Goal: Task Accomplishment & Management: Use online tool/utility

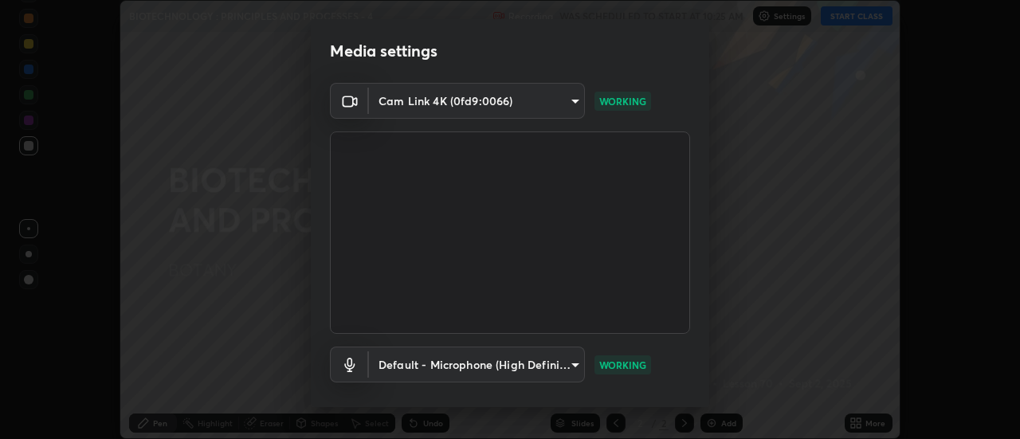
scroll to position [84, 0]
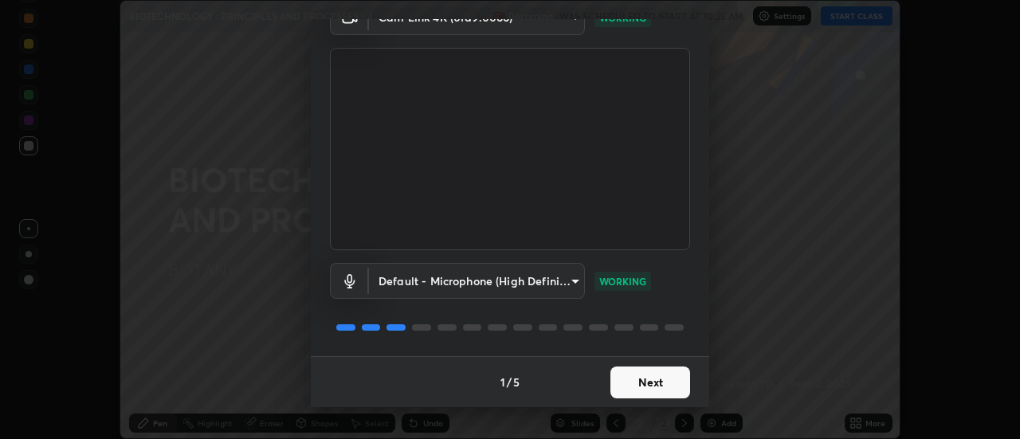
click at [667, 385] on button "Next" at bounding box center [650, 383] width 80 height 32
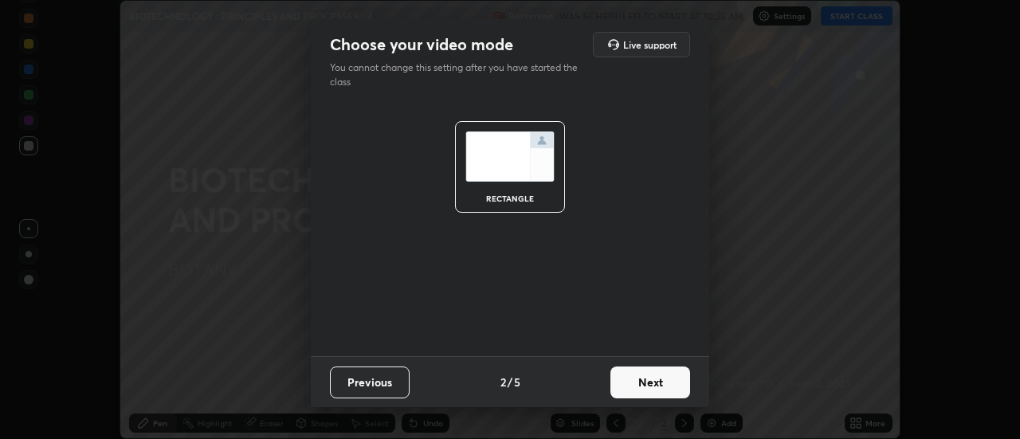
scroll to position [0, 0]
click at [667, 383] on button "Next" at bounding box center [650, 383] width 80 height 32
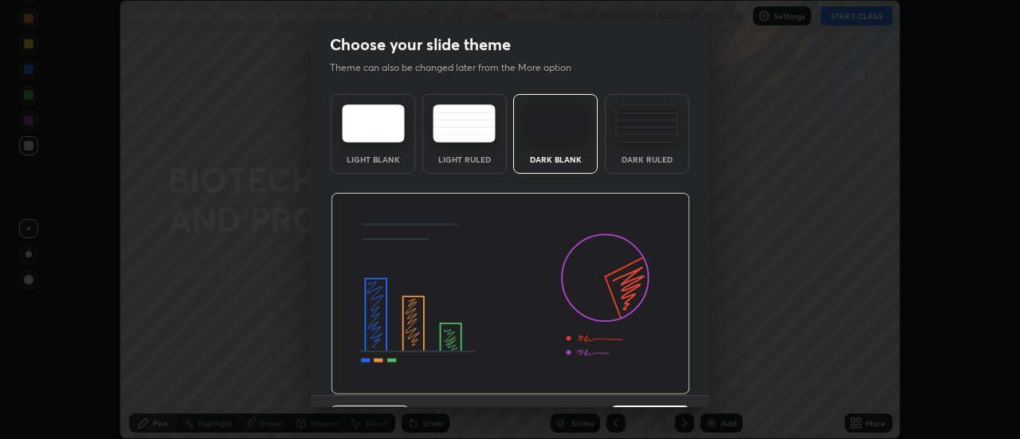
click at [670, 384] on img at bounding box center [510, 294] width 359 height 202
click at [678, 385] on img at bounding box center [510, 294] width 359 height 202
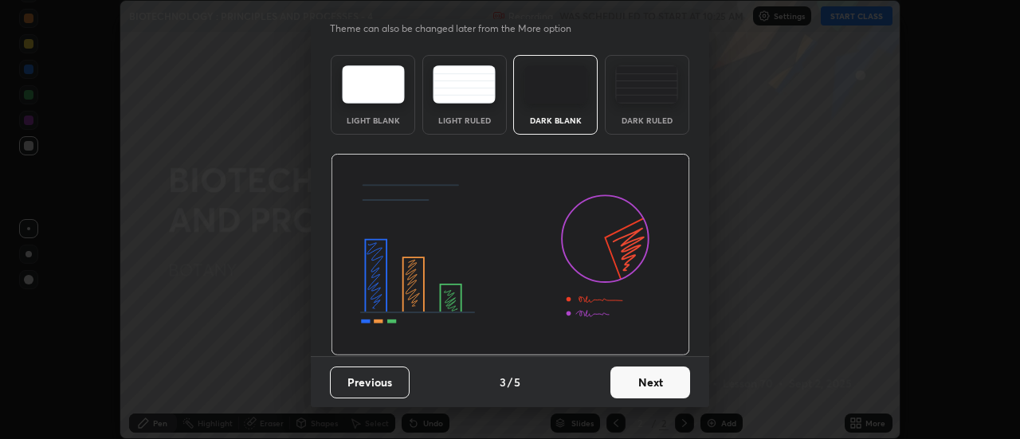
click at [671, 387] on button "Next" at bounding box center [650, 383] width 80 height 32
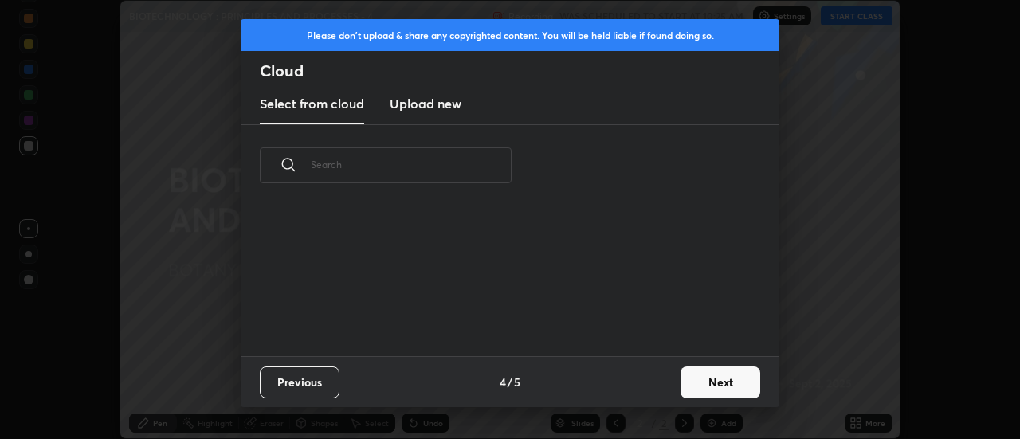
click at [685, 383] on button "Next" at bounding box center [721, 383] width 80 height 32
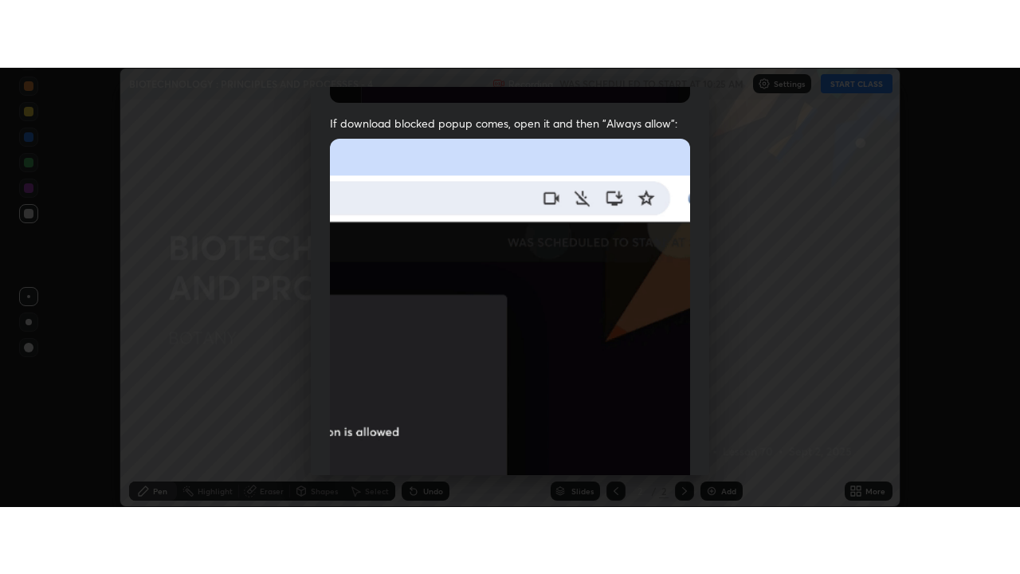
scroll to position [409, 0]
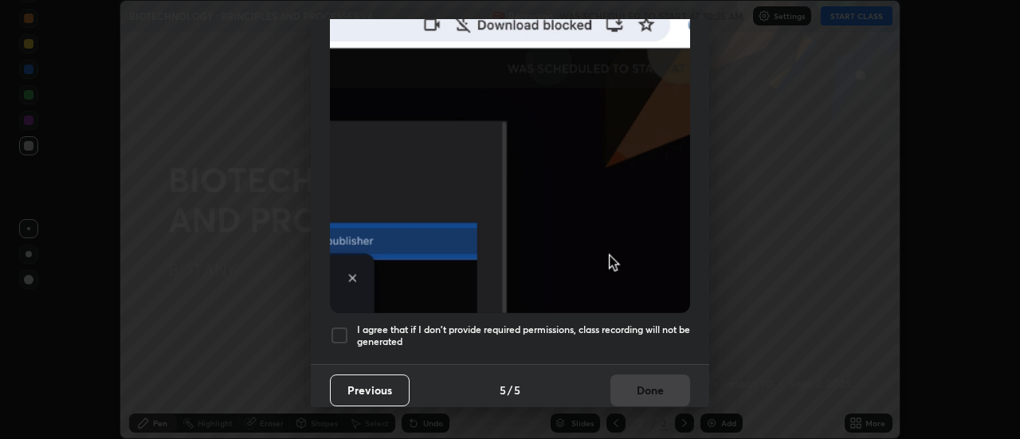
click at [335, 328] on div at bounding box center [339, 335] width 19 height 19
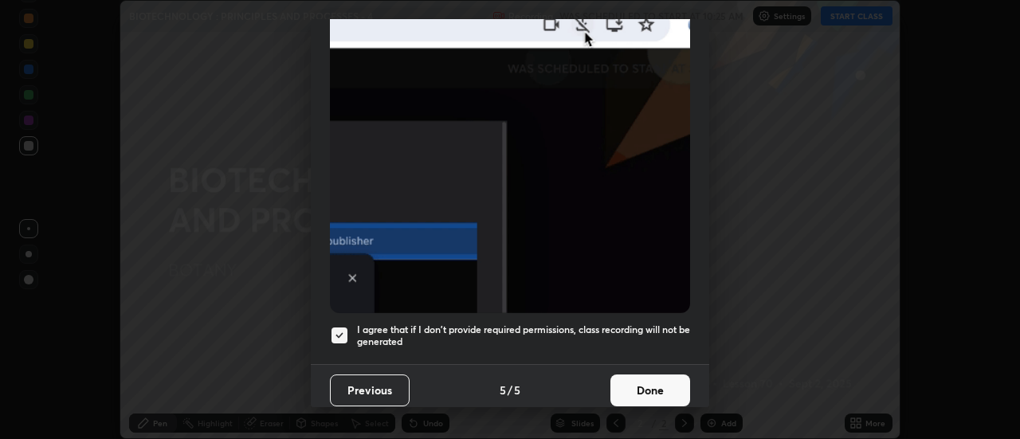
click at [664, 384] on button "Done" at bounding box center [650, 391] width 80 height 32
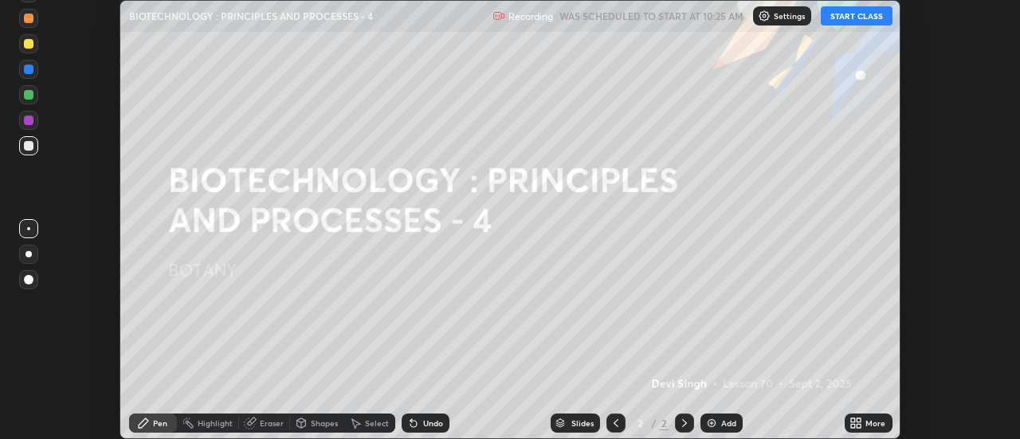
click at [845, 16] on button "START CLASS" at bounding box center [857, 15] width 72 height 19
click at [859, 423] on icon at bounding box center [856, 423] width 13 height 13
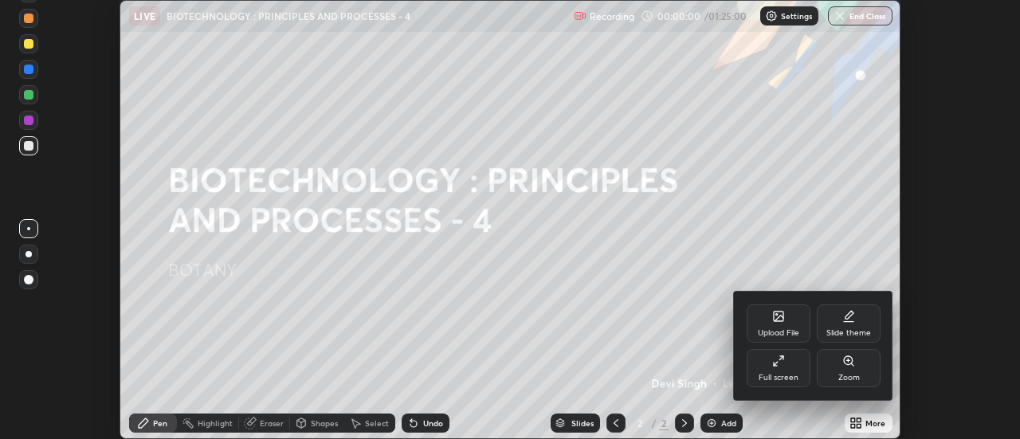
click at [783, 371] on div "Full screen" at bounding box center [779, 368] width 64 height 38
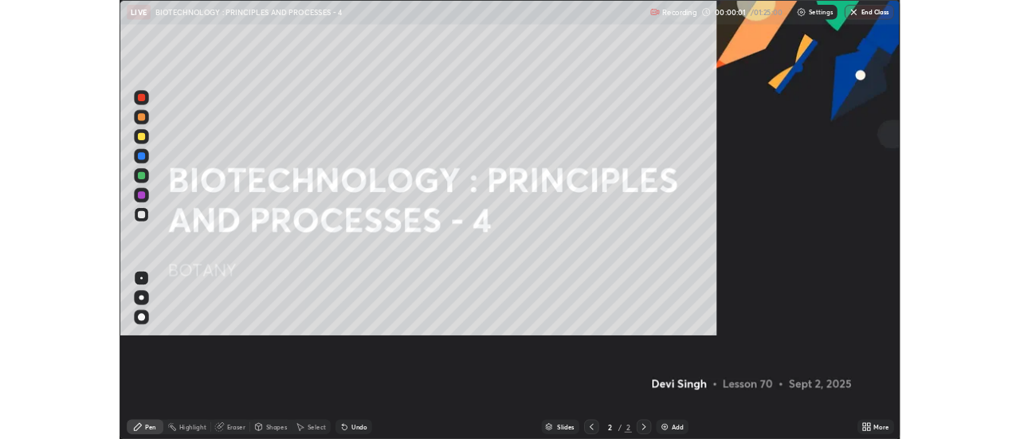
scroll to position [574, 1020]
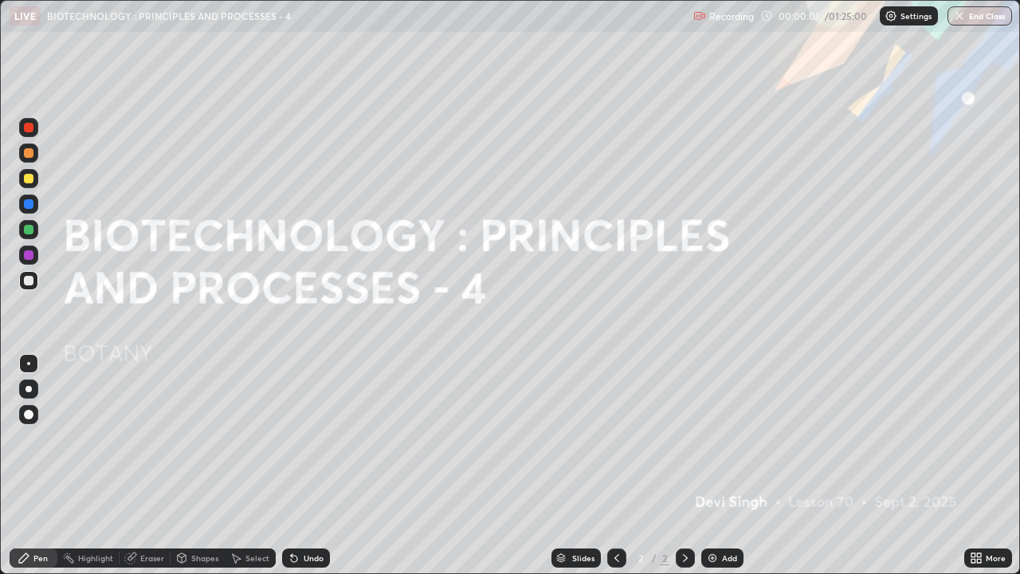
click at [724, 438] on div "Add" at bounding box center [729, 558] width 15 height 8
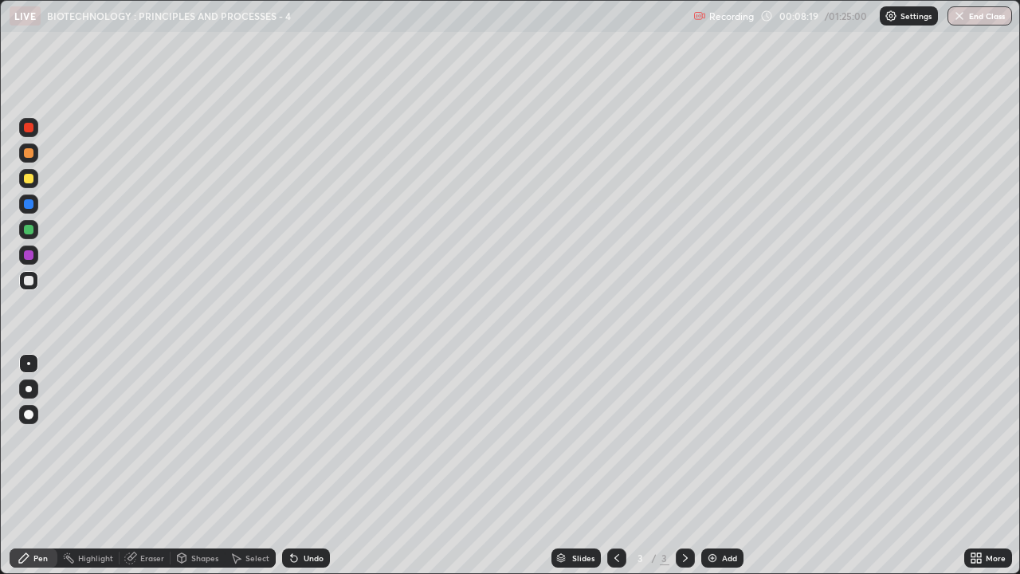
click at [714, 438] on img at bounding box center [712, 558] width 13 height 13
click at [29, 183] on div at bounding box center [29, 179] width 10 height 10
click at [145, 438] on div "Eraser" at bounding box center [152, 558] width 24 height 8
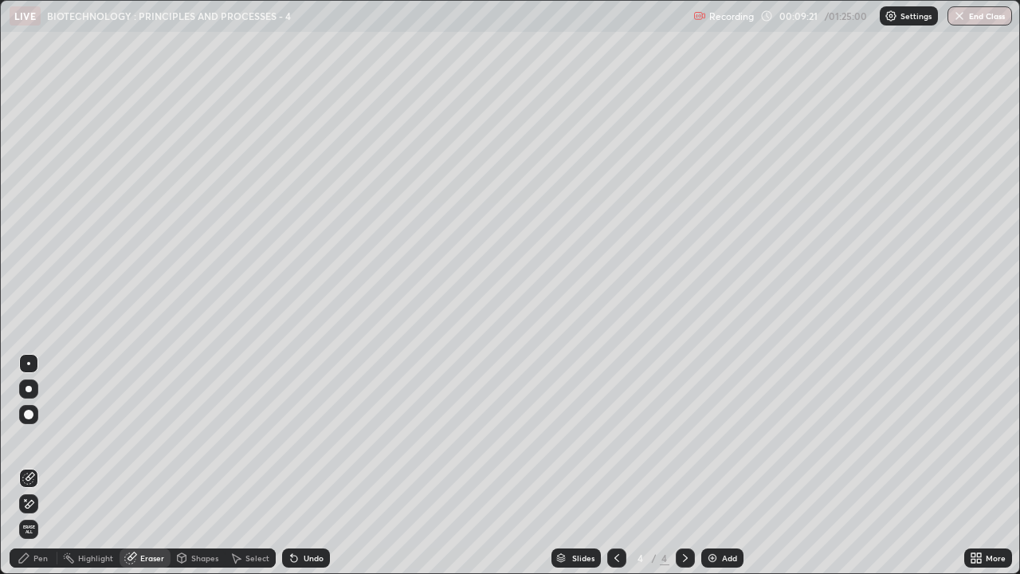
click at [41, 438] on div "Pen" at bounding box center [40, 558] width 14 height 8
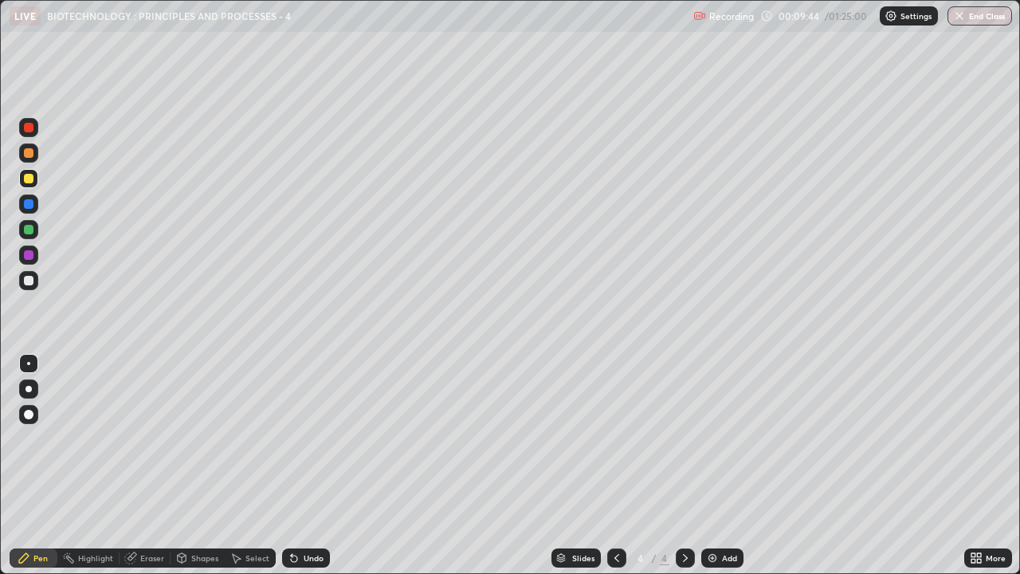
click at [314, 438] on div "Undo" at bounding box center [314, 558] width 20 height 8
click at [313, 438] on div "Undo" at bounding box center [314, 558] width 20 height 8
click at [22, 202] on div at bounding box center [28, 203] width 19 height 19
click at [24, 179] on div at bounding box center [29, 179] width 10 height 10
click at [212, 438] on div "Shapes" at bounding box center [204, 558] width 27 height 8
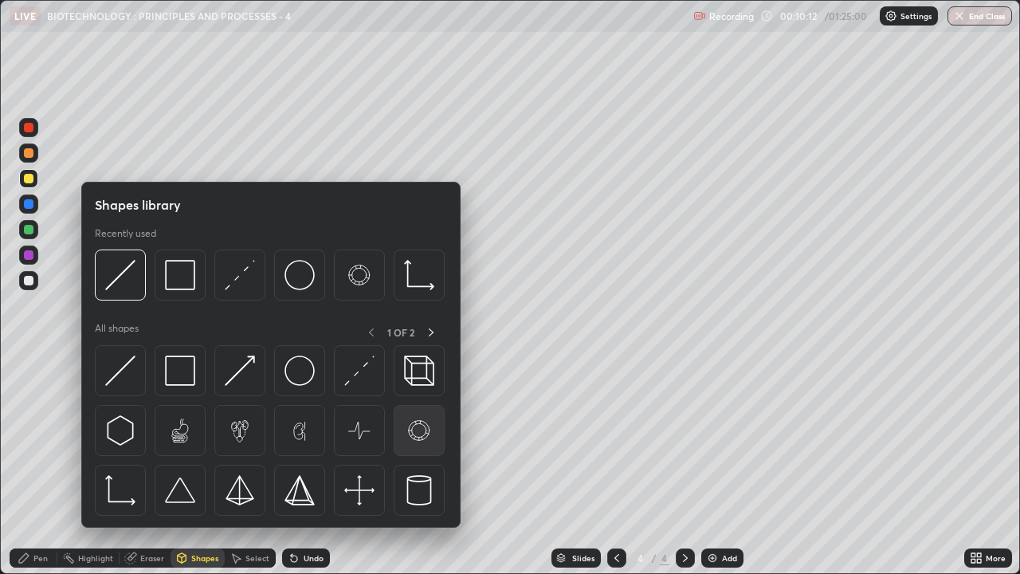
click at [418, 431] on img at bounding box center [419, 430] width 30 height 30
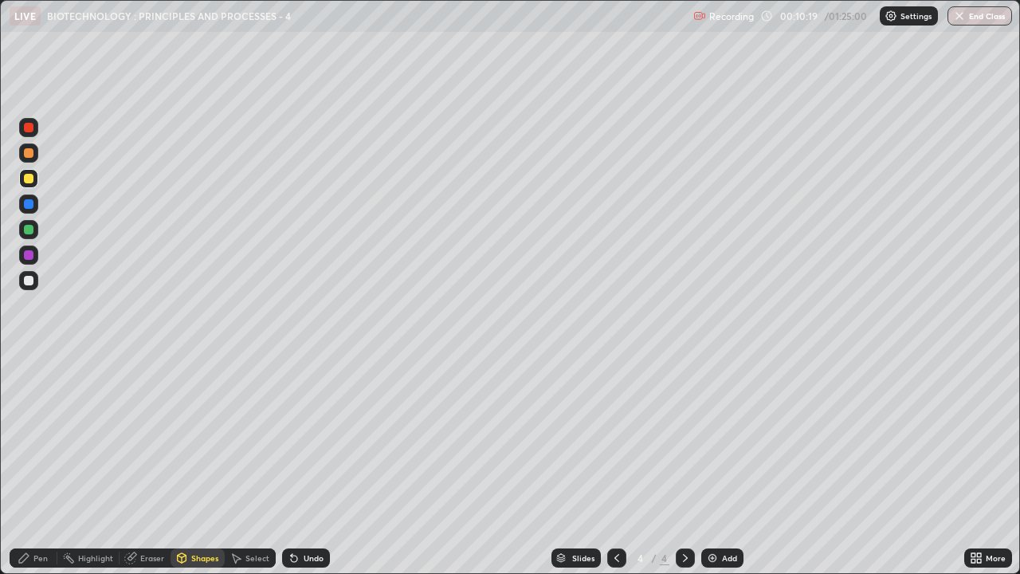
click at [255, 438] on div "Select" at bounding box center [257, 558] width 24 height 8
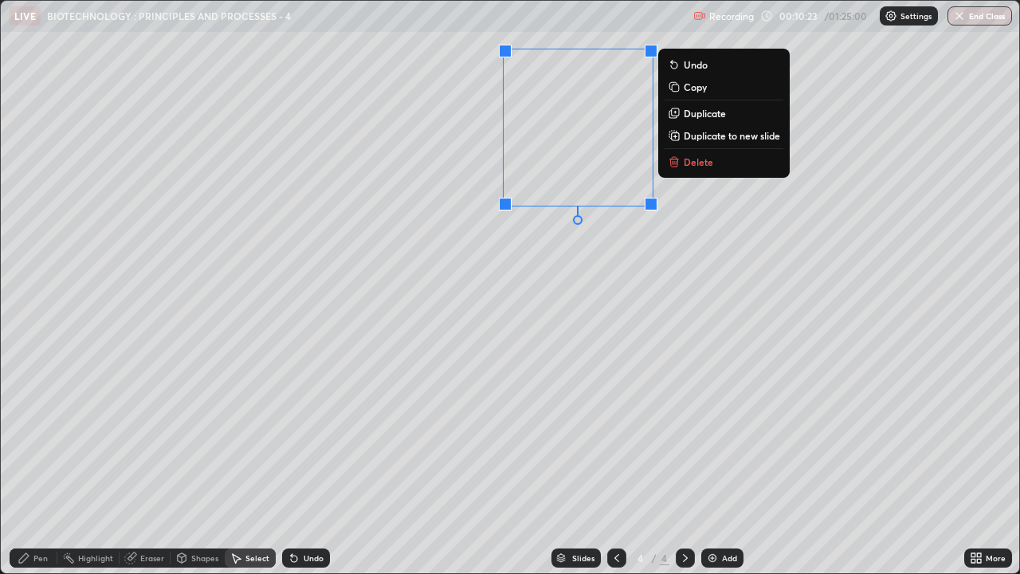
click at [549, 289] on div "0 ° Undo Copy Duplicate Duplicate to new slide Delete" at bounding box center [510, 287] width 1019 height 572
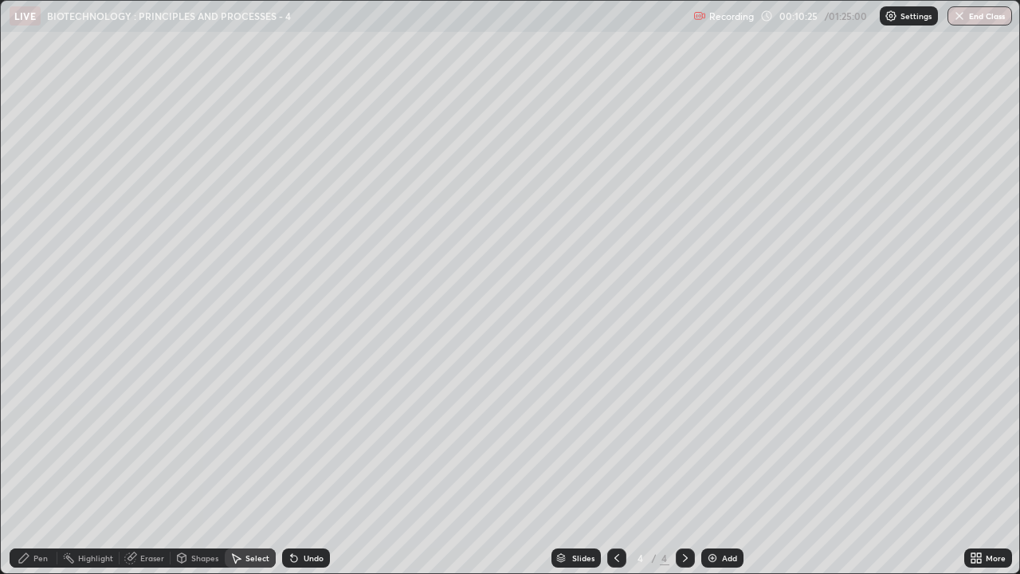
click at [46, 438] on div "Pen" at bounding box center [40, 558] width 14 height 8
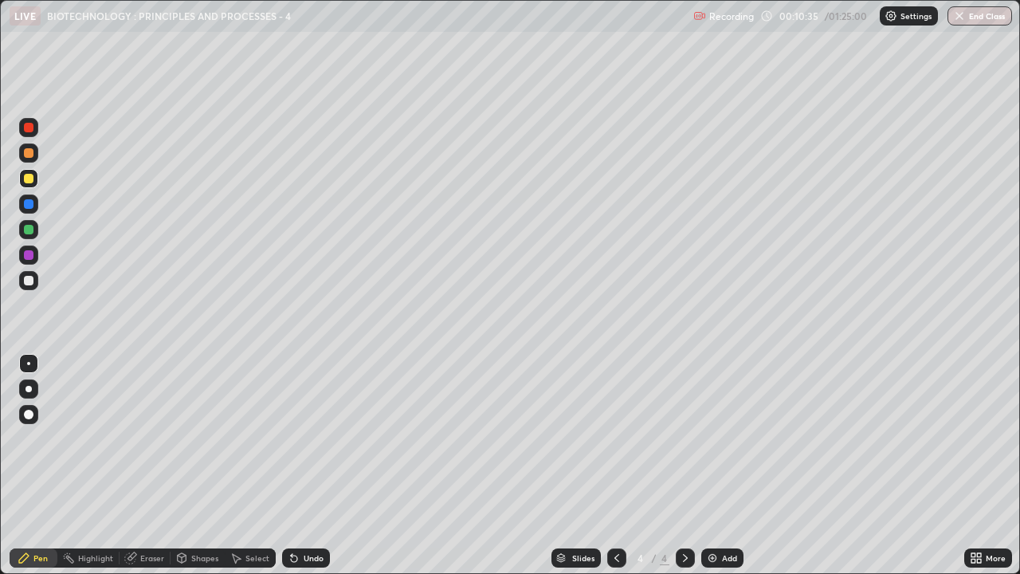
click at [21, 285] on div at bounding box center [28, 280] width 19 height 19
click at [32, 206] on div at bounding box center [29, 204] width 10 height 10
click at [250, 438] on div "Select" at bounding box center [257, 558] width 24 height 8
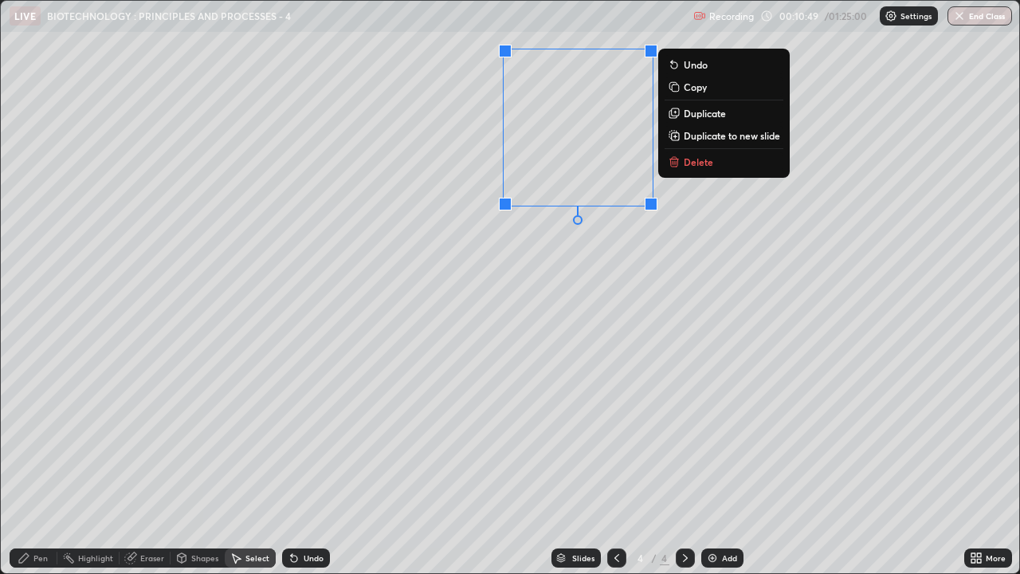
click at [701, 114] on p "Duplicate" at bounding box center [705, 113] width 42 height 13
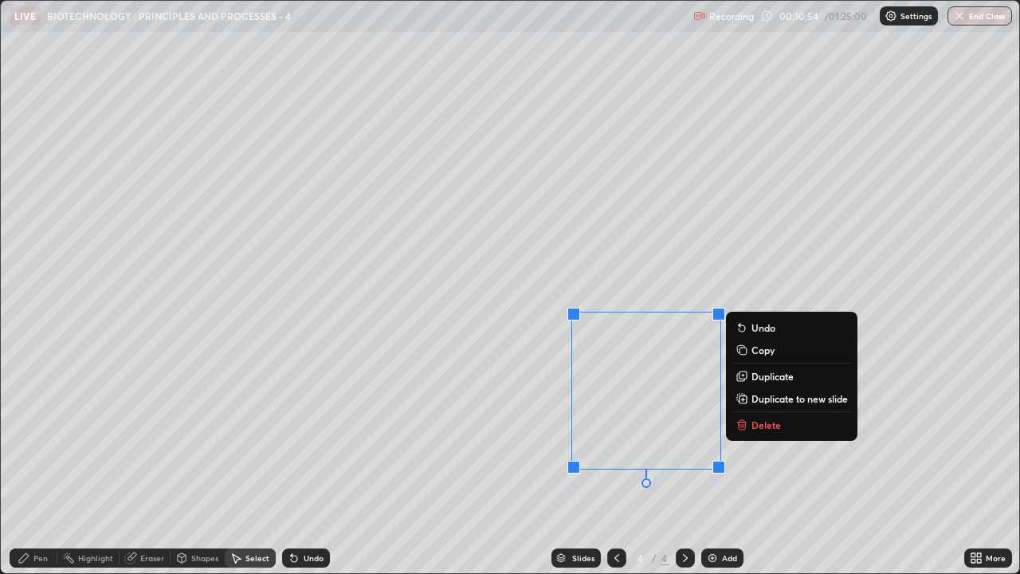
click at [762, 374] on p "Duplicate" at bounding box center [773, 376] width 42 height 13
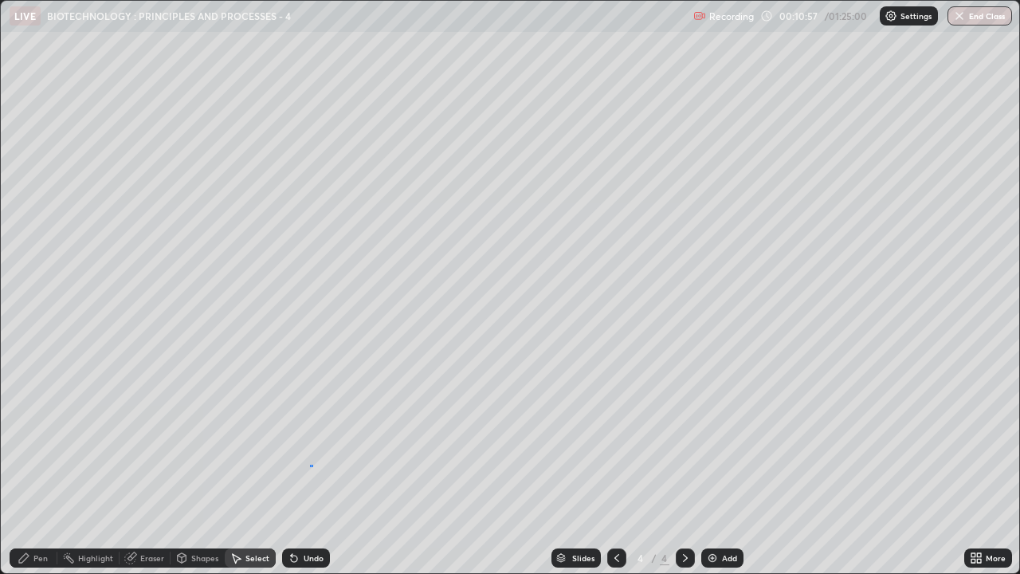
click at [312, 438] on div "0 ° Undo Copy Duplicate Duplicate to new slide Delete" at bounding box center [510, 287] width 1019 height 572
click at [140, 438] on div "Eraser" at bounding box center [152, 558] width 24 height 8
click at [39, 438] on div "Pen" at bounding box center [40, 558] width 14 height 8
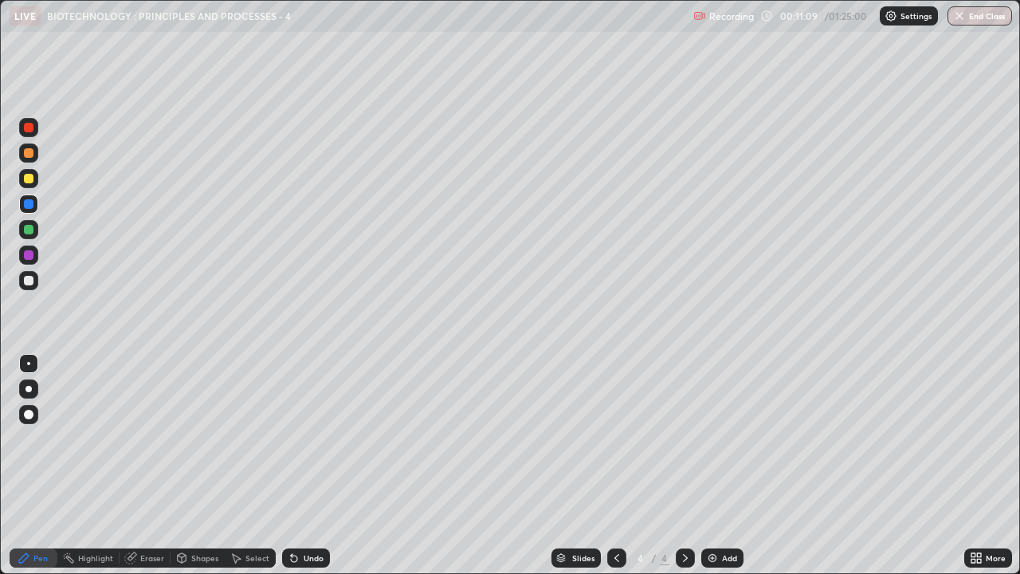
click at [150, 438] on div "Eraser" at bounding box center [152, 558] width 24 height 8
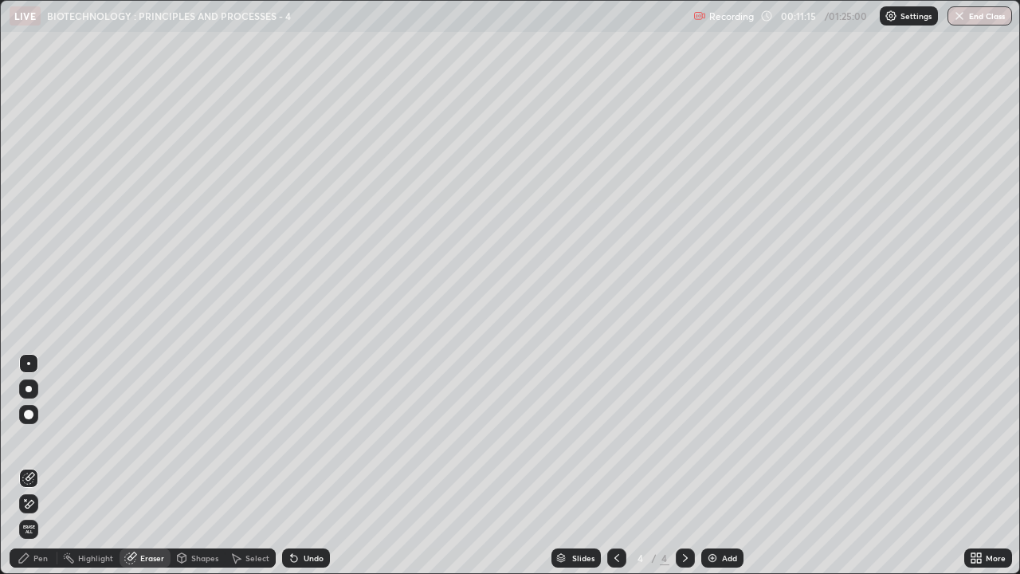
click at [40, 438] on div "Pen" at bounding box center [40, 558] width 14 height 8
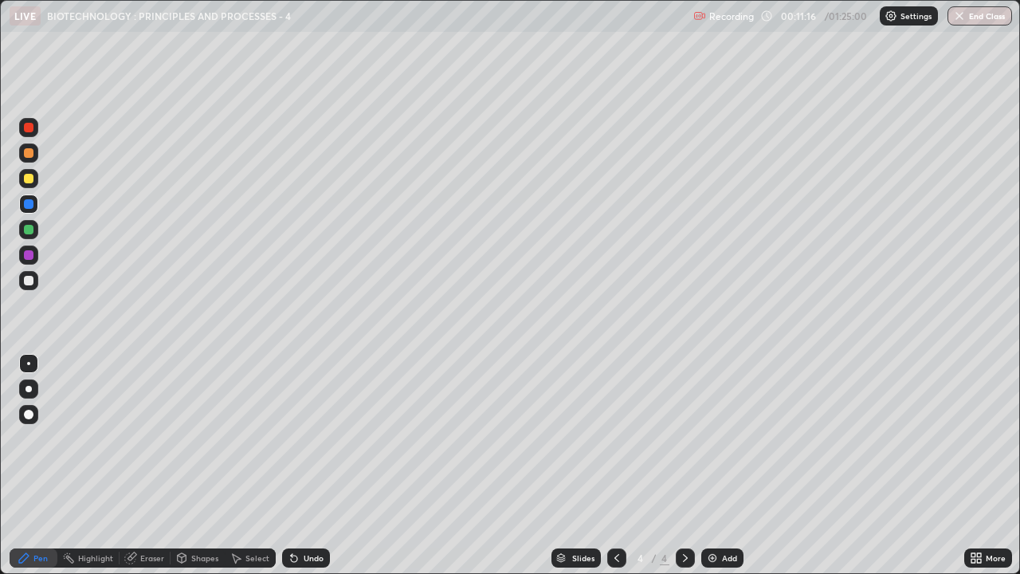
click at [29, 257] on div at bounding box center [29, 255] width 10 height 10
click at [292, 438] on icon at bounding box center [294, 559] width 6 height 6
click at [297, 438] on icon at bounding box center [294, 558] width 13 height 13
click at [296, 438] on icon at bounding box center [294, 558] width 13 height 13
click at [297, 438] on icon at bounding box center [294, 558] width 13 height 13
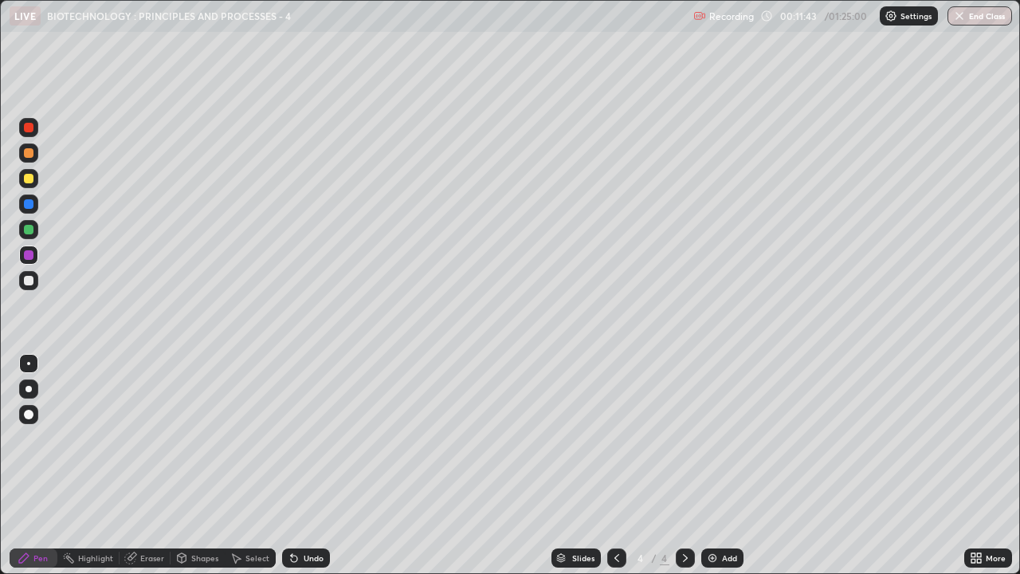
click at [298, 438] on icon at bounding box center [294, 558] width 13 height 13
click at [145, 438] on div "Eraser" at bounding box center [145, 557] width 51 height 19
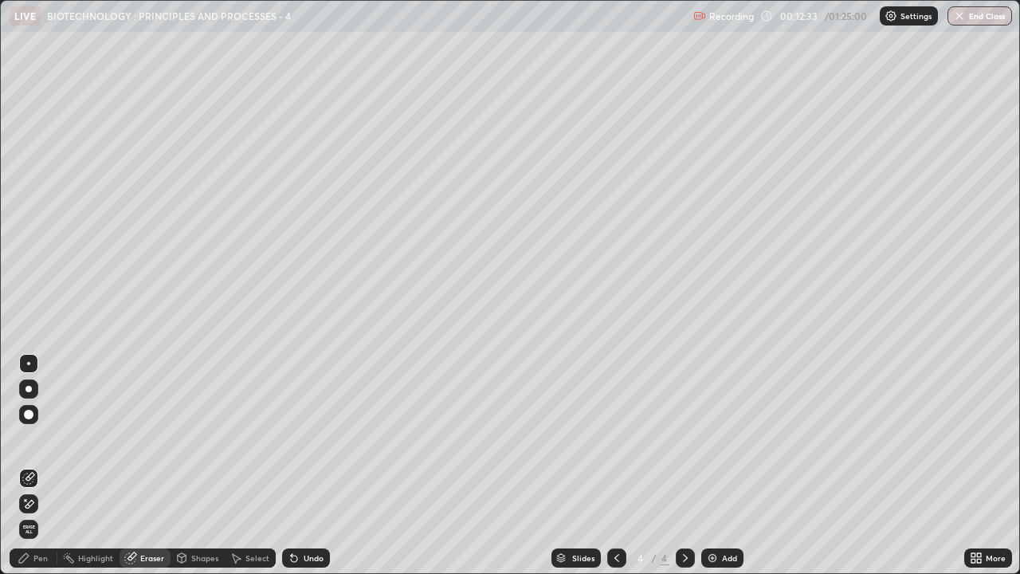
click at [291, 438] on icon at bounding box center [292, 555] width 2 height 2
click at [33, 438] on div "Pen" at bounding box center [40, 558] width 14 height 8
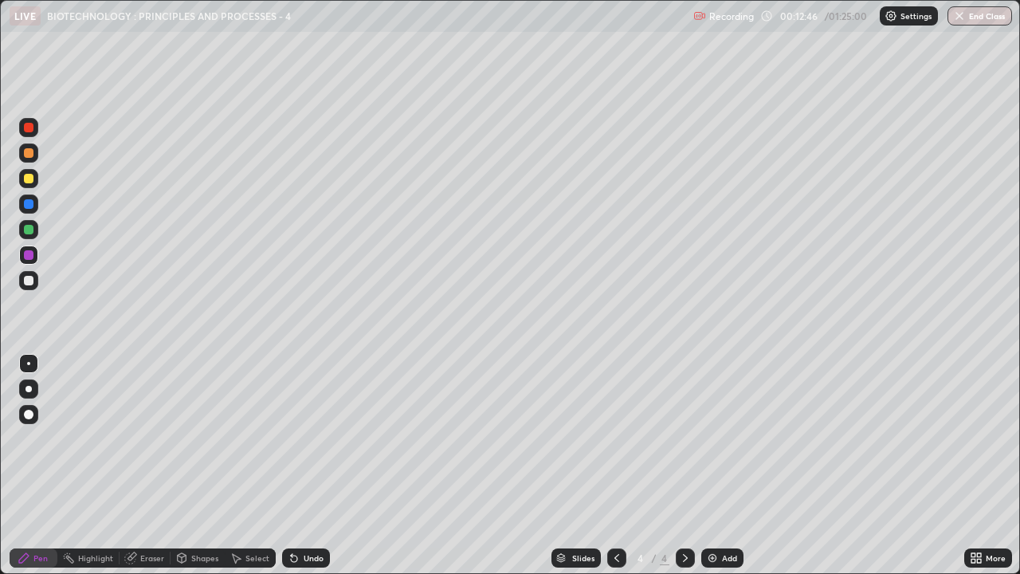
click at [27, 128] on div at bounding box center [29, 128] width 10 height 10
click at [709, 438] on img at bounding box center [712, 558] width 13 height 13
click at [30, 180] on div at bounding box center [29, 179] width 10 height 10
click at [27, 204] on div at bounding box center [29, 204] width 10 height 10
click at [308, 438] on div "Undo" at bounding box center [314, 558] width 20 height 8
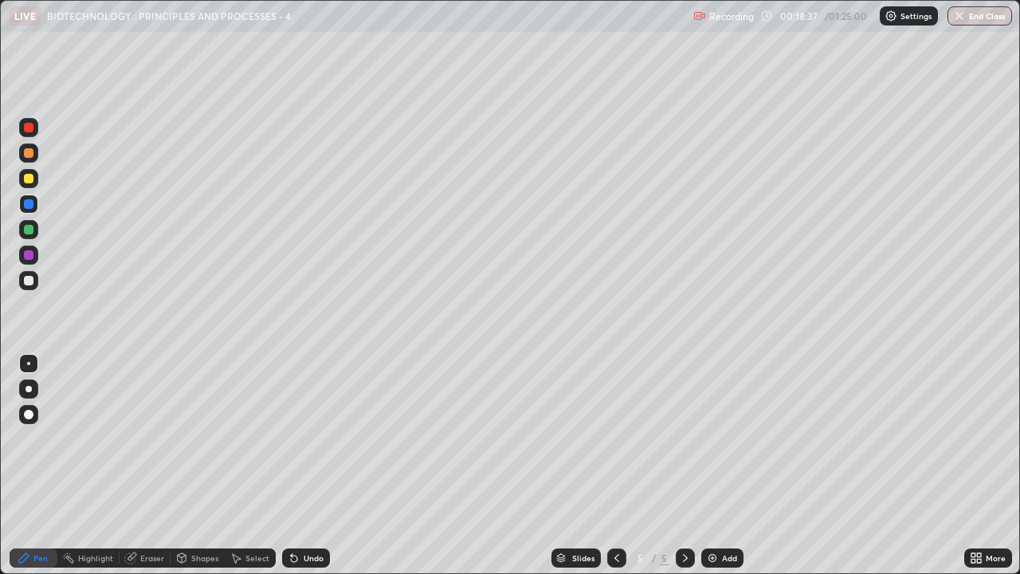
click at [306, 438] on div "Undo" at bounding box center [314, 558] width 20 height 8
click at [24, 281] on div at bounding box center [29, 281] width 10 height 10
click at [205, 438] on div "Shapes" at bounding box center [204, 558] width 27 height 8
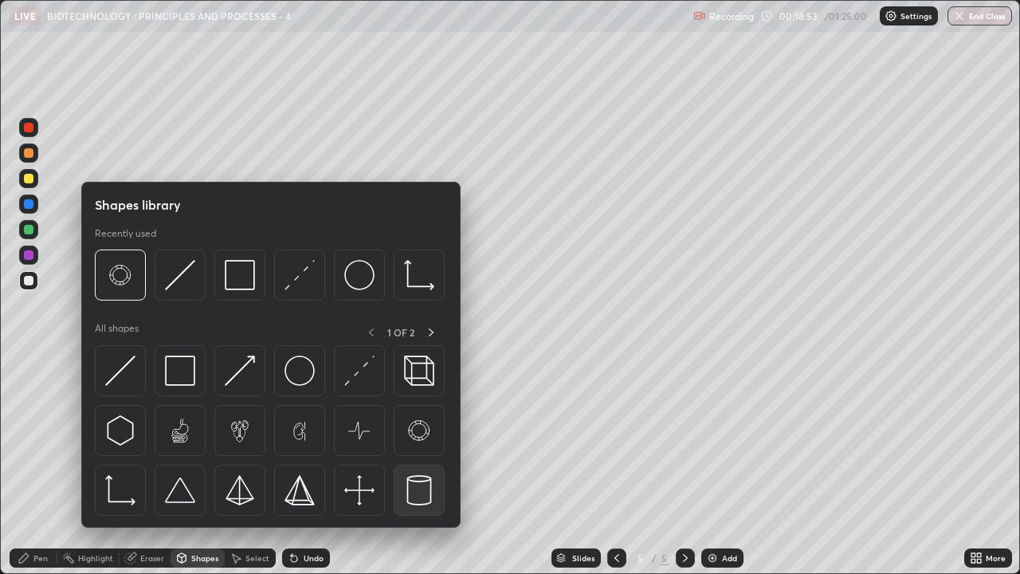
click at [416, 438] on img at bounding box center [419, 490] width 30 height 30
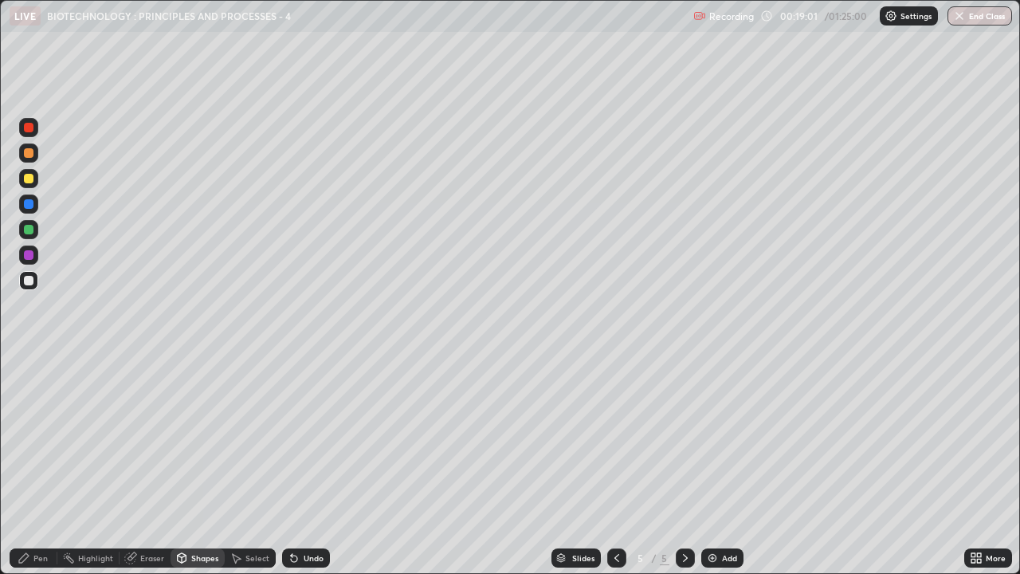
click at [194, 438] on div "Shapes" at bounding box center [204, 558] width 27 height 8
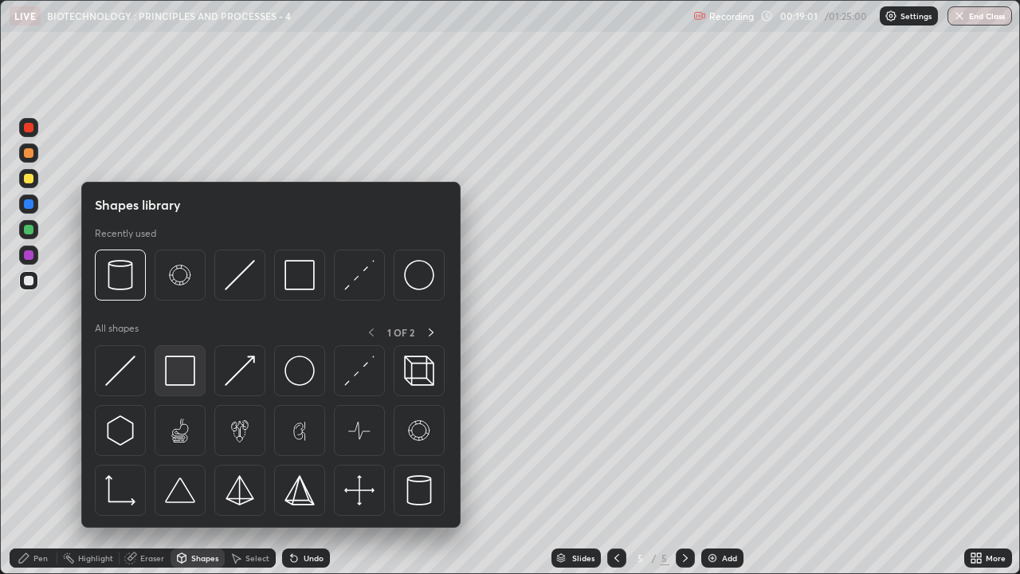
click at [175, 363] on img at bounding box center [180, 370] width 30 height 30
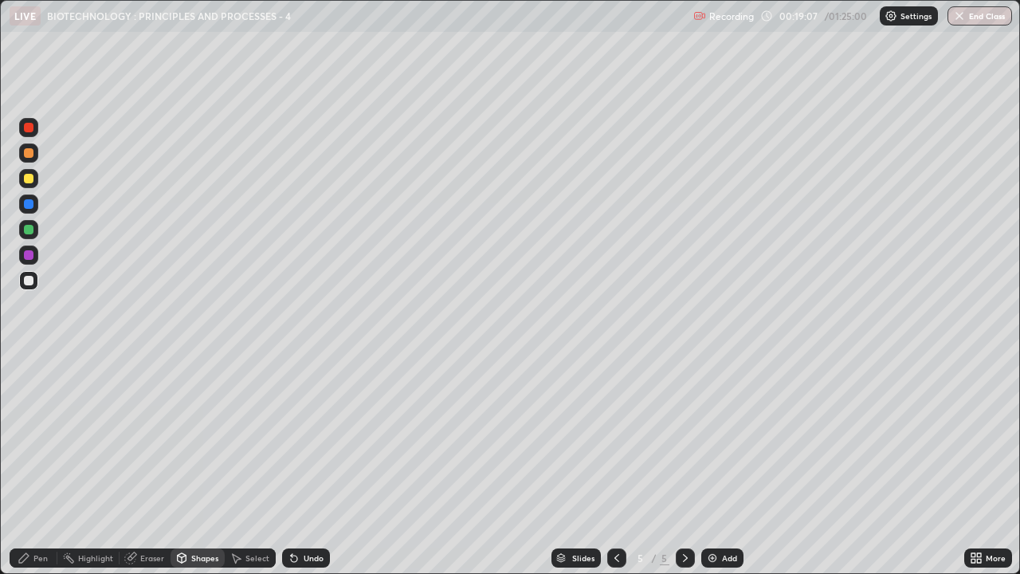
click at [28, 231] on div at bounding box center [29, 230] width 10 height 10
click at [28, 280] on div at bounding box center [29, 281] width 10 height 10
click at [25, 438] on icon at bounding box center [24, 558] width 10 height 10
click at [29, 182] on div at bounding box center [29, 179] width 10 height 10
click at [27, 257] on div at bounding box center [29, 255] width 10 height 10
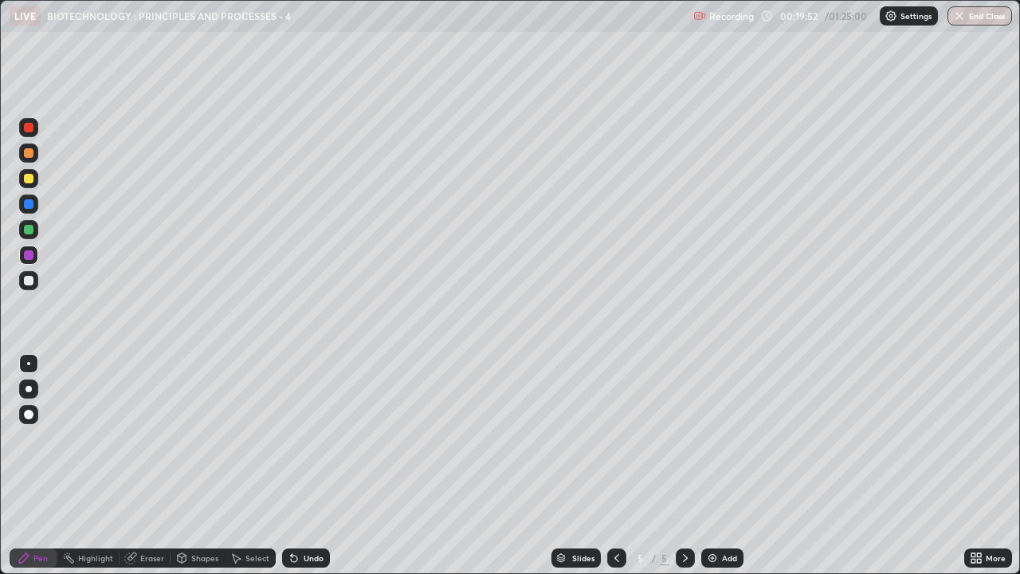
click at [29, 284] on div at bounding box center [29, 281] width 10 height 10
click at [255, 438] on div "Select" at bounding box center [257, 558] width 24 height 8
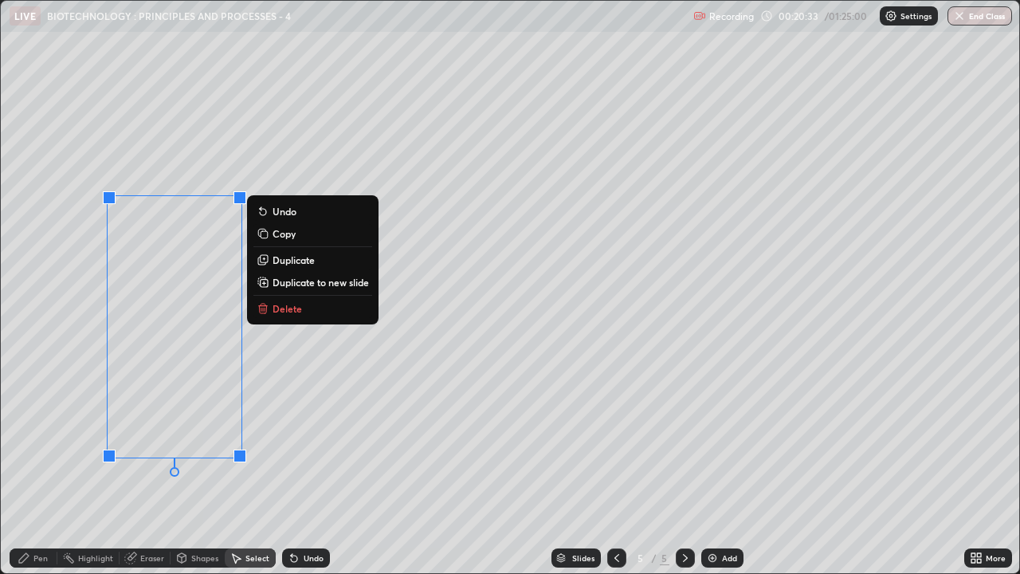
click at [288, 261] on p "Duplicate" at bounding box center [294, 259] width 42 height 13
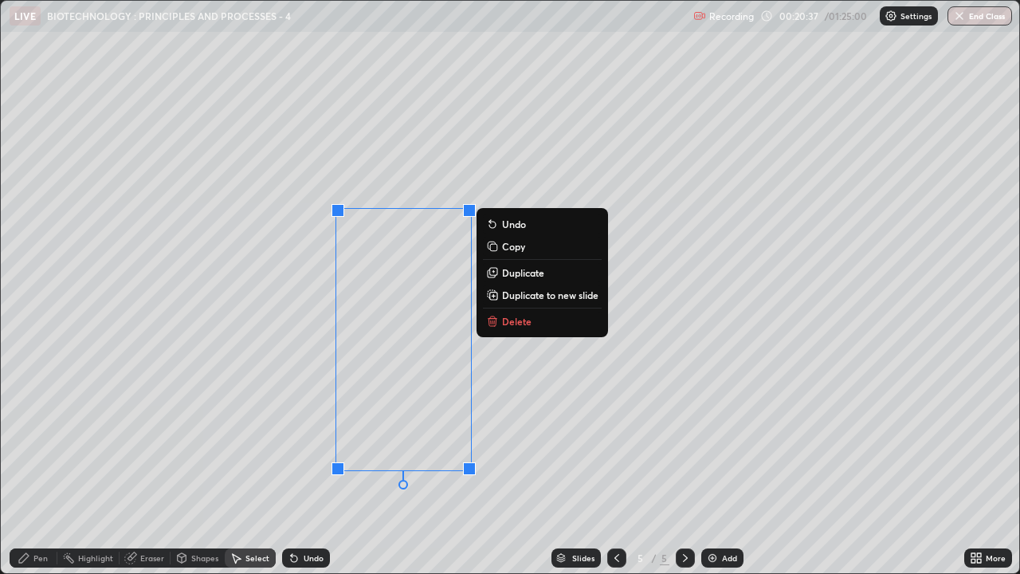
click at [374, 438] on div "0 ° Undo Copy Duplicate Duplicate to new slide Delete" at bounding box center [510, 287] width 1019 height 572
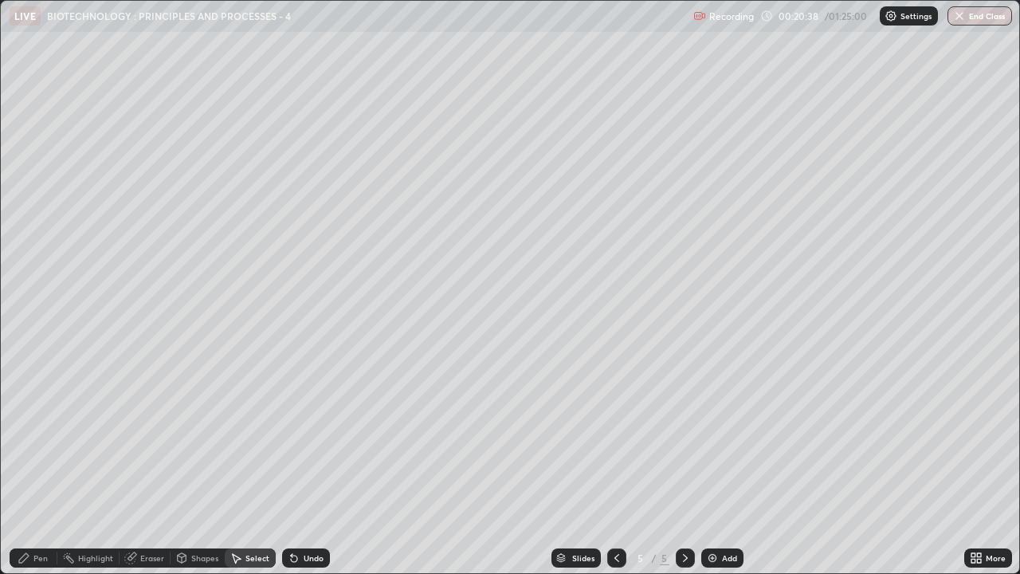
click at [135, 438] on icon at bounding box center [130, 558] width 13 height 13
click at [245, 438] on div "Select" at bounding box center [257, 558] width 24 height 8
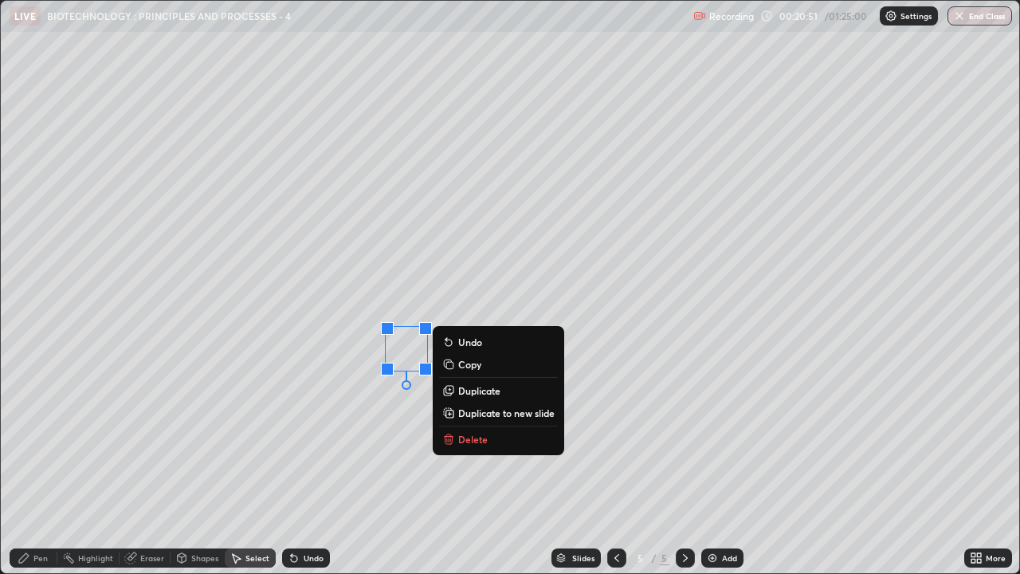
click at [298, 422] on div "0 ° Undo Copy Duplicate Duplicate to new slide Delete" at bounding box center [510, 287] width 1019 height 572
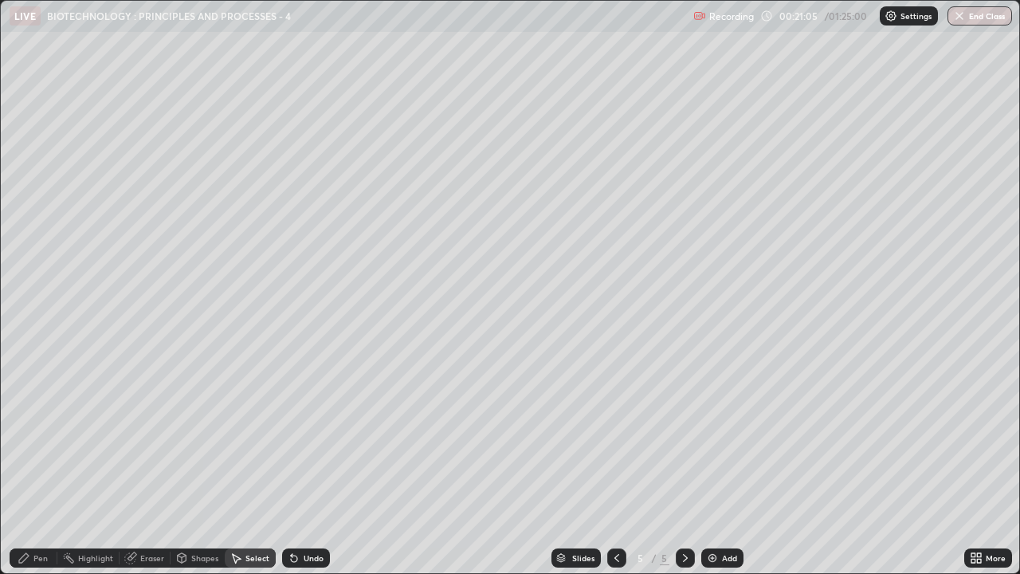
click at [40, 438] on div "Pen" at bounding box center [40, 558] width 14 height 8
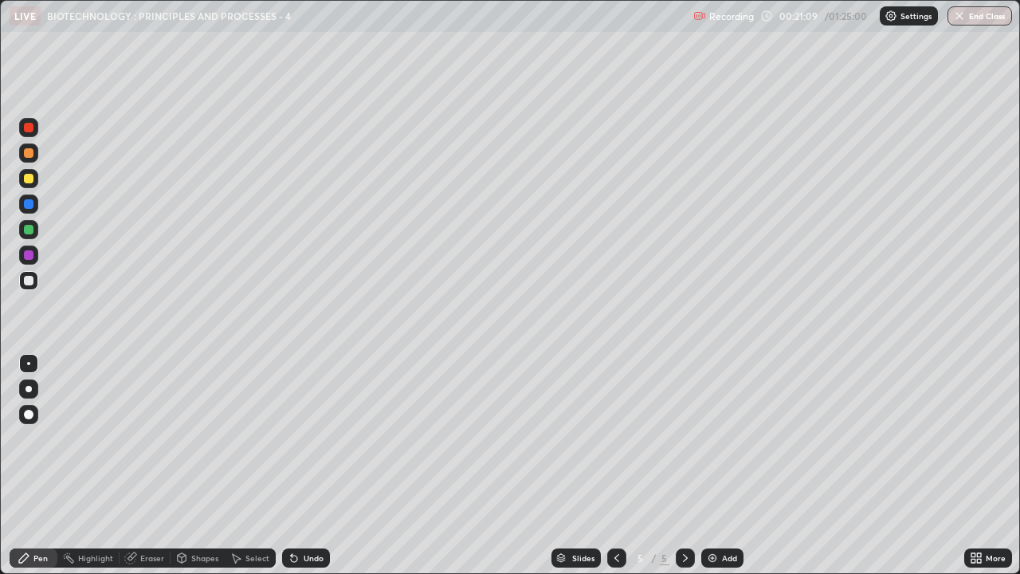
click at [202, 438] on div "Shapes" at bounding box center [204, 558] width 27 height 8
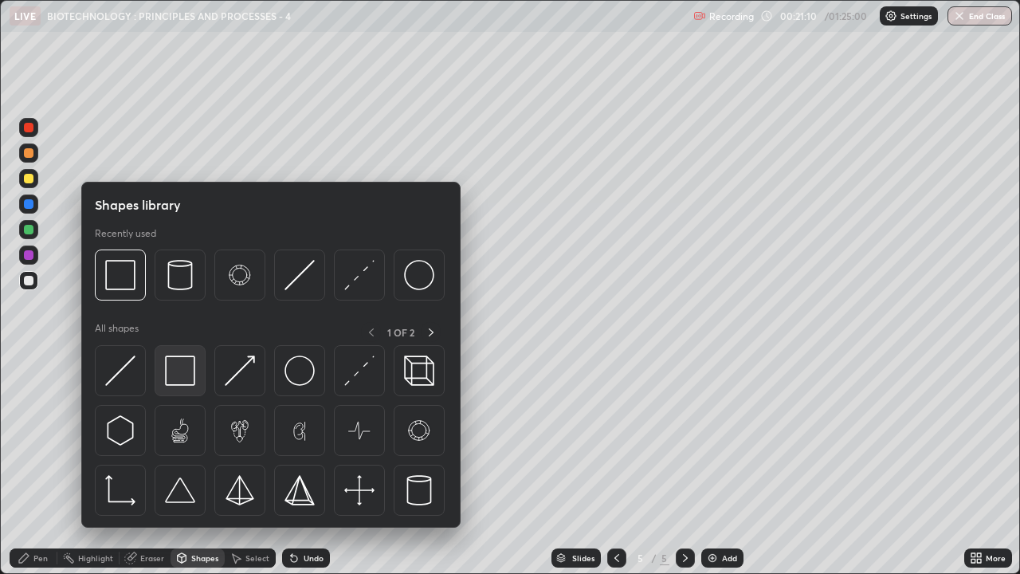
click at [194, 373] on img at bounding box center [180, 370] width 30 height 30
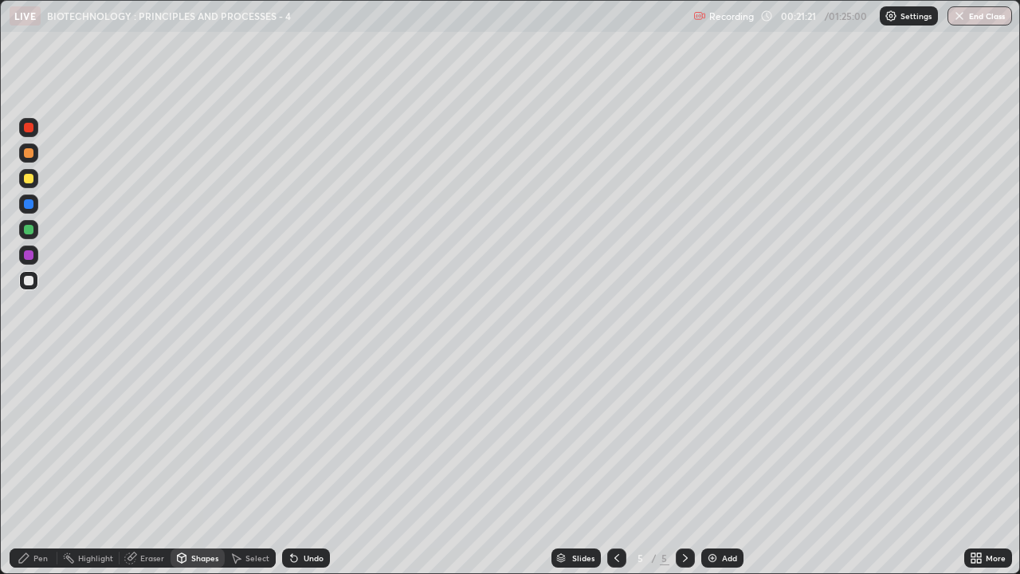
click at [40, 438] on div "Pen" at bounding box center [40, 558] width 14 height 8
click at [31, 203] on div at bounding box center [29, 204] width 10 height 10
click at [143, 438] on div "Eraser" at bounding box center [152, 558] width 24 height 8
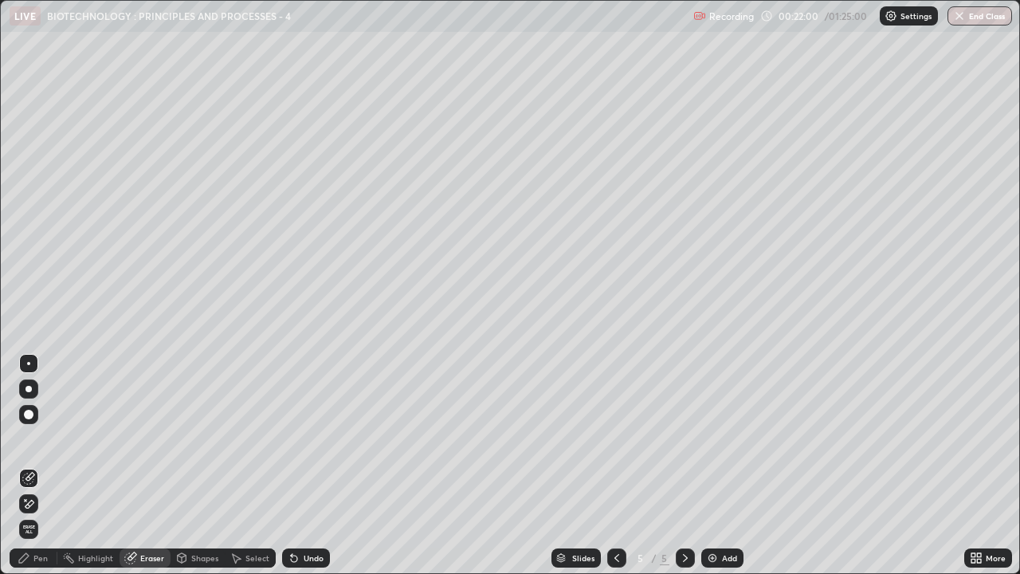
click at [245, 438] on div "Select" at bounding box center [250, 557] width 51 height 19
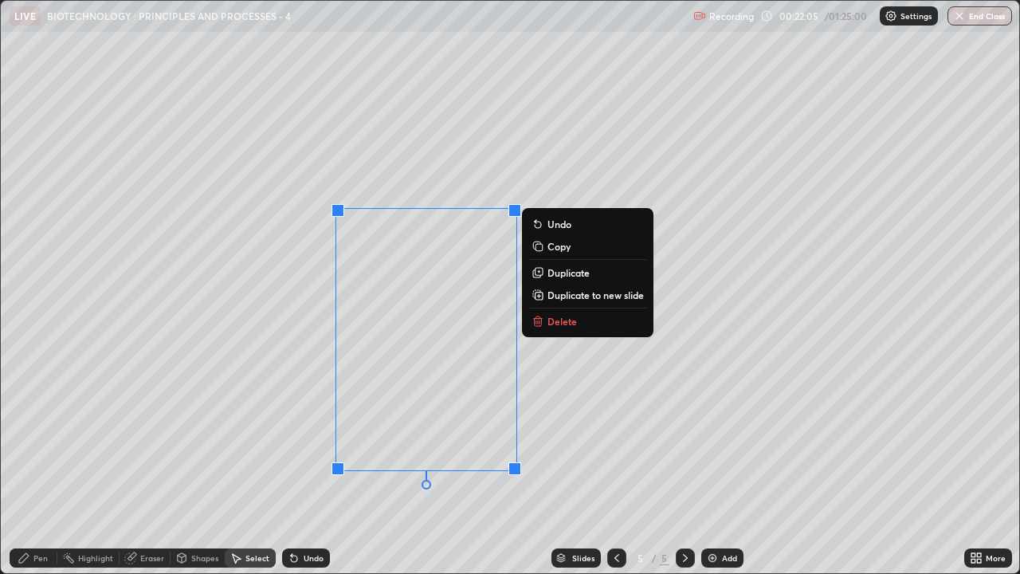
click at [570, 273] on p "Duplicate" at bounding box center [569, 272] width 42 height 13
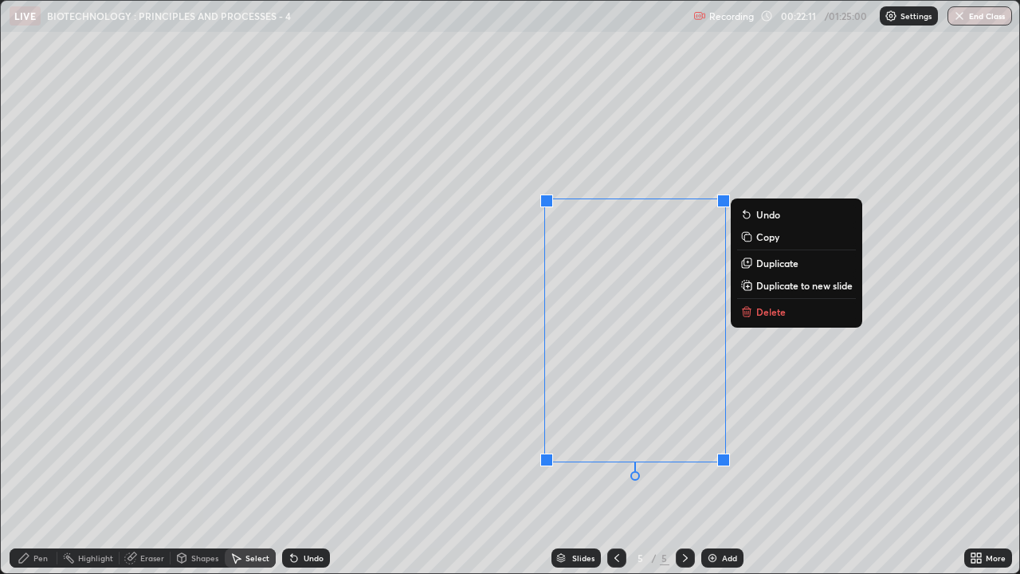
click at [792, 143] on div "0 ° Undo Copy Duplicate Duplicate to new slide Delete" at bounding box center [510, 287] width 1019 height 572
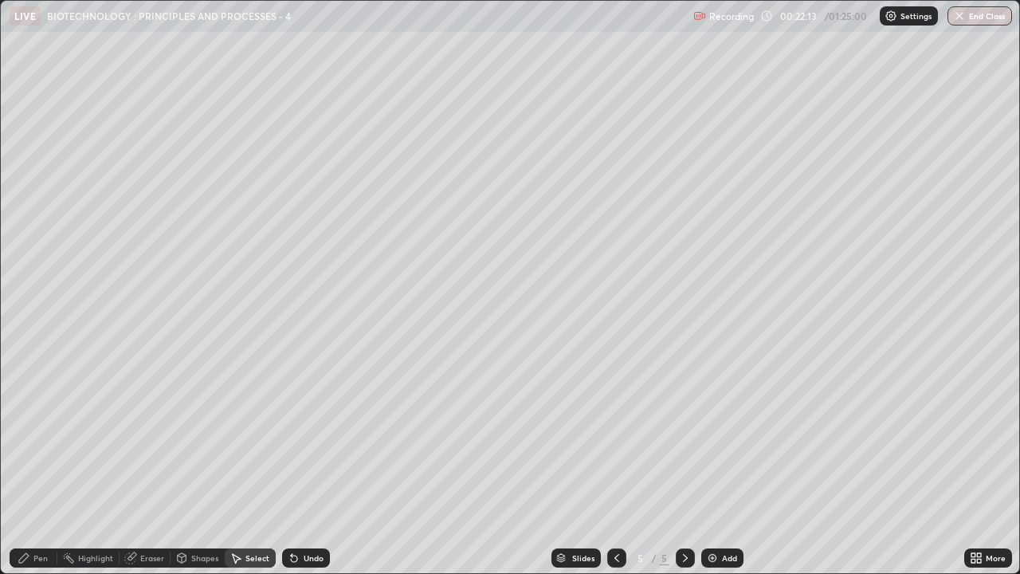
click at [140, 438] on div "Eraser" at bounding box center [152, 558] width 24 height 8
click at [32, 438] on div "Pen" at bounding box center [34, 557] width 48 height 19
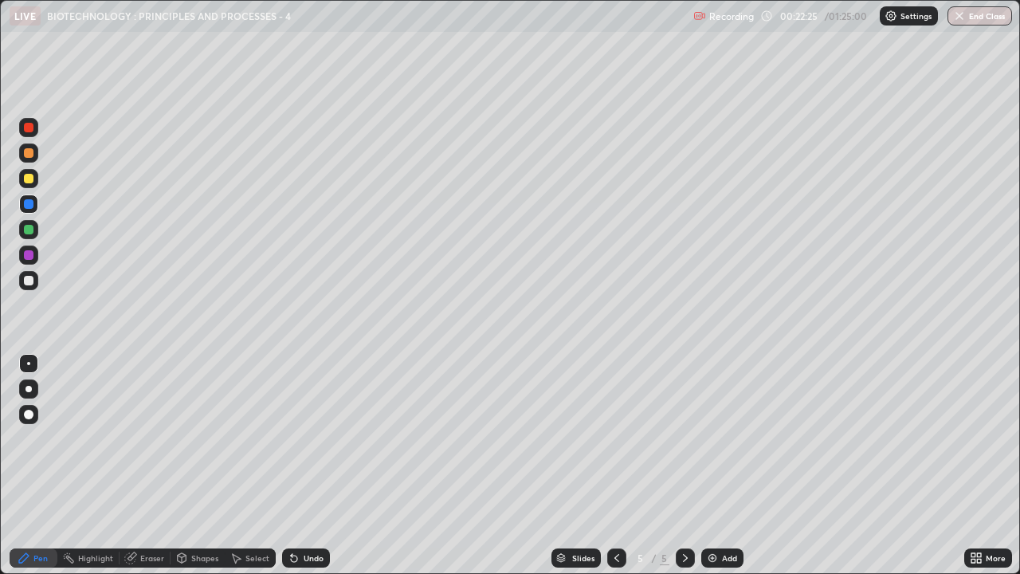
click at [250, 438] on div "Select" at bounding box center [257, 558] width 24 height 8
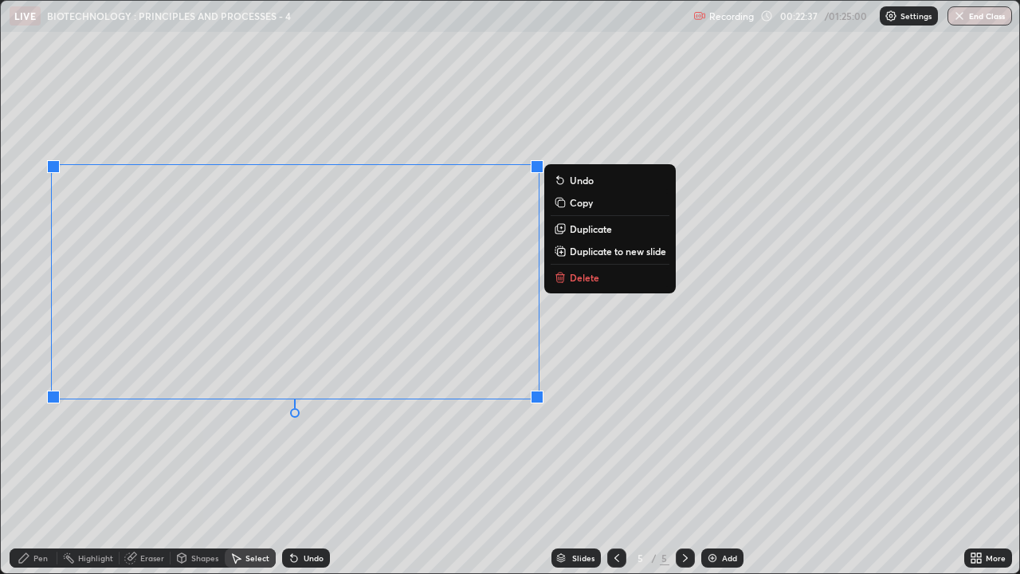
click at [252, 438] on div "0 ° Undo Copy Duplicate Duplicate to new slide Delete" at bounding box center [510, 287] width 1019 height 572
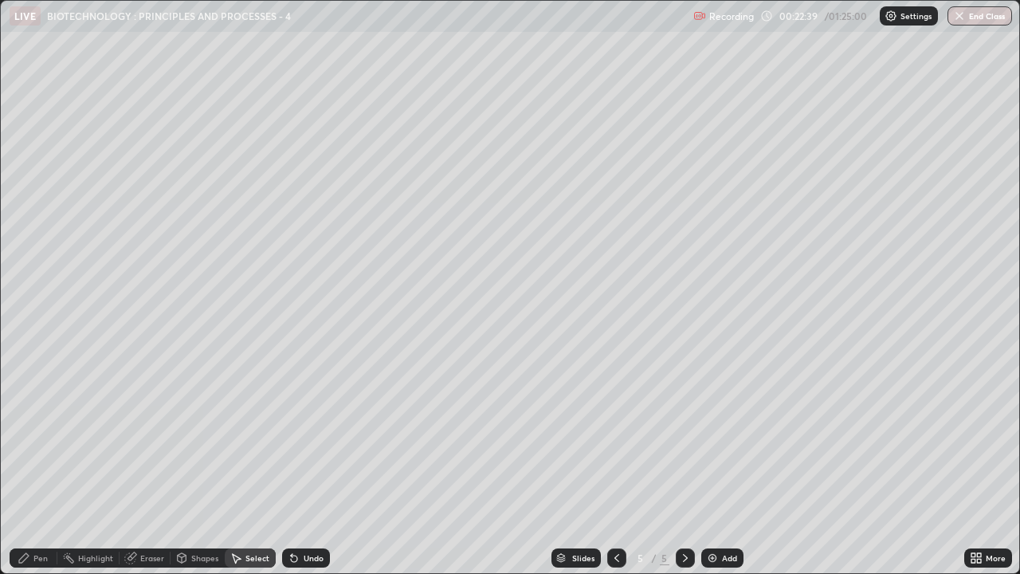
click at [151, 438] on div "Eraser" at bounding box center [152, 558] width 24 height 8
click at [207, 438] on div "Shapes" at bounding box center [204, 558] width 27 height 8
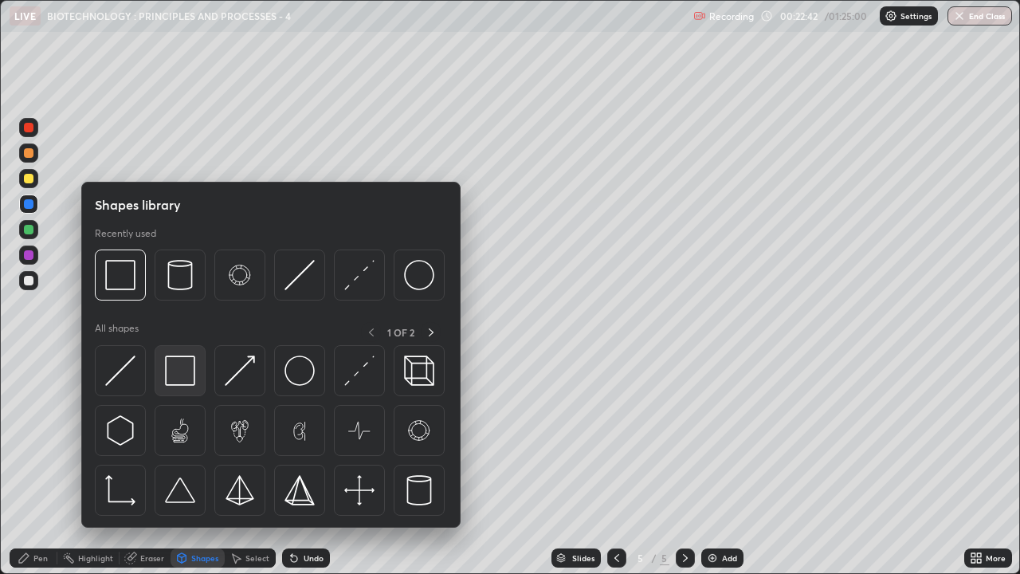
click at [183, 368] on img at bounding box center [180, 370] width 30 height 30
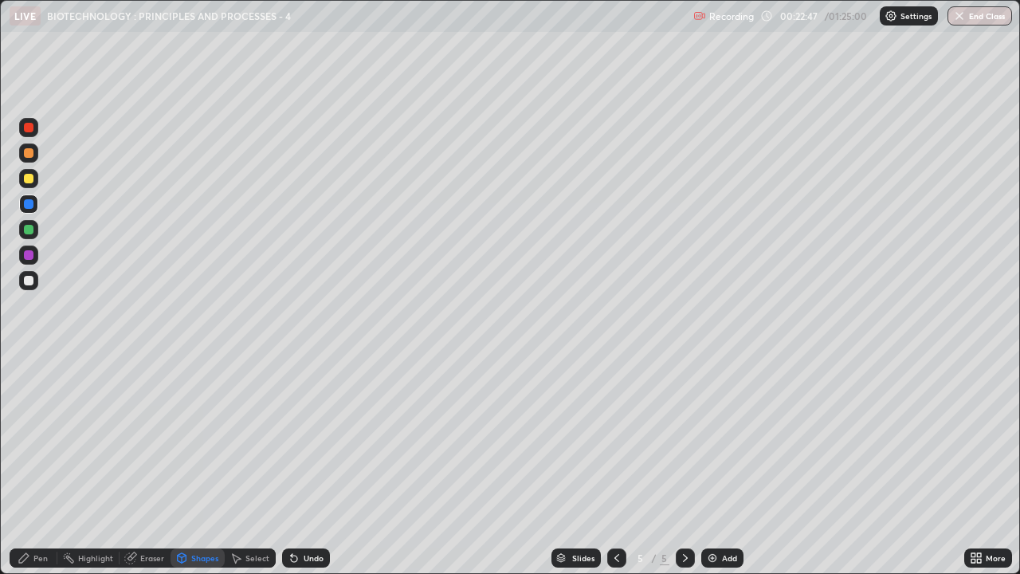
click at [190, 438] on div "Shapes" at bounding box center [198, 557] width 54 height 19
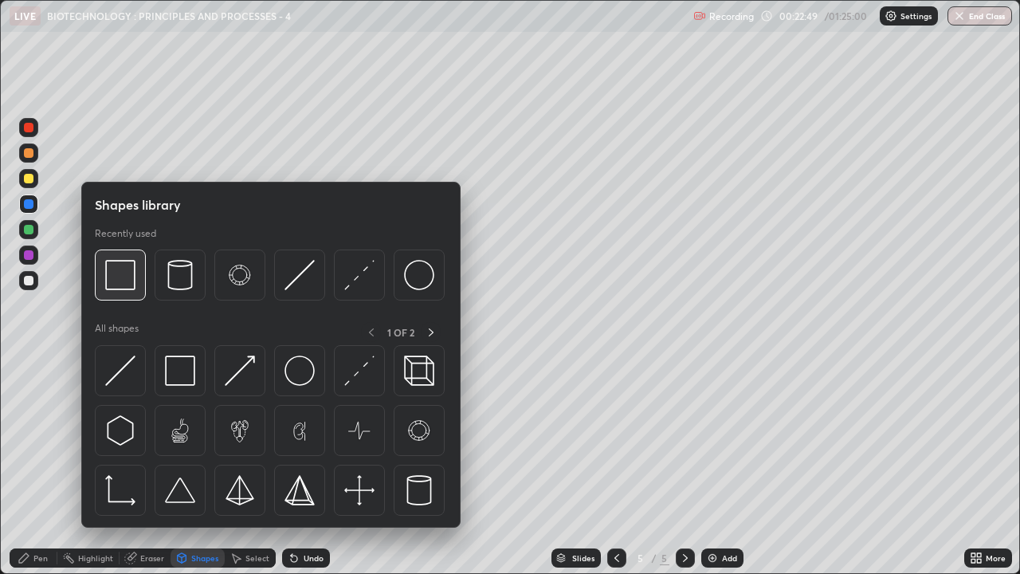
click at [117, 280] on img at bounding box center [120, 275] width 30 height 30
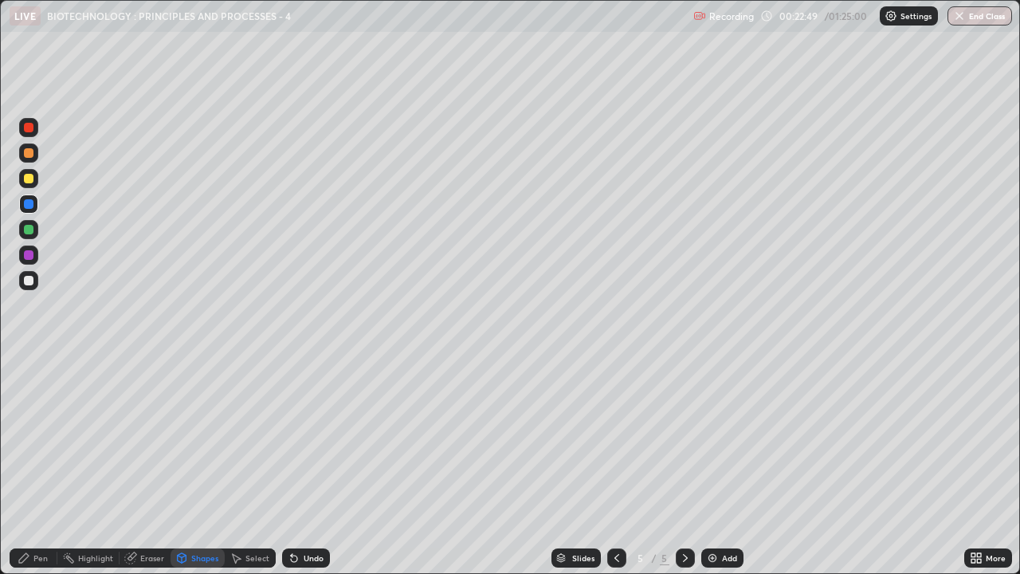
click at [28, 280] on div at bounding box center [29, 281] width 10 height 10
click at [252, 438] on div "Select" at bounding box center [257, 558] width 24 height 8
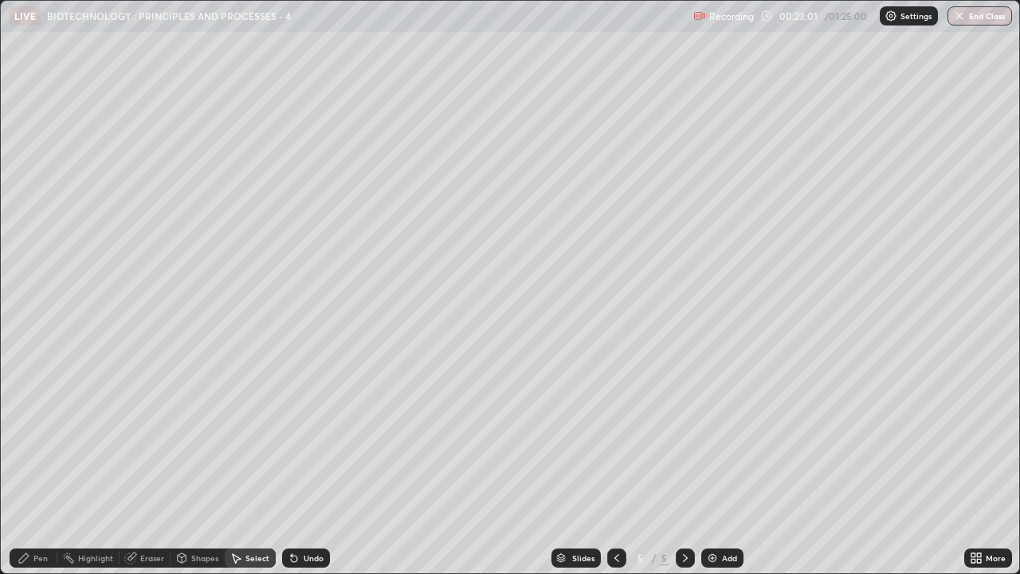
click at [38, 438] on div "Pen" at bounding box center [40, 558] width 14 height 8
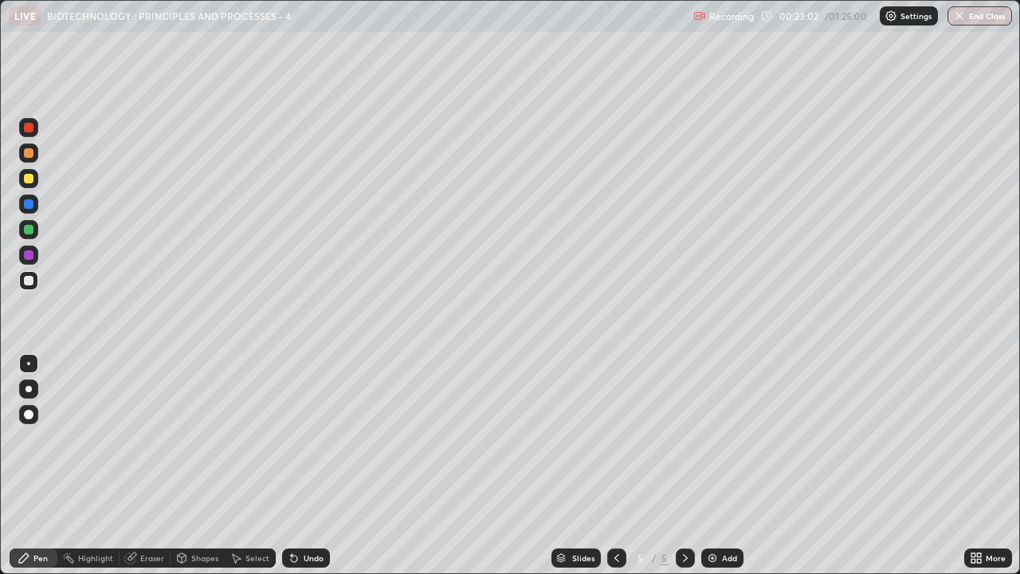
click at [25, 202] on div at bounding box center [29, 204] width 10 height 10
click at [148, 438] on div "Eraser" at bounding box center [152, 558] width 24 height 8
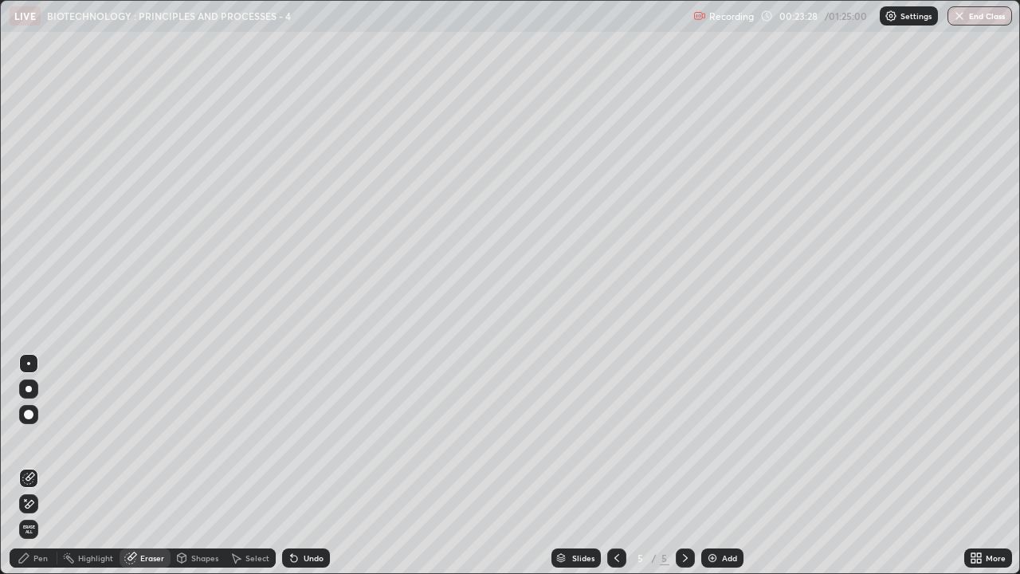
click at [42, 438] on div "Pen" at bounding box center [40, 558] width 14 height 8
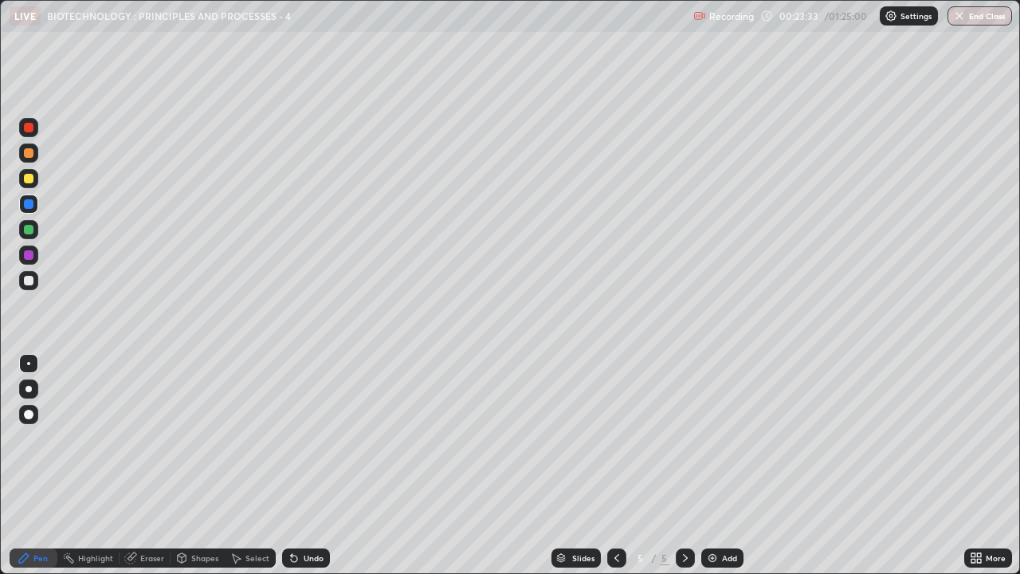
click at [26, 282] on div at bounding box center [29, 281] width 10 height 10
click at [246, 438] on div "Select" at bounding box center [257, 558] width 24 height 8
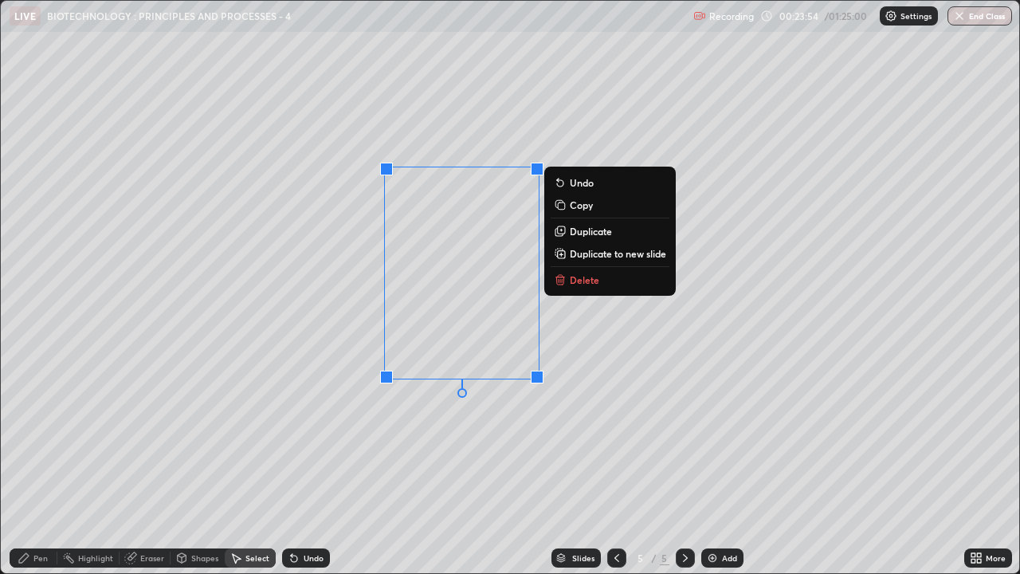
click at [504, 438] on div "0 ° Undo Copy Duplicate Duplicate to new slide Delete" at bounding box center [510, 287] width 1019 height 572
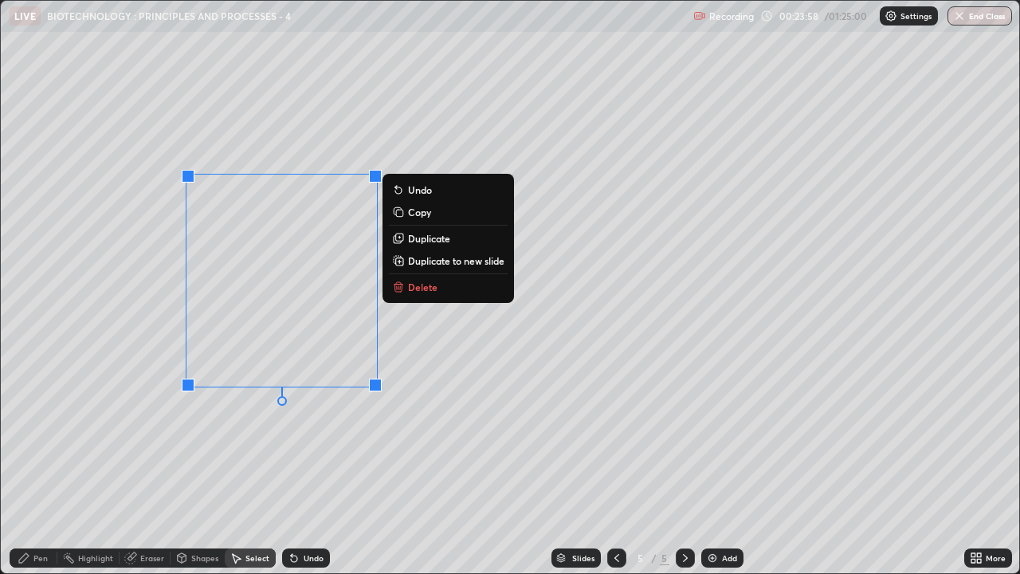
click at [294, 438] on div "0 ° Undo Copy Duplicate Duplicate to new slide Delete" at bounding box center [510, 287] width 1019 height 572
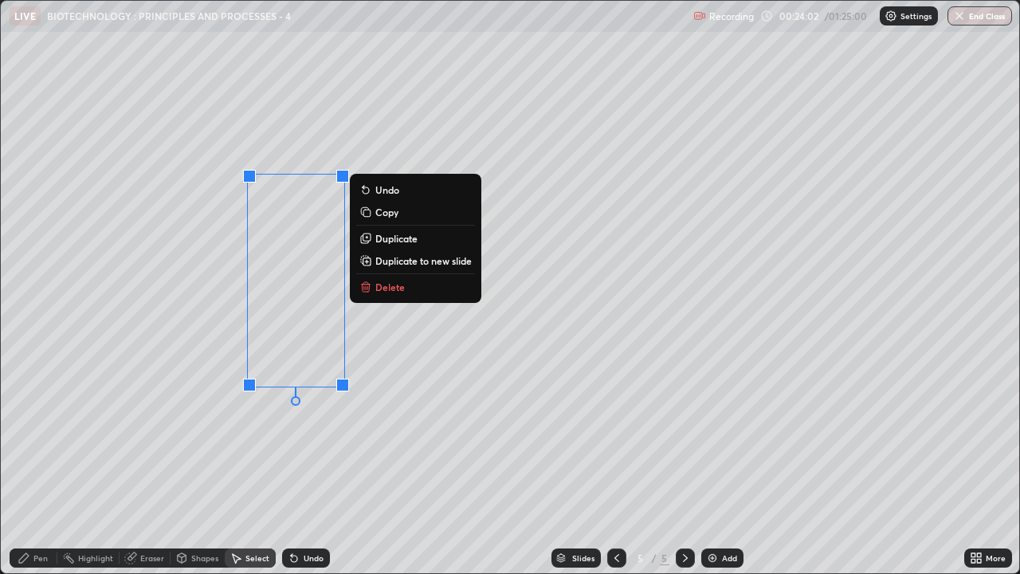
click at [402, 241] on p "Duplicate" at bounding box center [396, 238] width 42 height 13
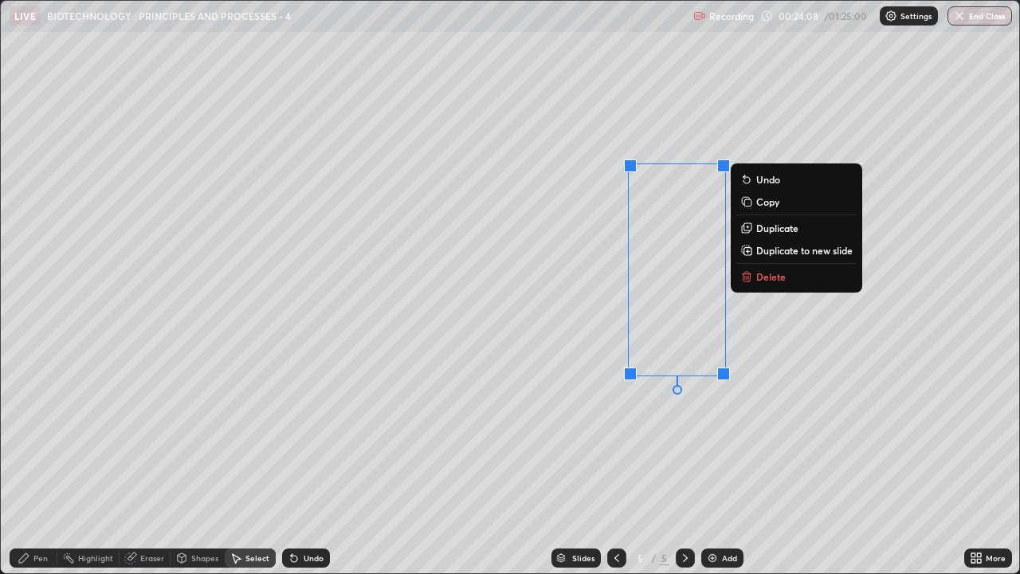
click at [414, 438] on div "0 ° Undo Copy Duplicate Duplicate to new slide Delete" at bounding box center [510, 287] width 1019 height 572
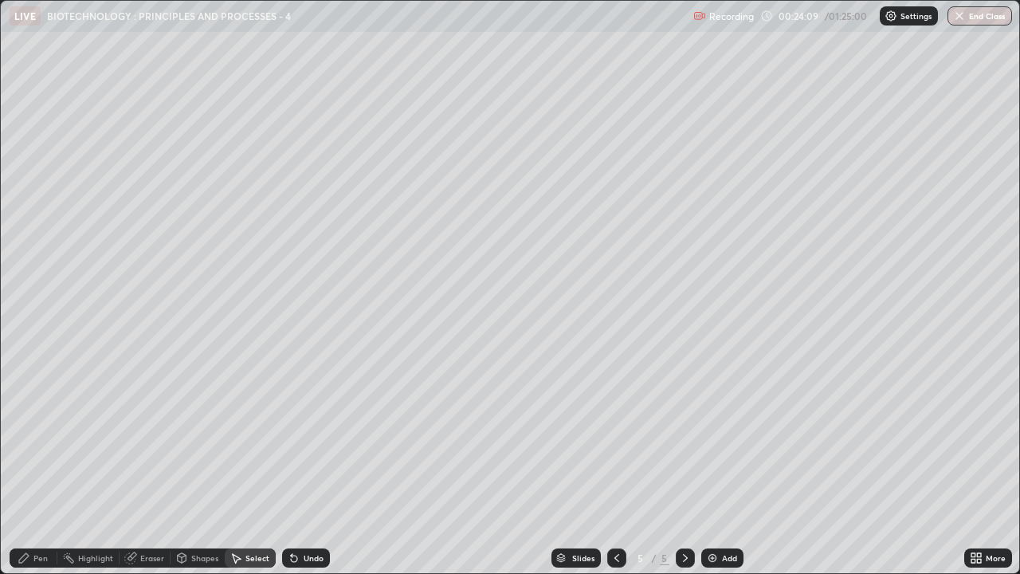
click at [40, 438] on div "Pen" at bounding box center [40, 558] width 14 height 8
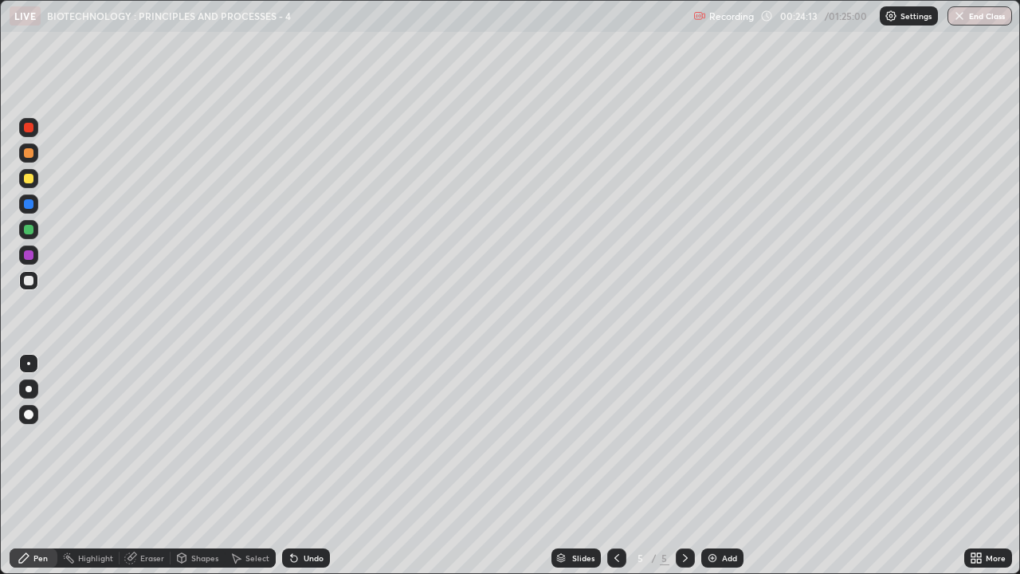
click at [33, 202] on div at bounding box center [29, 204] width 10 height 10
click at [141, 438] on div "Eraser" at bounding box center [152, 558] width 24 height 8
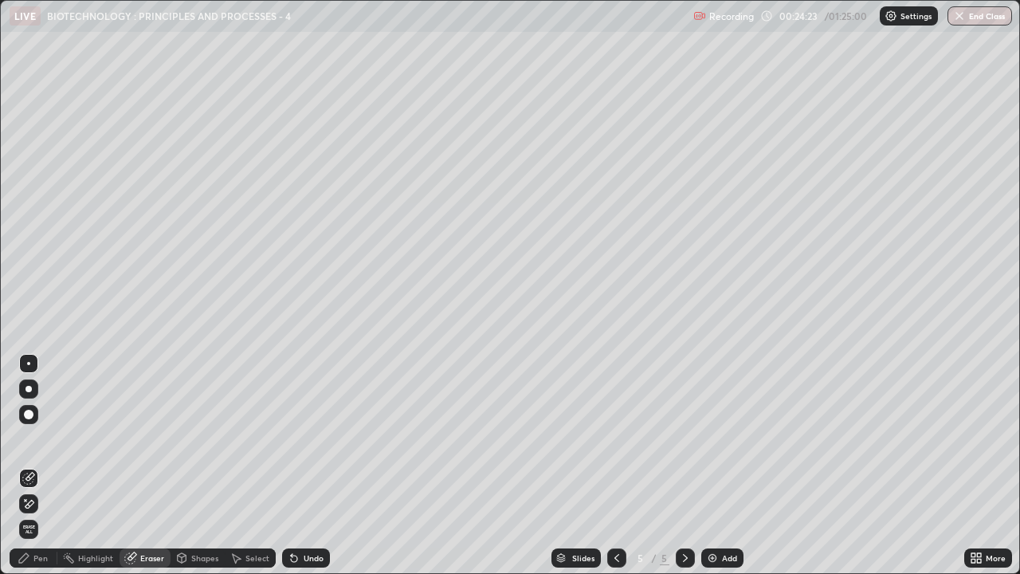
click at [37, 438] on div "Pen" at bounding box center [40, 558] width 14 height 8
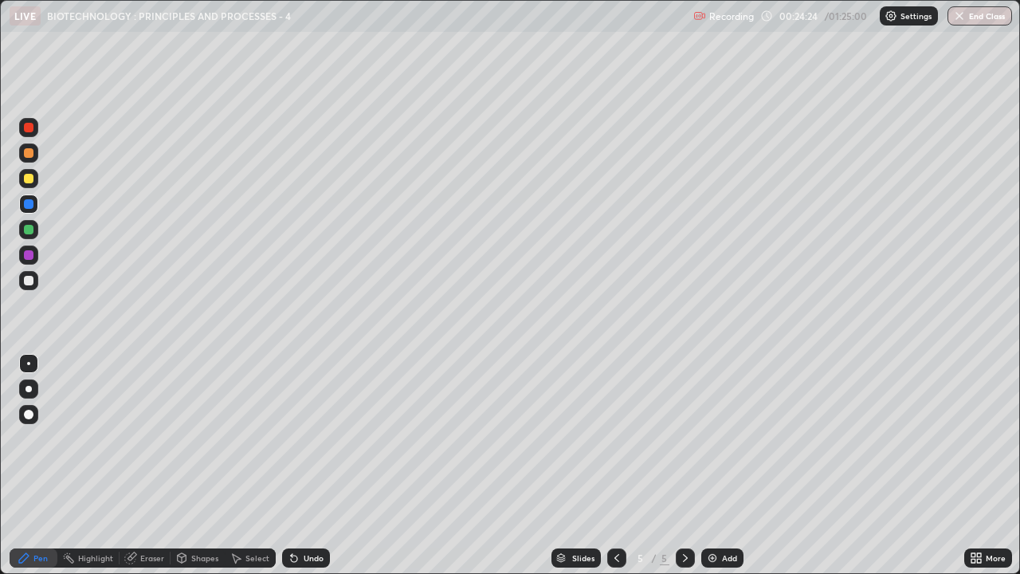
click at [27, 233] on div at bounding box center [29, 230] width 10 height 10
click at [249, 438] on div "Select" at bounding box center [257, 558] width 24 height 8
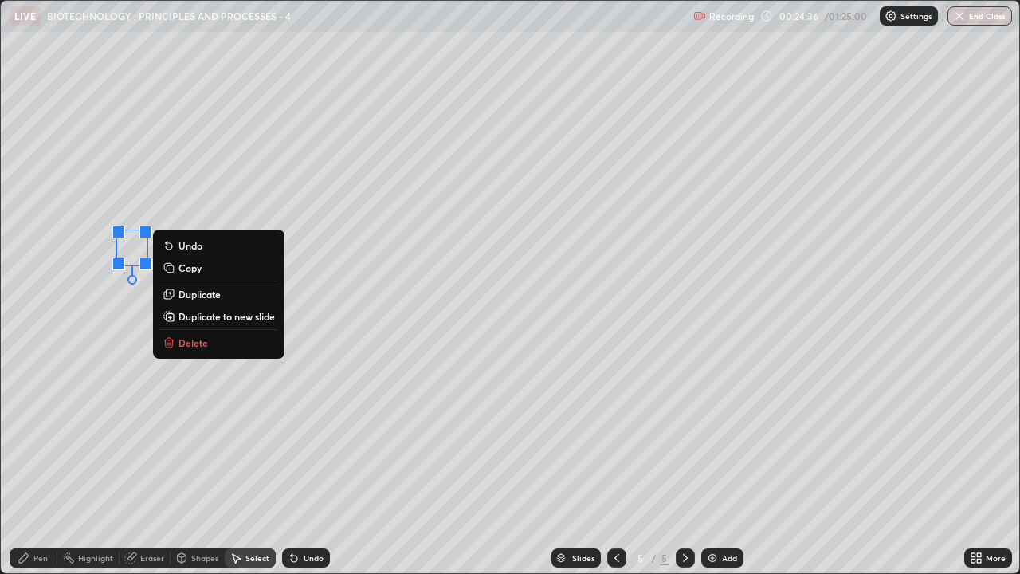
click at [196, 295] on p "Duplicate" at bounding box center [200, 294] width 42 height 13
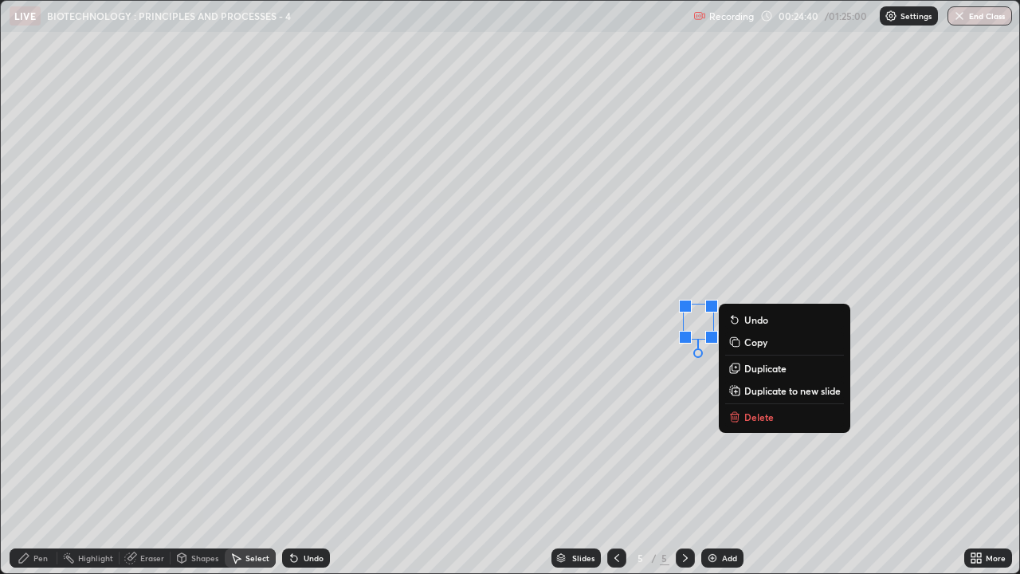
click at [842, 250] on div "0 ° Undo Copy Duplicate Duplicate to new slide Delete" at bounding box center [510, 287] width 1019 height 572
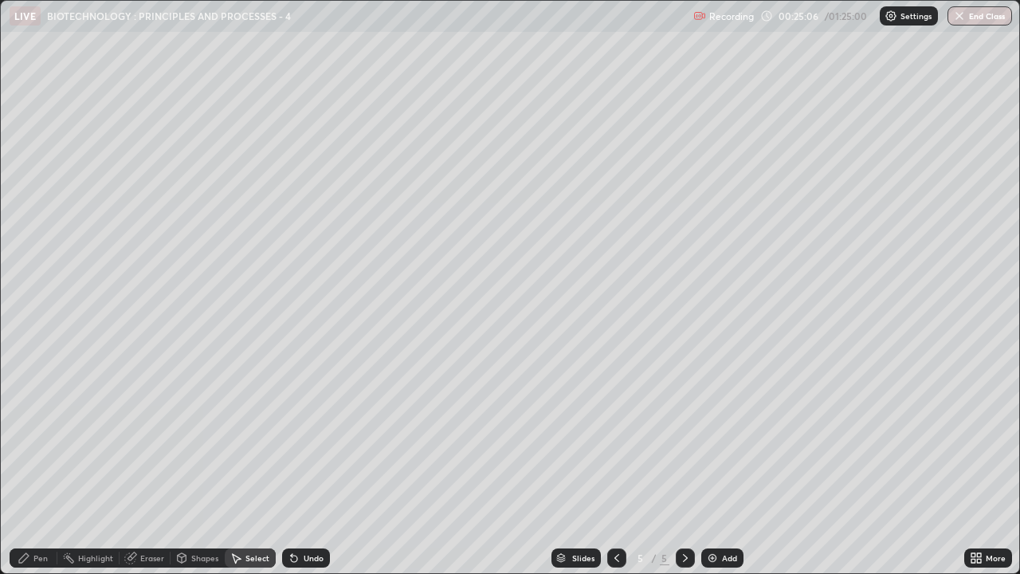
click at [33, 438] on div "Pen" at bounding box center [34, 557] width 48 height 19
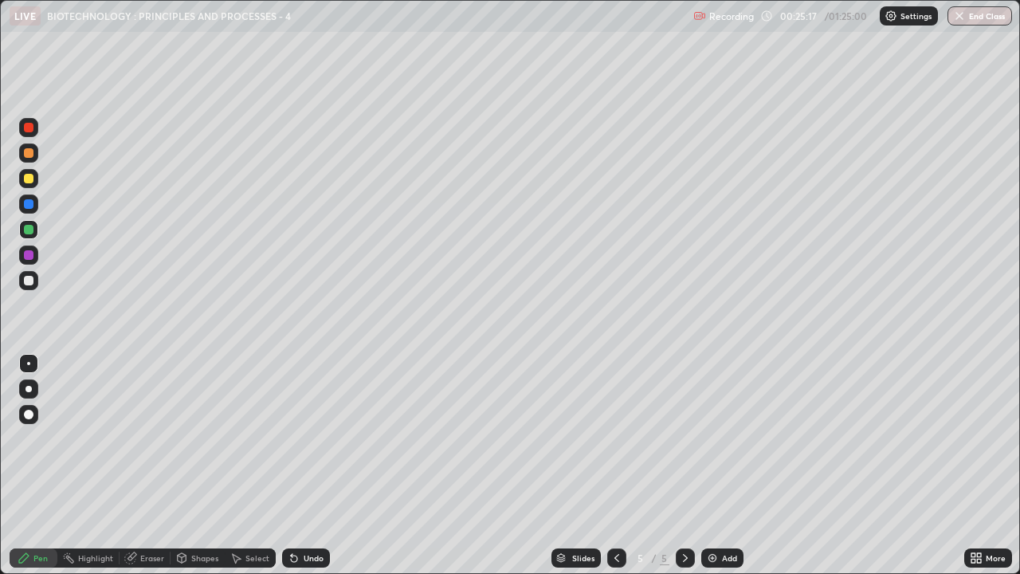
click at [249, 438] on div "Select" at bounding box center [257, 558] width 24 height 8
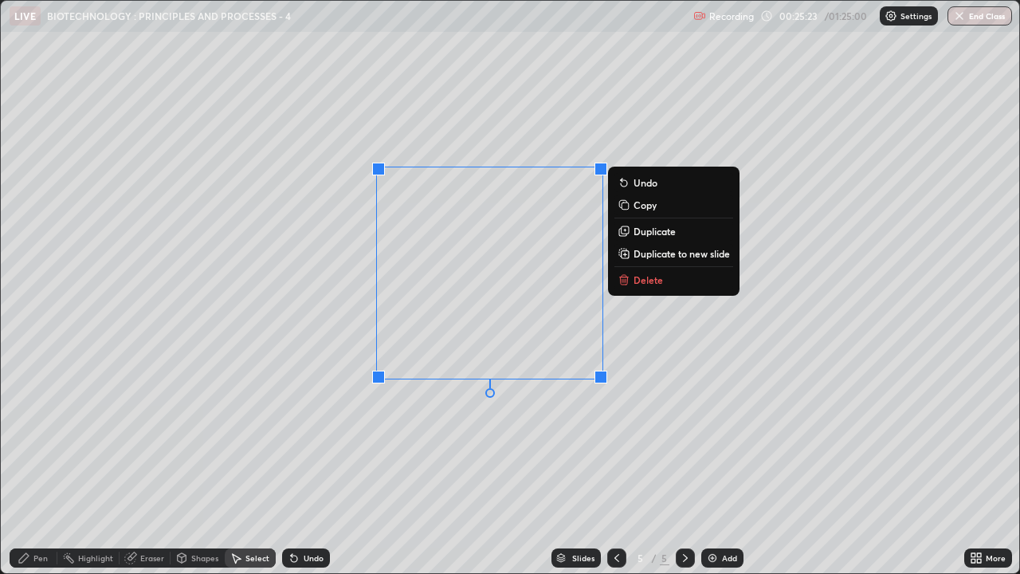
click at [653, 232] on p "Duplicate" at bounding box center [655, 231] width 42 height 13
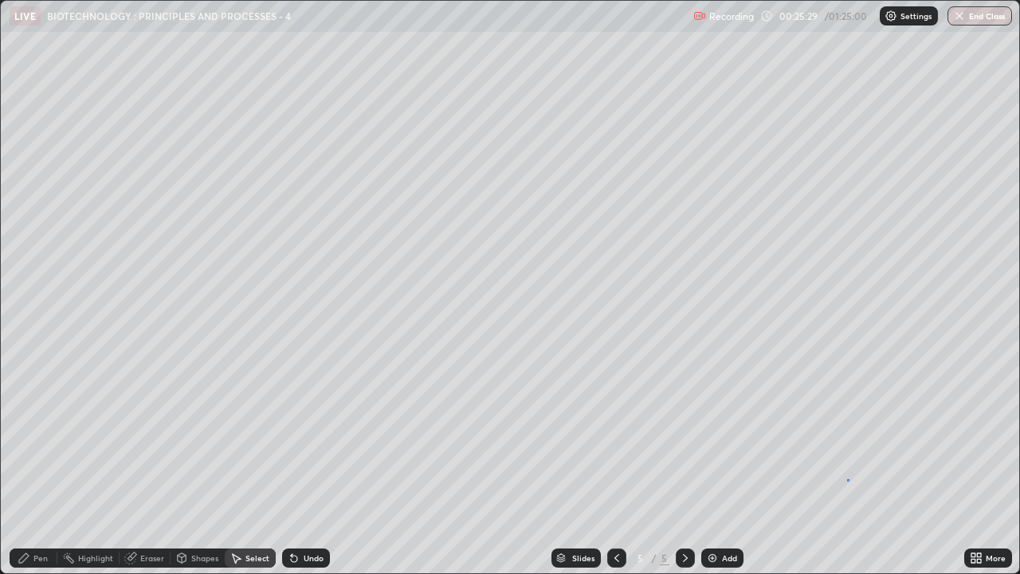
click at [847, 438] on div "0 ° Undo Copy Duplicate Duplicate to new slide Delete" at bounding box center [510, 287] width 1019 height 572
click at [147, 438] on div "Eraser" at bounding box center [152, 558] width 24 height 8
click at [43, 438] on div "Pen" at bounding box center [40, 558] width 14 height 8
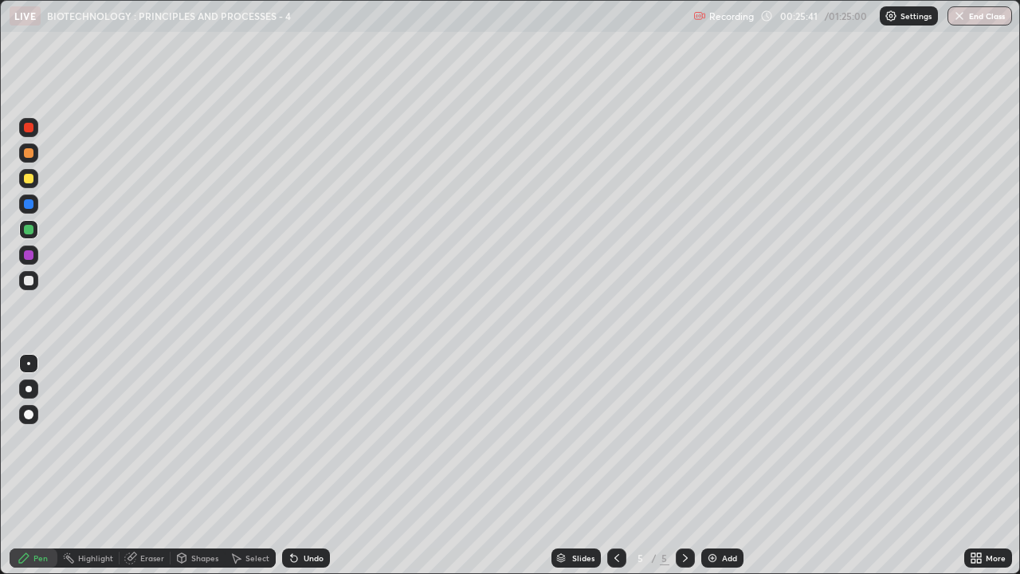
click at [249, 438] on div "Select" at bounding box center [257, 558] width 24 height 8
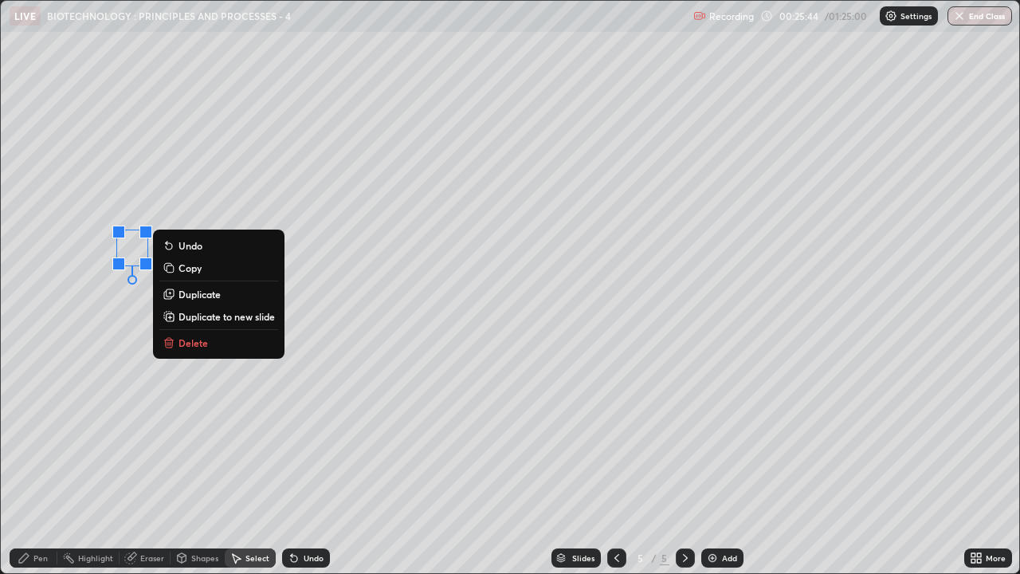
click at [190, 295] on p "Duplicate" at bounding box center [200, 294] width 42 height 13
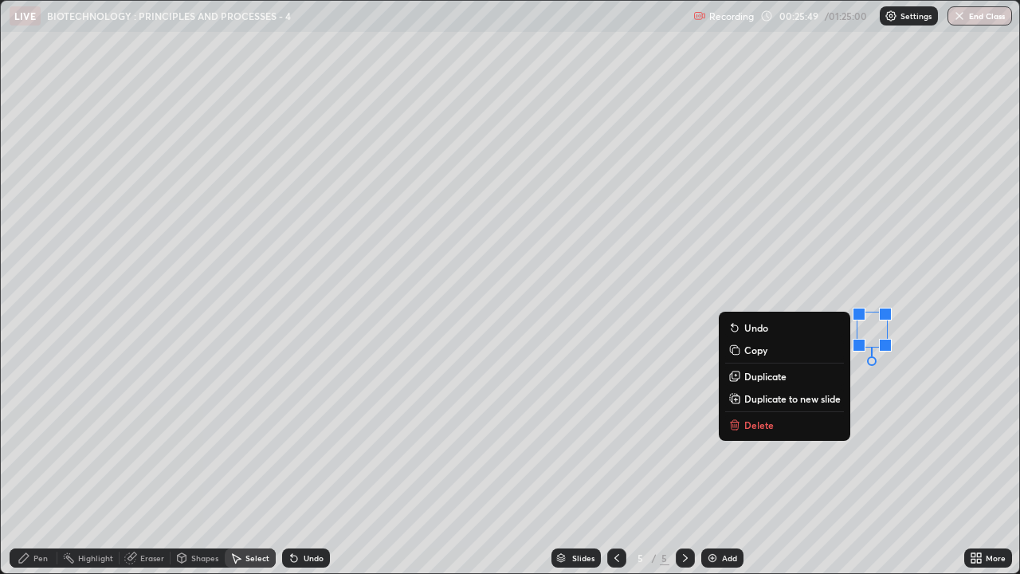
click at [461, 438] on div "0 ° Undo Copy Duplicate Duplicate to new slide Delete" at bounding box center [510, 287] width 1019 height 572
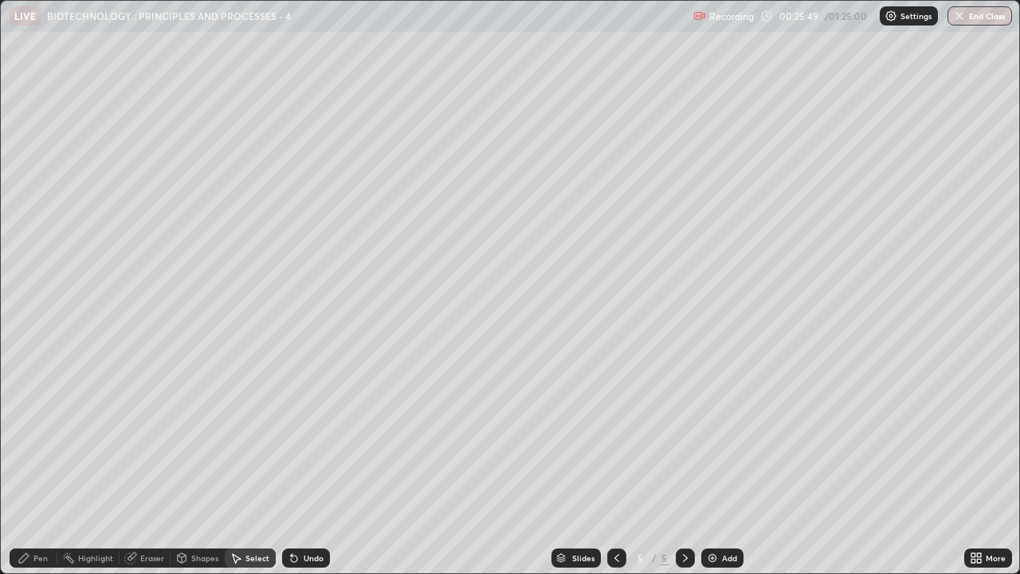
click at [145, 438] on div "Eraser" at bounding box center [152, 558] width 24 height 8
click at [45, 438] on div "Pen" at bounding box center [34, 557] width 48 height 19
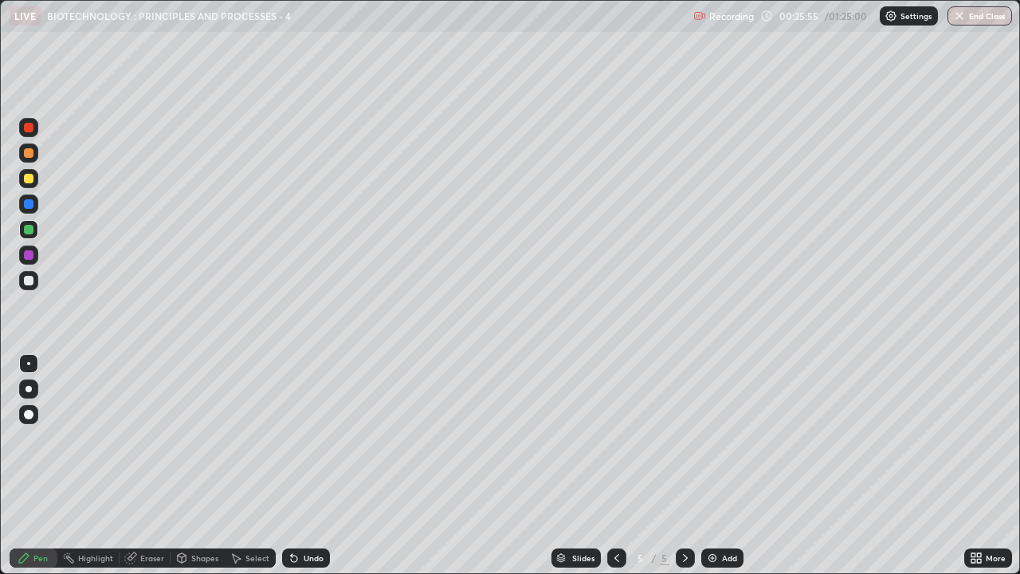
click at [30, 203] on div at bounding box center [29, 204] width 10 height 10
click at [26, 288] on div at bounding box center [28, 280] width 19 height 19
click at [726, 438] on div "Add" at bounding box center [729, 558] width 15 height 8
click at [29, 179] on div at bounding box center [29, 179] width 10 height 10
click at [24, 232] on div at bounding box center [28, 229] width 19 height 19
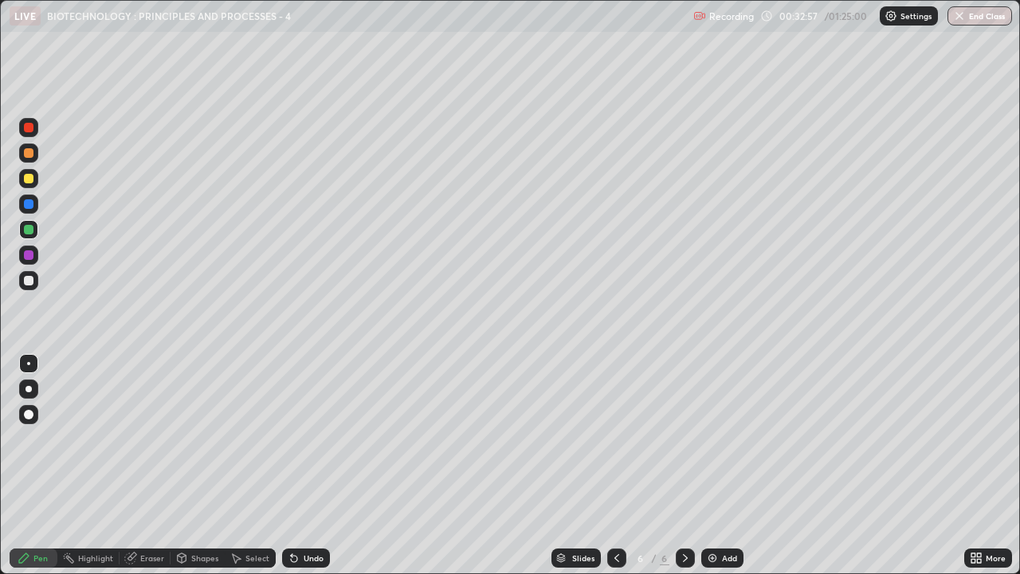
click at [193, 438] on div "Shapes" at bounding box center [204, 558] width 27 height 8
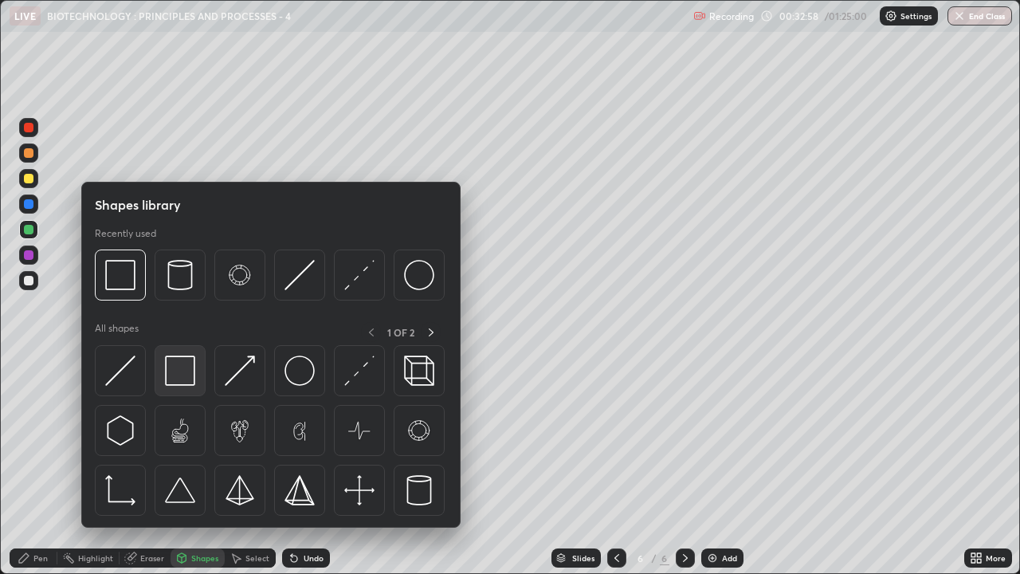
click at [183, 387] on div at bounding box center [180, 370] width 51 height 51
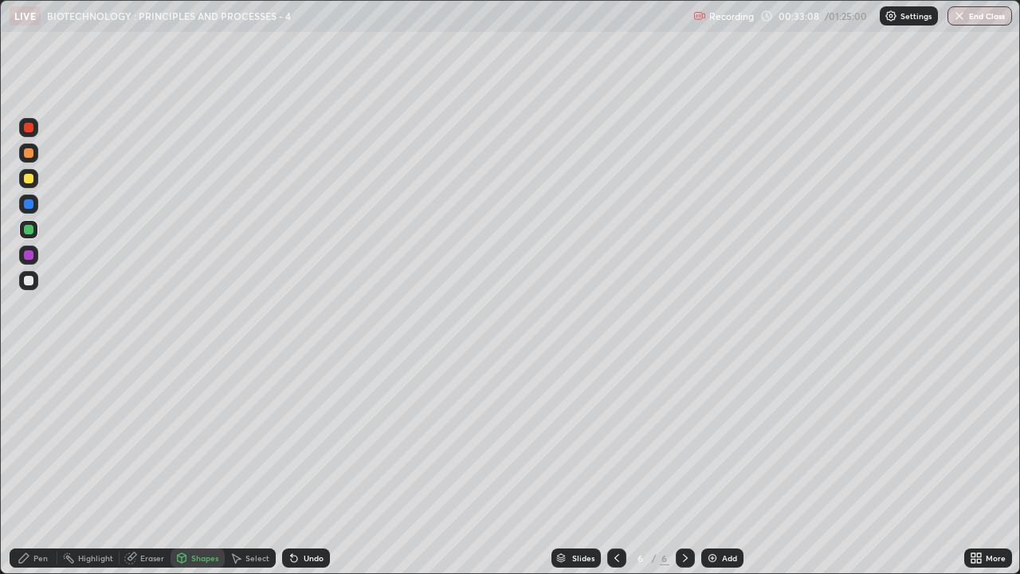
click at [25, 202] on div at bounding box center [29, 204] width 10 height 10
click at [37, 438] on div "Pen" at bounding box center [40, 558] width 14 height 8
click at [28, 282] on div at bounding box center [29, 281] width 10 height 10
click at [26, 180] on div at bounding box center [29, 179] width 10 height 10
click at [195, 438] on div "Shapes" at bounding box center [204, 558] width 27 height 8
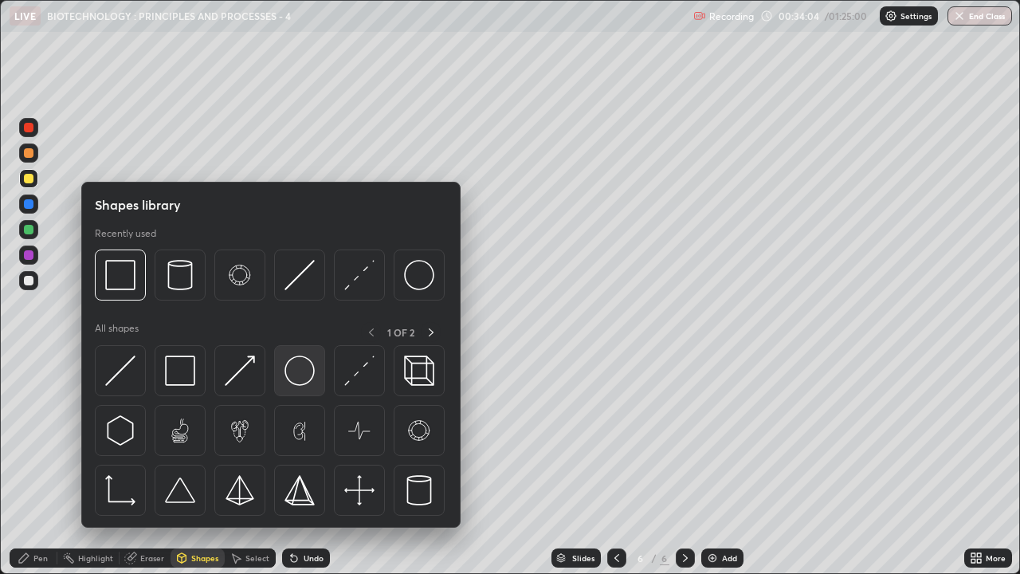
click at [300, 379] on img at bounding box center [300, 370] width 30 height 30
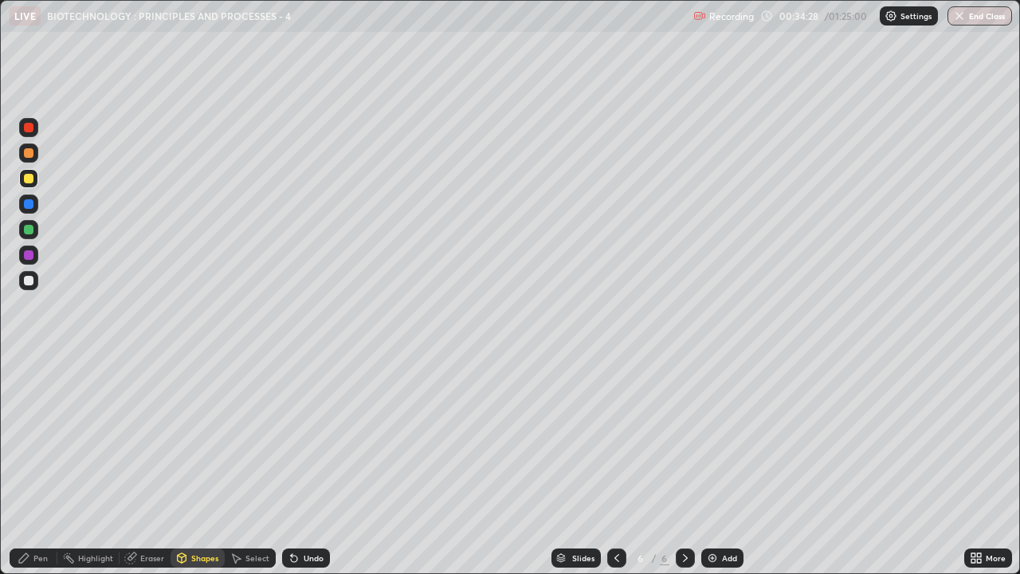
click at [147, 438] on div "Eraser" at bounding box center [152, 558] width 24 height 8
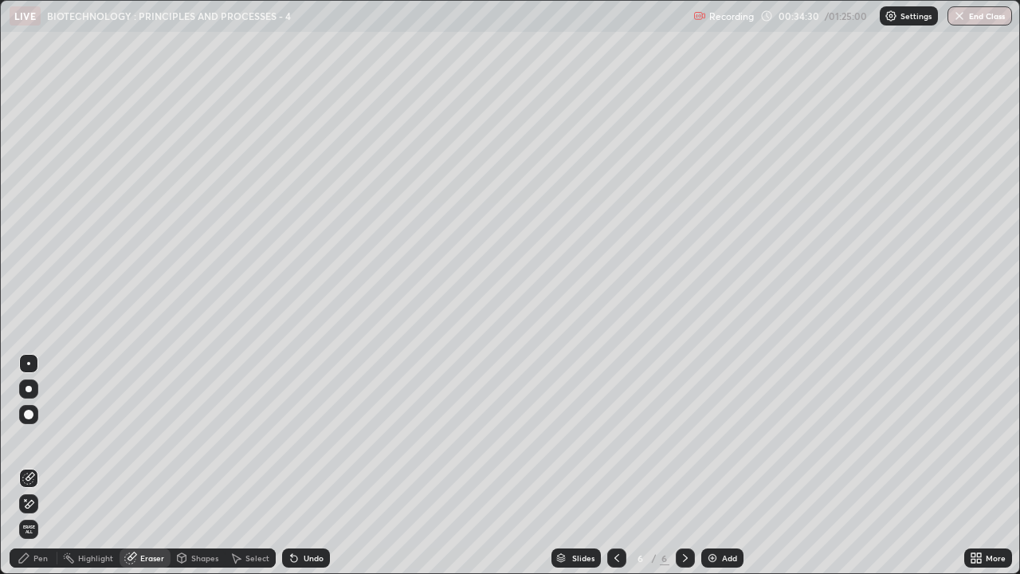
click at [33, 438] on div "Pen" at bounding box center [34, 557] width 48 height 19
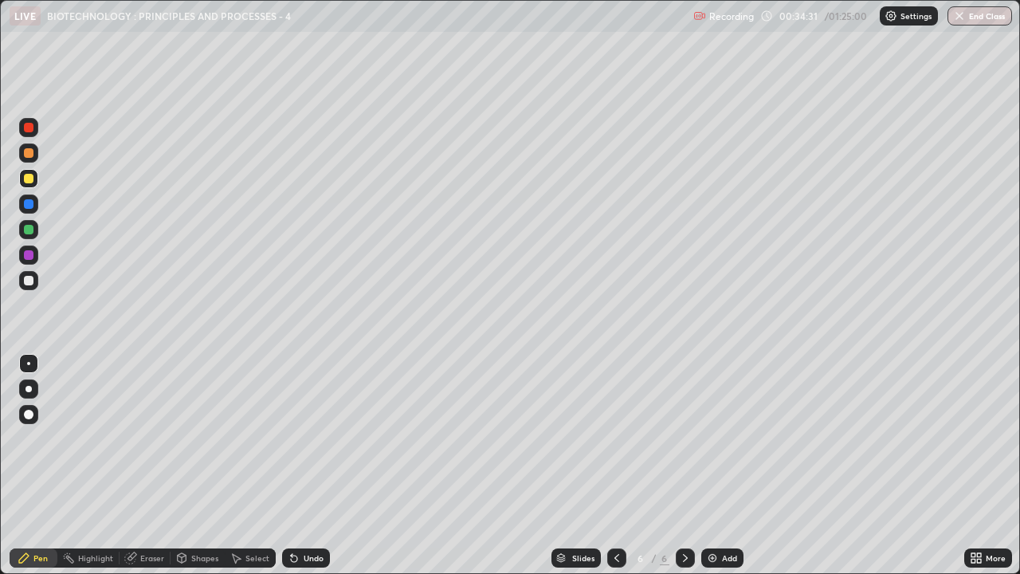
click at [29, 230] on div at bounding box center [29, 230] width 10 height 10
click at [30, 202] on div at bounding box center [29, 204] width 10 height 10
click at [29, 181] on div at bounding box center [29, 179] width 10 height 10
click at [304, 438] on div "Undo" at bounding box center [314, 558] width 20 height 8
click at [26, 205] on div at bounding box center [29, 204] width 10 height 10
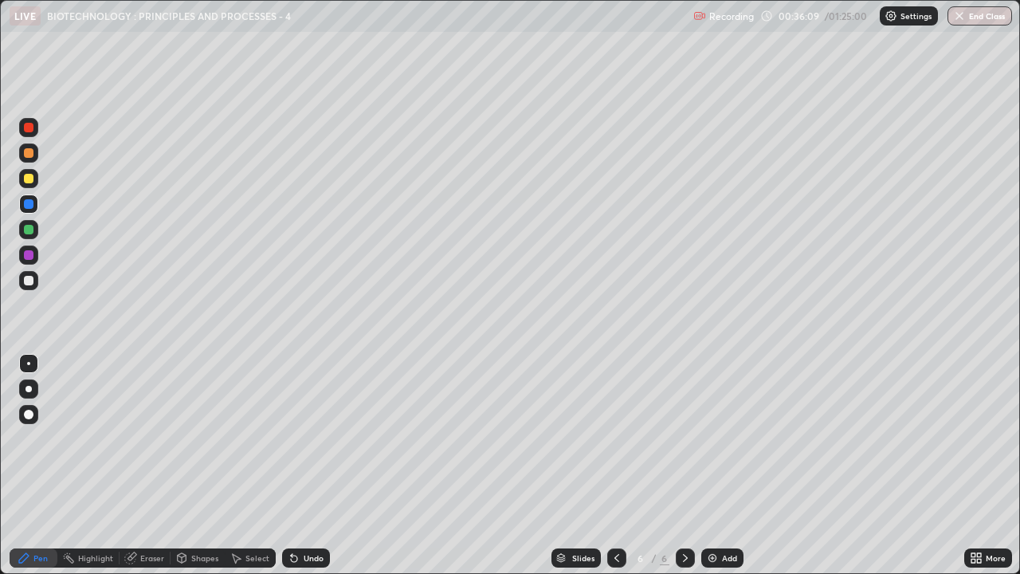
click at [151, 438] on div "Eraser" at bounding box center [152, 558] width 24 height 8
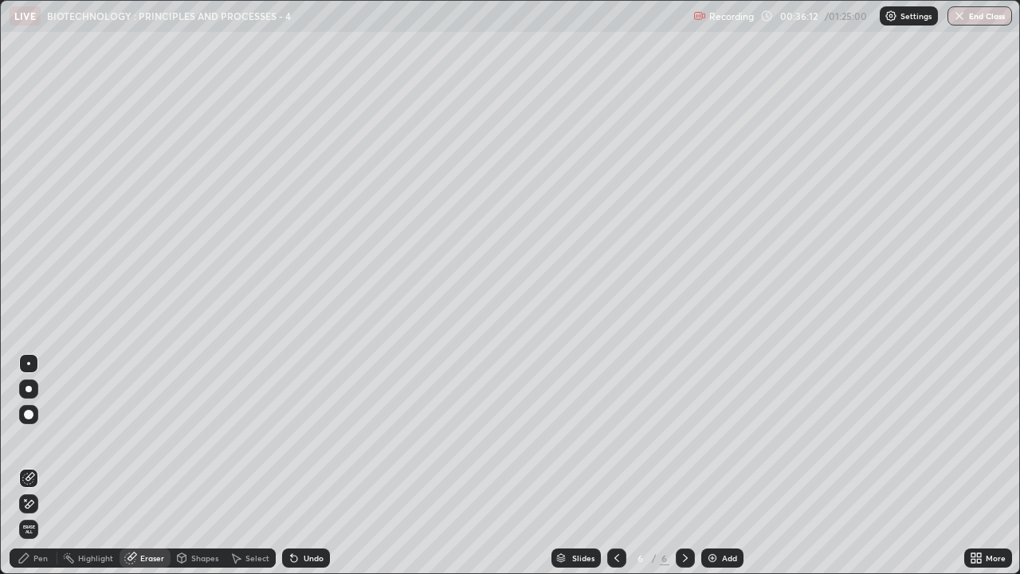
click at [34, 438] on div "Pen" at bounding box center [40, 558] width 14 height 8
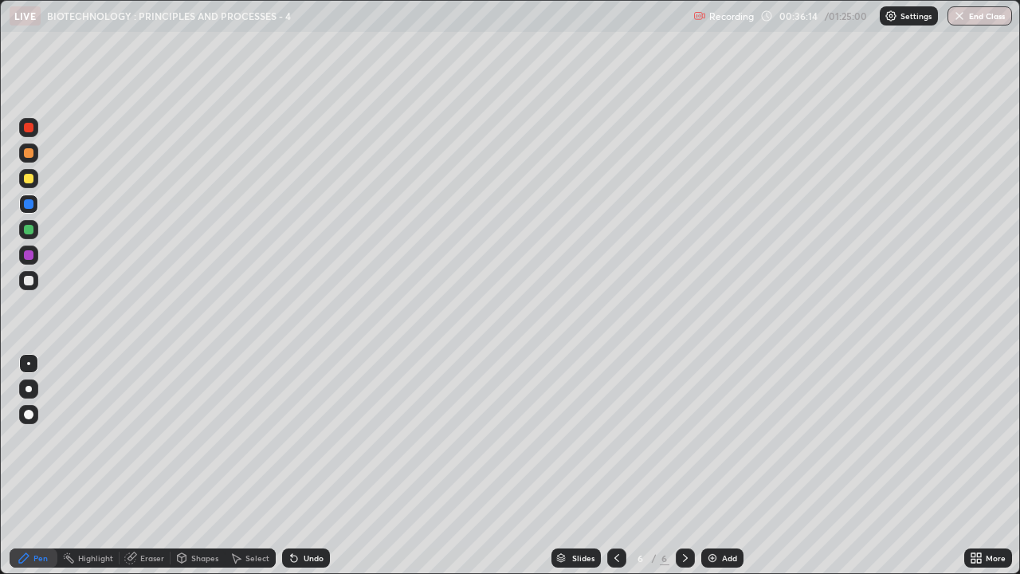
click at [28, 176] on div at bounding box center [29, 179] width 10 height 10
click at [26, 126] on div at bounding box center [29, 128] width 10 height 10
click at [29, 179] on div at bounding box center [29, 179] width 10 height 10
click at [35, 205] on div at bounding box center [28, 203] width 19 height 19
click at [31, 281] on div at bounding box center [29, 281] width 10 height 10
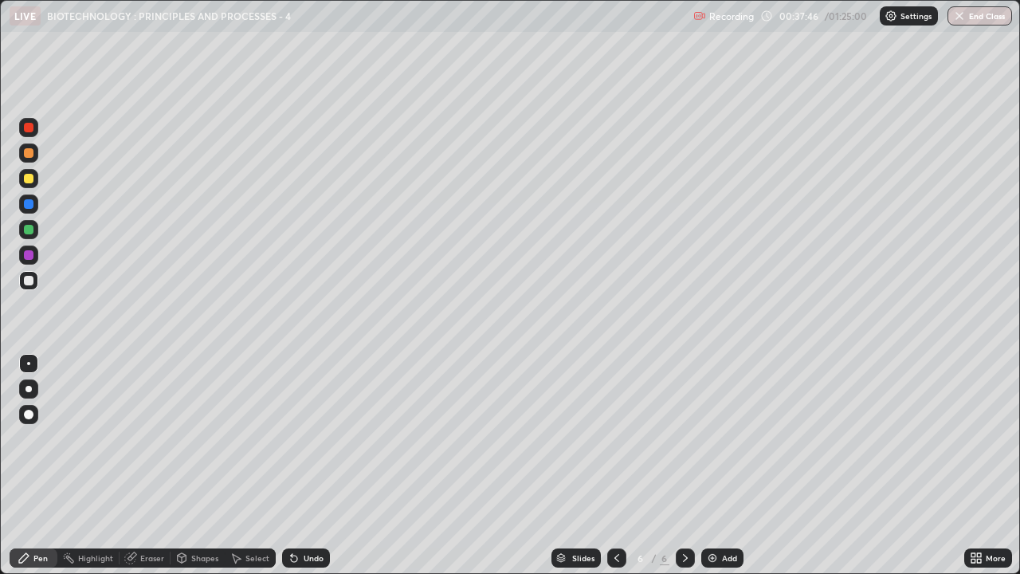
click at [29, 203] on div at bounding box center [29, 204] width 10 height 10
click at [31, 180] on div at bounding box center [29, 179] width 10 height 10
click at [304, 438] on div "Undo" at bounding box center [314, 558] width 20 height 8
click at [24, 204] on div at bounding box center [29, 204] width 10 height 10
click at [30, 277] on div at bounding box center [29, 281] width 10 height 10
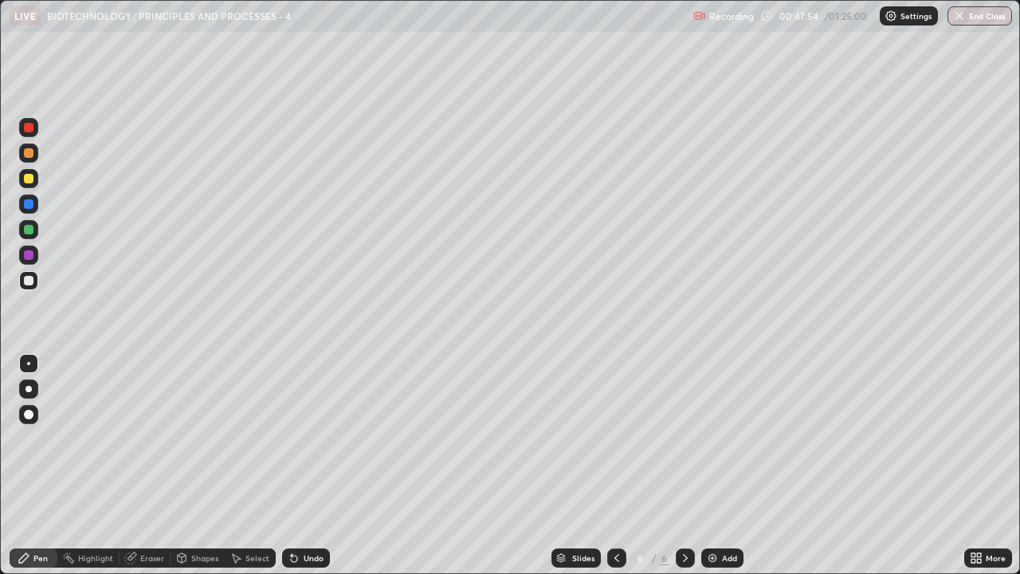
click at [725, 438] on div "Add" at bounding box center [729, 558] width 15 height 8
click at [33, 178] on div at bounding box center [29, 179] width 10 height 10
click at [29, 281] on div at bounding box center [29, 281] width 10 height 10
click at [304, 438] on div "Undo" at bounding box center [314, 558] width 20 height 8
click at [310, 438] on div "Undo" at bounding box center [306, 557] width 48 height 19
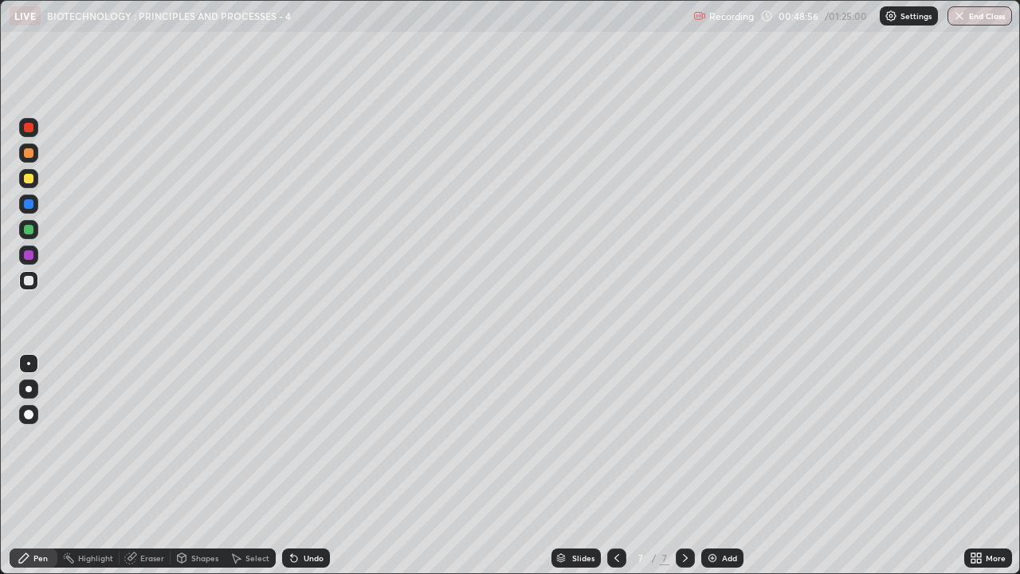
click at [311, 438] on div "Undo" at bounding box center [314, 558] width 20 height 8
click at [304, 438] on div "Undo" at bounding box center [314, 558] width 20 height 8
click at [300, 438] on div "Undo" at bounding box center [306, 557] width 48 height 19
click at [299, 438] on div "Undo" at bounding box center [306, 557] width 48 height 19
click at [297, 438] on icon at bounding box center [294, 558] width 13 height 13
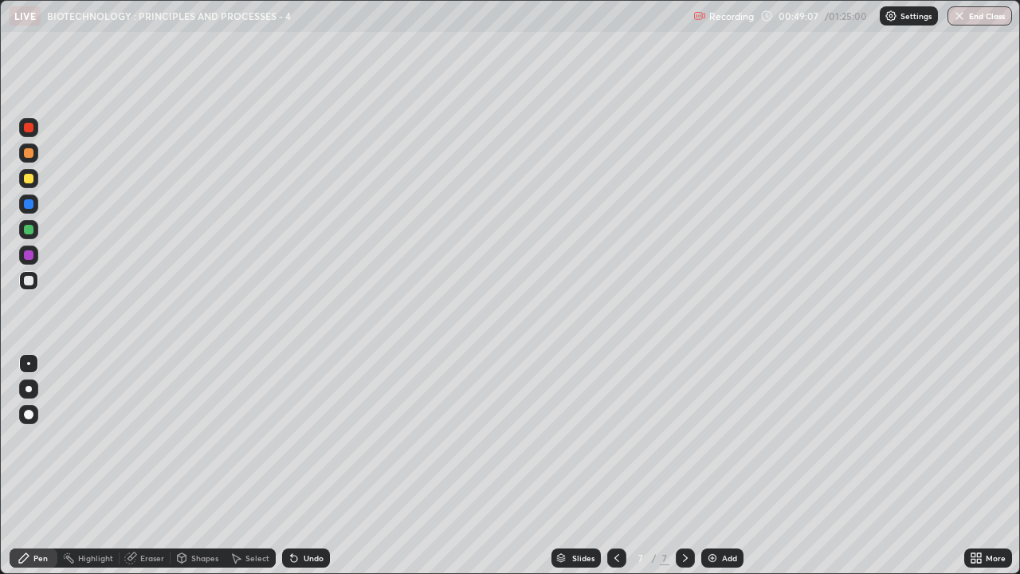
click at [299, 438] on div "Undo" at bounding box center [306, 557] width 48 height 19
click at [297, 438] on icon at bounding box center [294, 558] width 13 height 13
click at [292, 438] on icon at bounding box center [294, 559] width 6 height 6
click at [296, 438] on icon at bounding box center [294, 558] width 13 height 13
click at [297, 438] on icon at bounding box center [294, 558] width 13 height 13
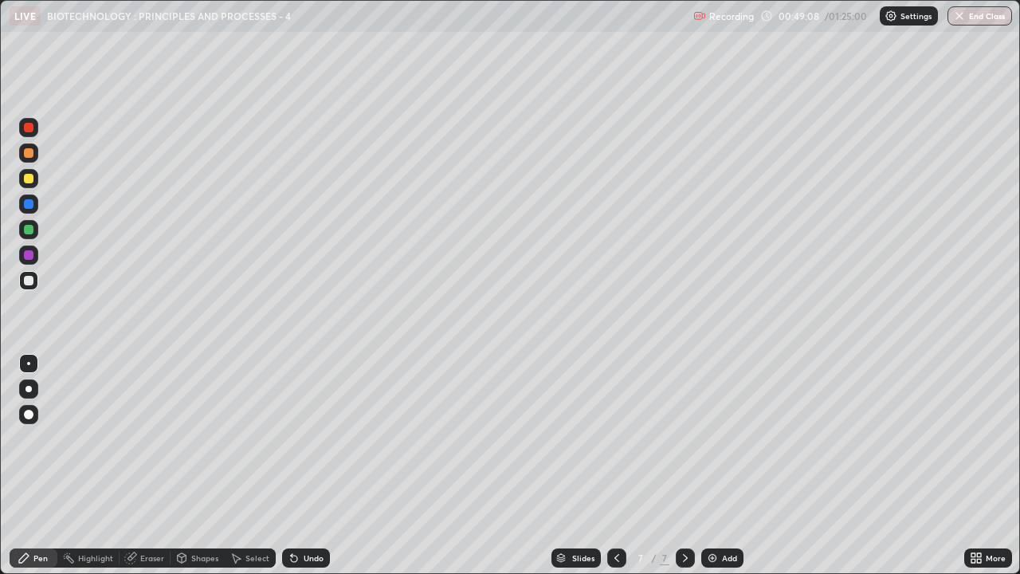
click at [292, 438] on icon at bounding box center [294, 559] width 6 height 6
click at [314, 438] on div "Undo" at bounding box center [314, 558] width 20 height 8
click at [312, 438] on div "Undo" at bounding box center [314, 558] width 20 height 8
click at [312, 438] on div "Undo" at bounding box center [306, 557] width 48 height 19
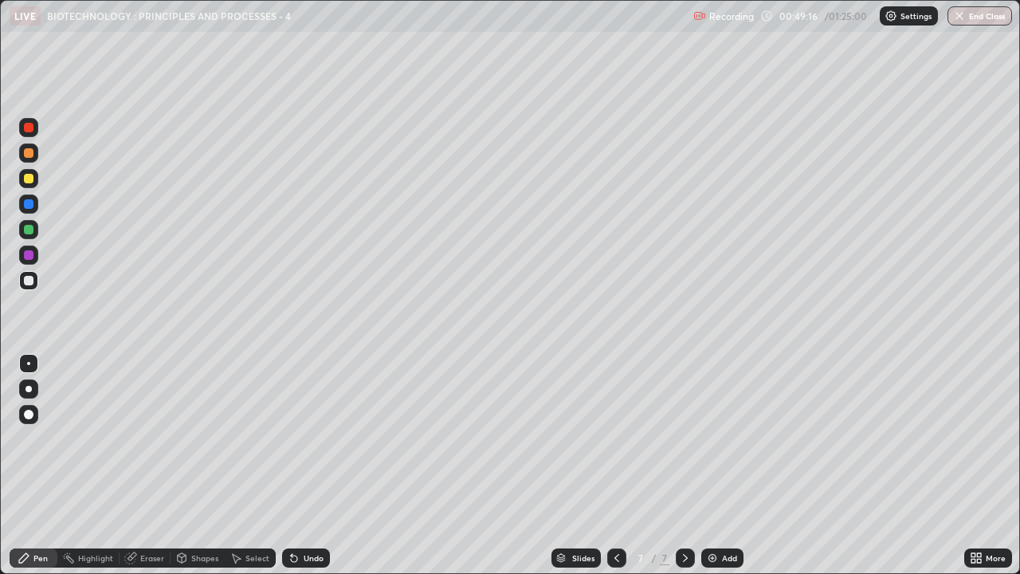
click at [312, 438] on div "Undo" at bounding box center [314, 558] width 20 height 8
click at [304, 438] on div "Undo" at bounding box center [314, 558] width 20 height 8
click at [312, 438] on div "Undo" at bounding box center [314, 558] width 20 height 8
click at [309, 438] on div "Undo" at bounding box center [314, 558] width 20 height 8
click at [308, 438] on div "Undo" at bounding box center [314, 558] width 20 height 8
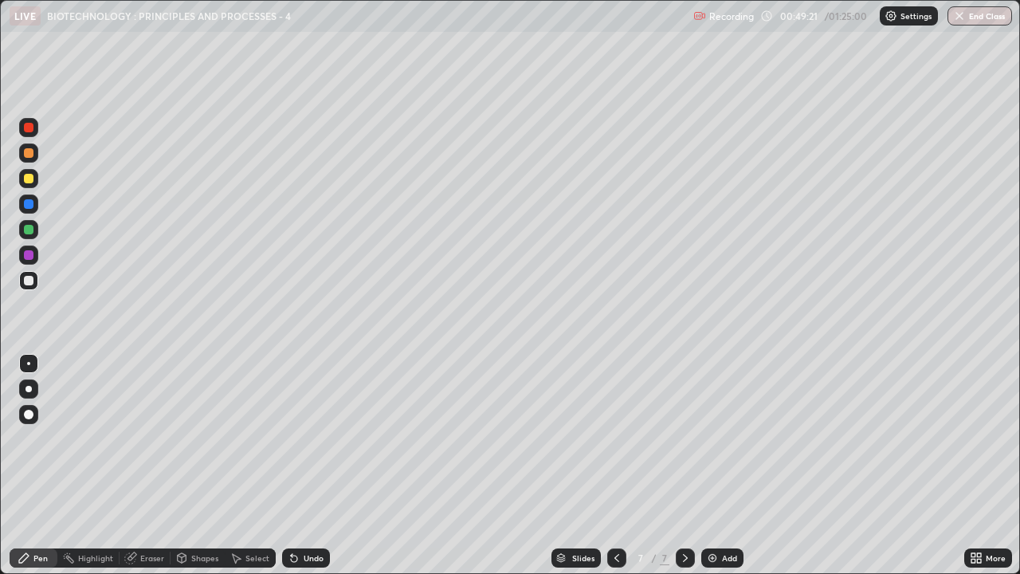
click at [307, 438] on div "Undo" at bounding box center [314, 558] width 20 height 8
click at [728, 438] on div "Add" at bounding box center [729, 558] width 15 height 8
click at [28, 181] on div at bounding box center [29, 179] width 10 height 10
click at [25, 278] on div at bounding box center [29, 281] width 10 height 10
click at [22, 206] on div at bounding box center [28, 203] width 19 height 19
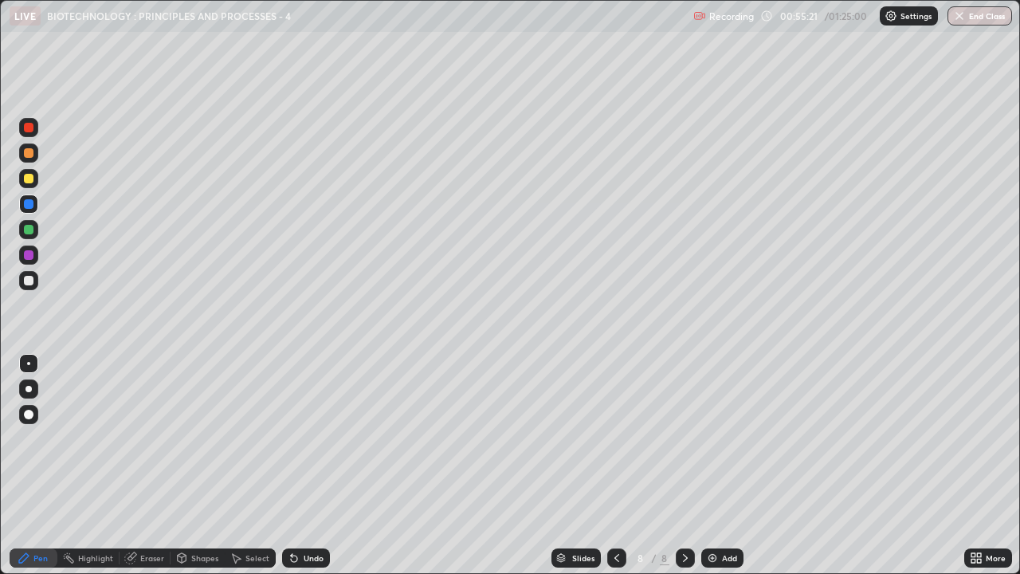
click at [27, 278] on div at bounding box center [29, 281] width 10 height 10
click at [25, 129] on div at bounding box center [29, 128] width 10 height 10
click at [979, 438] on icon at bounding box center [979, 555] width 4 height 4
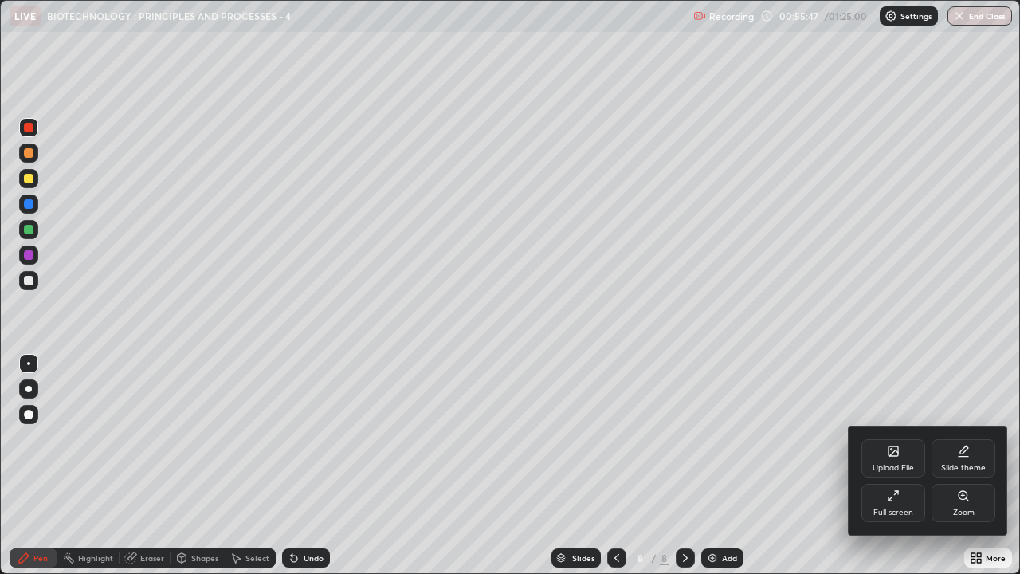
click at [881, 438] on div "Full screen" at bounding box center [894, 512] width 40 height 8
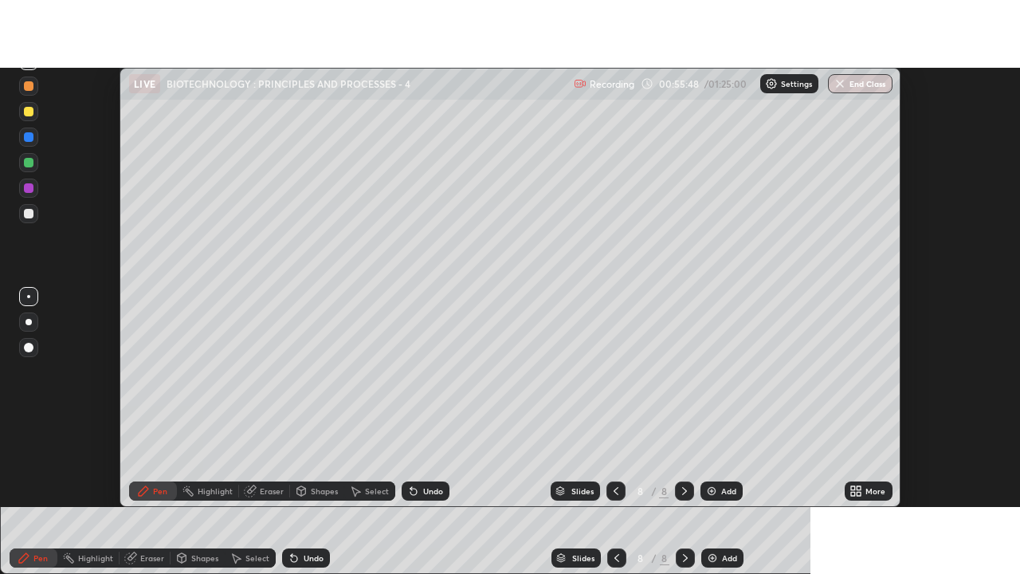
scroll to position [79260, 78679]
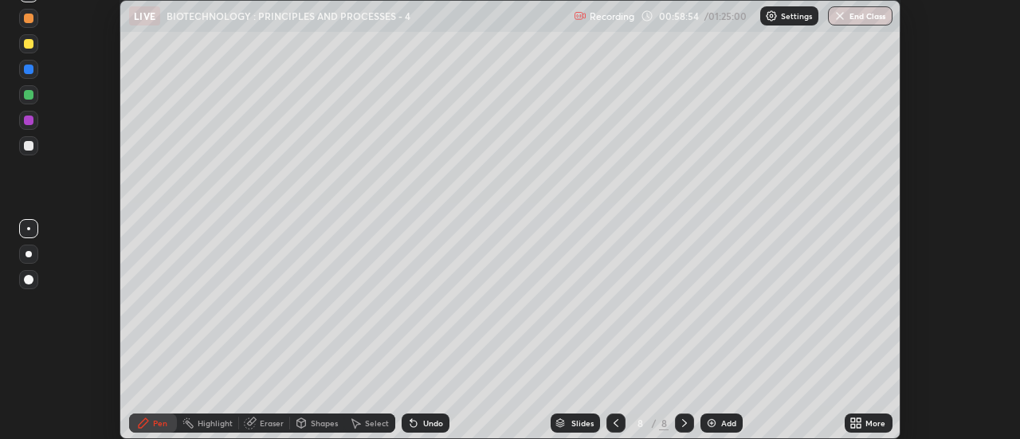
click at [855, 422] on icon at bounding box center [853, 420] width 4 height 4
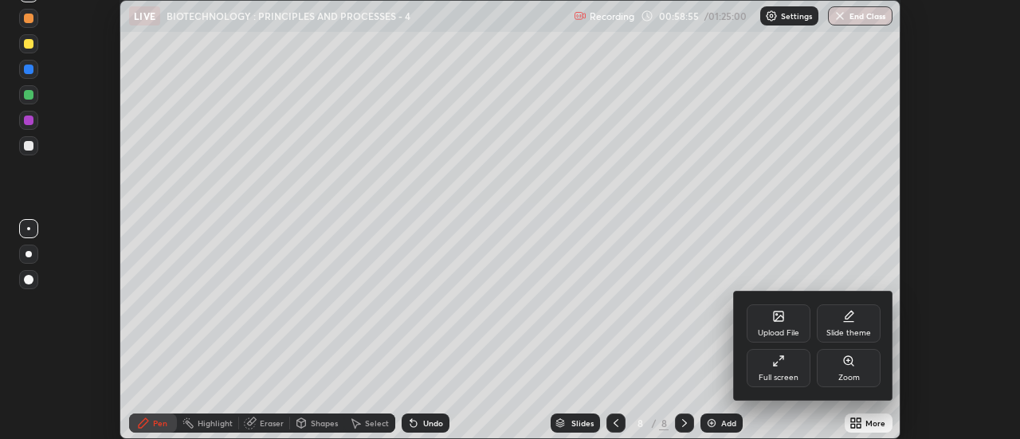
click at [773, 374] on div "Full screen" at bounding box center [779, 378] width 40 height 8
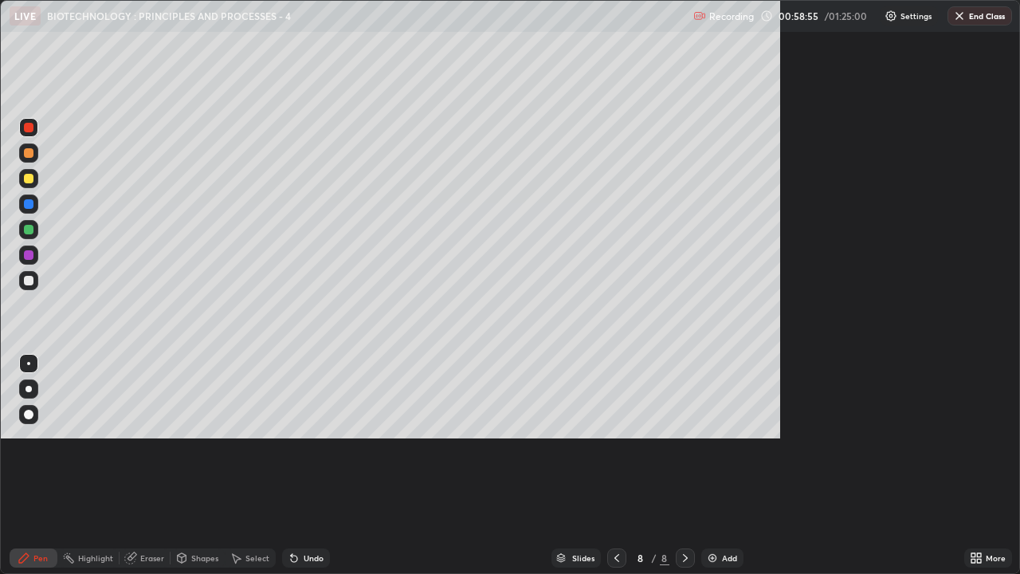
scroll to position [574, 1020]
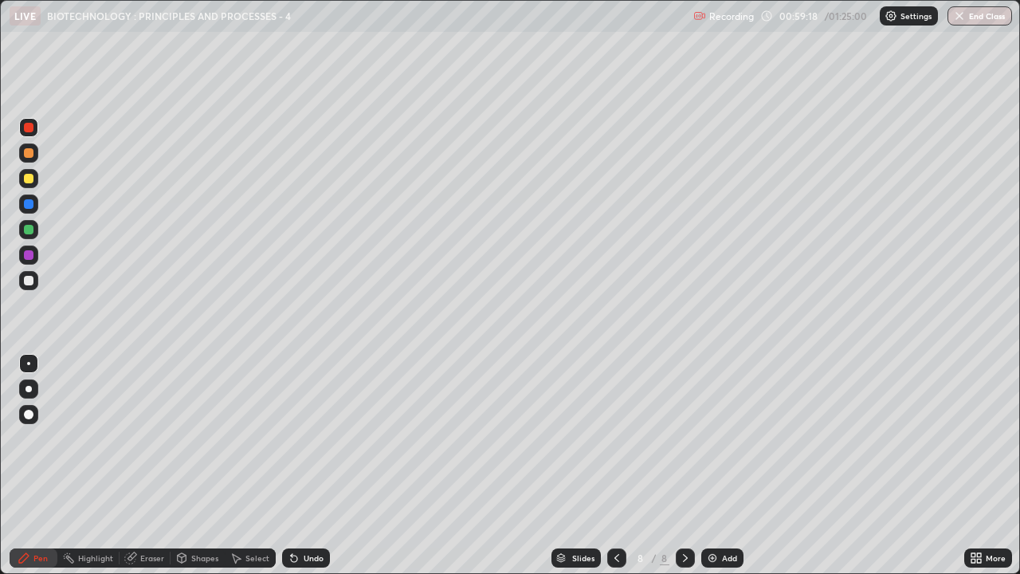
click at [713, 438] on img at bounding box center [712, 558] width 13 height 13
click at [21, 183] on div at bounding box center [28, 178] width 19 height 19
click at [28, 280] on div at bounding box center [29, 281] width 10 height 10
click at [206, 438] on div "Shapes" at bounding box center [204, 558] width 27 height 8
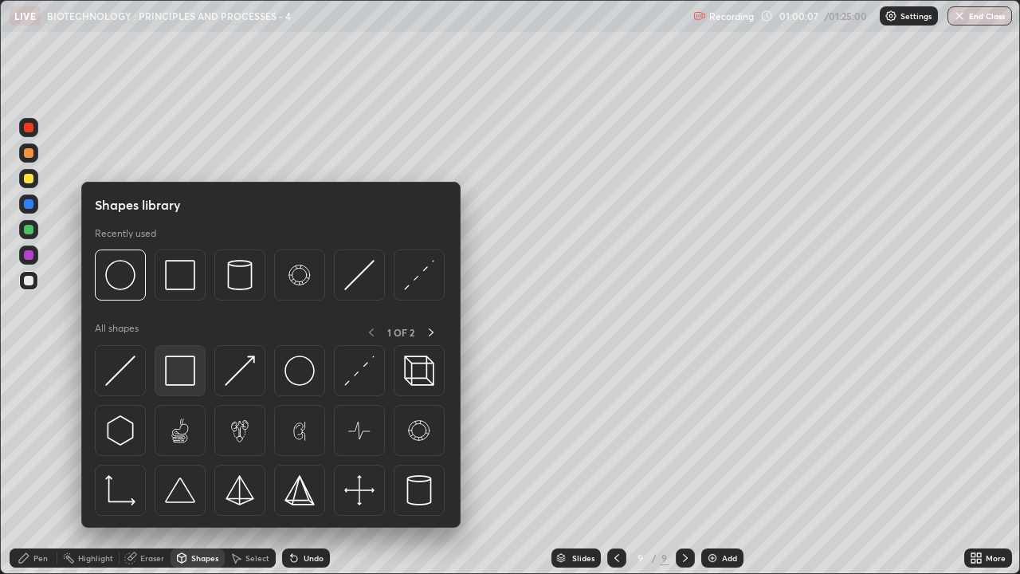
click at [188, 367] on img at bounding box center [180, 370] width 30 height 30
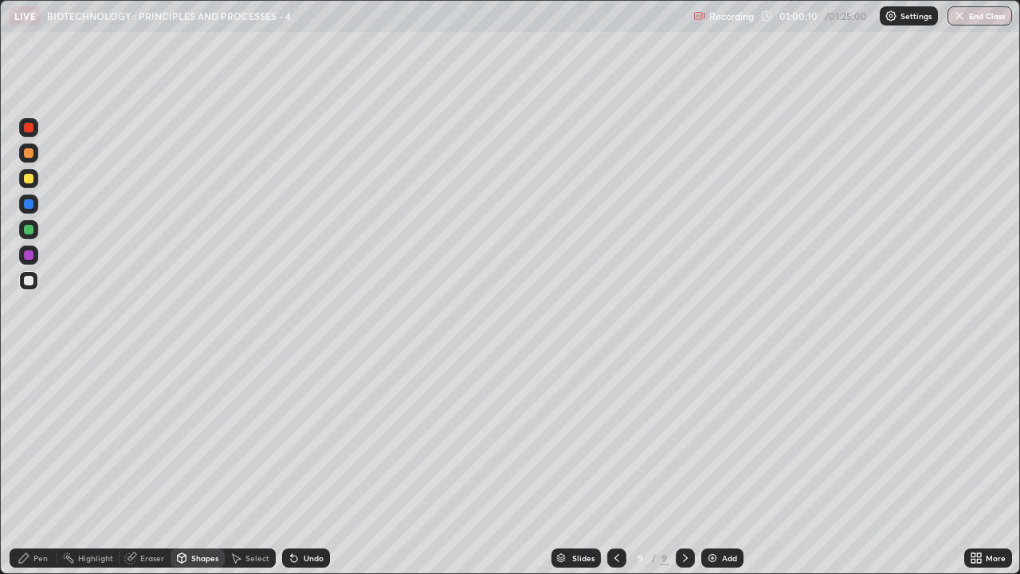
click at [42, 438] on div "Pen" at bounding box center [40, 558] width 14 height 8
click at [28, 179] on div at bounding box center [29, 179] width 10 height 10
click at [28, 129] on div at bounding box center [29, 128] width 10 height 10
click at [28, 281] on div at bounding box center [29, 281] width 10 height 10
click at [205, 438] on div "Shapes" at bounding box center [204, 558] width 27 height 8
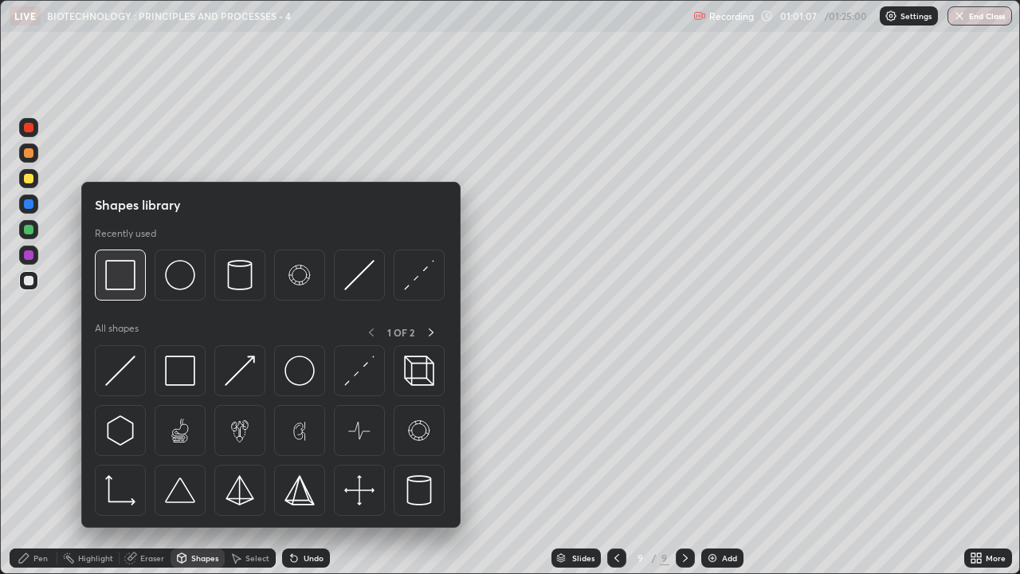
click at [131, 285] on img at bounding box center [120, 275] width 30 height 30
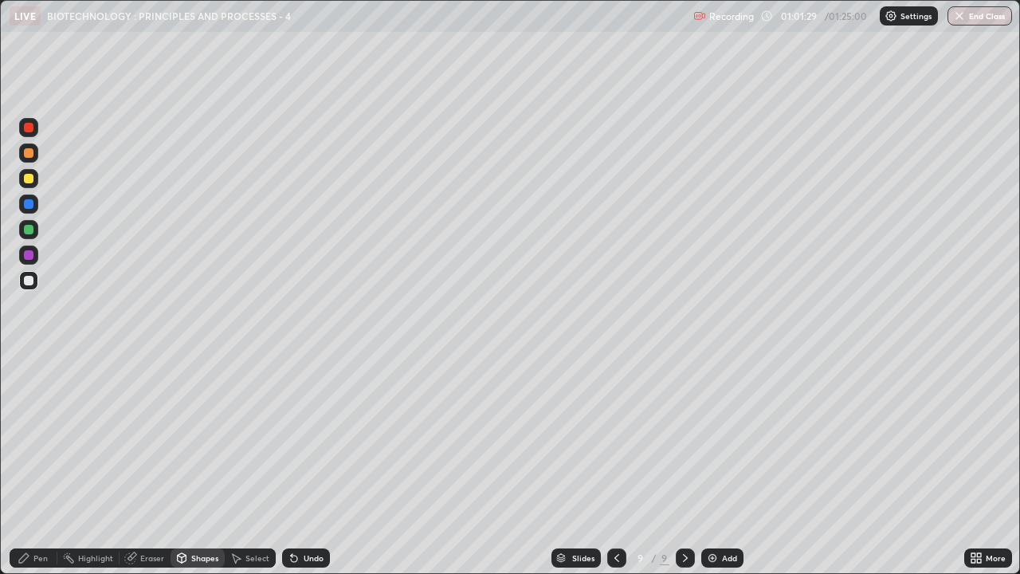
click at [253, 438] on div "Select" at bounding box center [257, 558] width 24 height 8
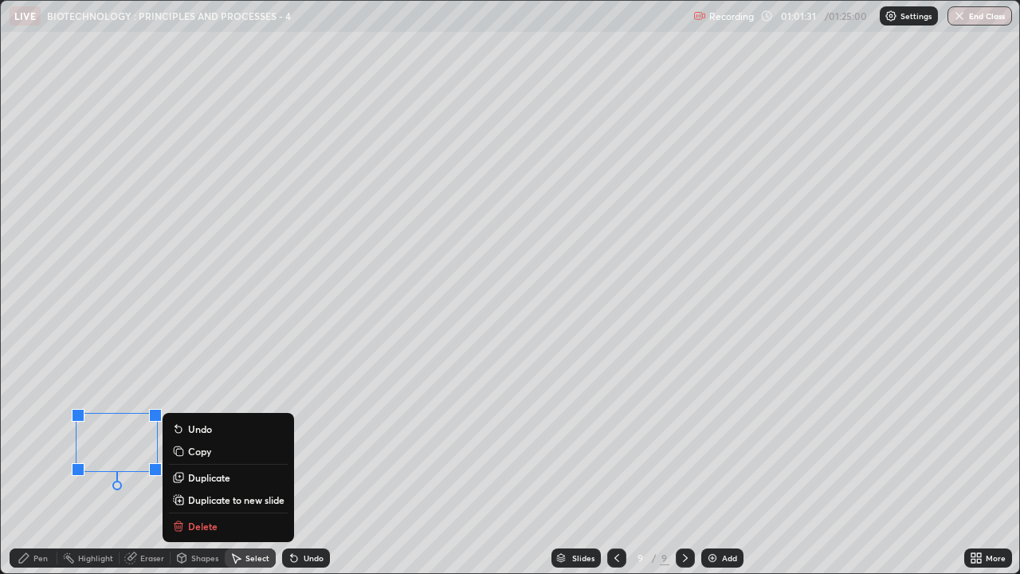
click at [207, 438] on p "Duplicate" at bounding box center [209, 477] width 42 height 13
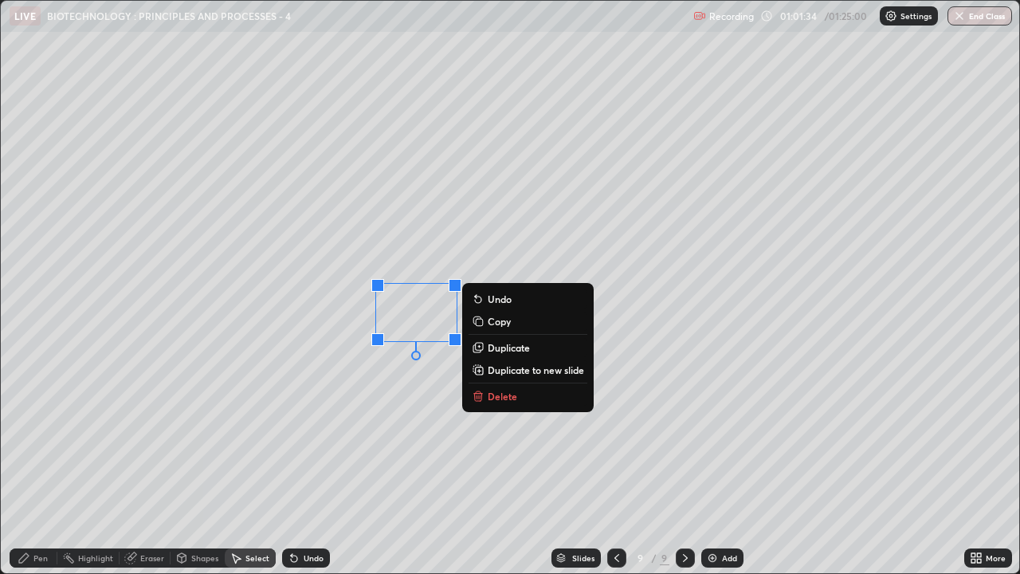
click at [393, 438] on div "0 ° Undo Copy Duplicate Duplicate to new slide Delete" at bounding box center [510, 287] width 1019 height 572
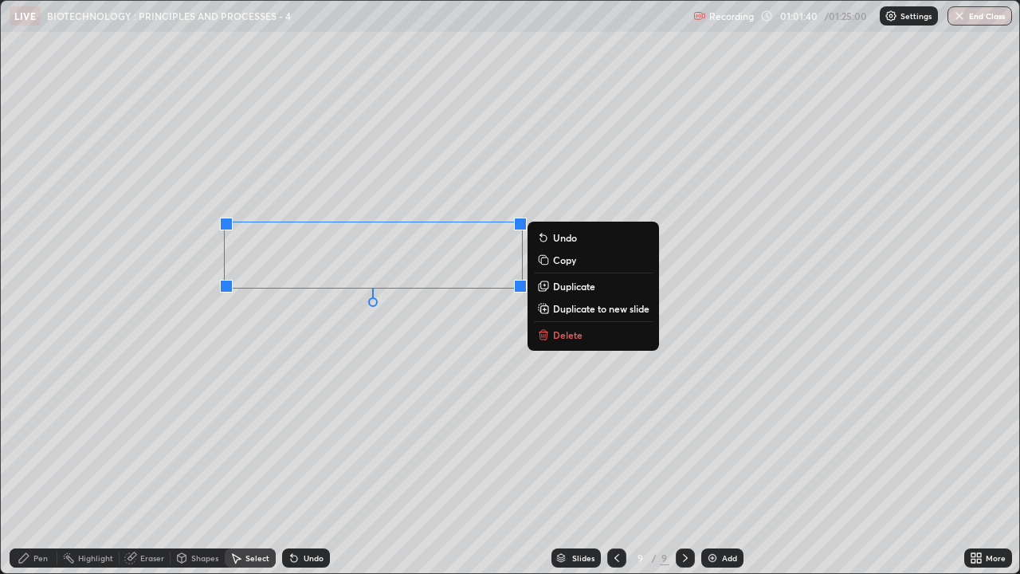
click at [389, 438] on div "0 ° Undo Copy Duplicate Duplicate to new slide Delete" at bounding box center [510, 287] width 1019 height 572
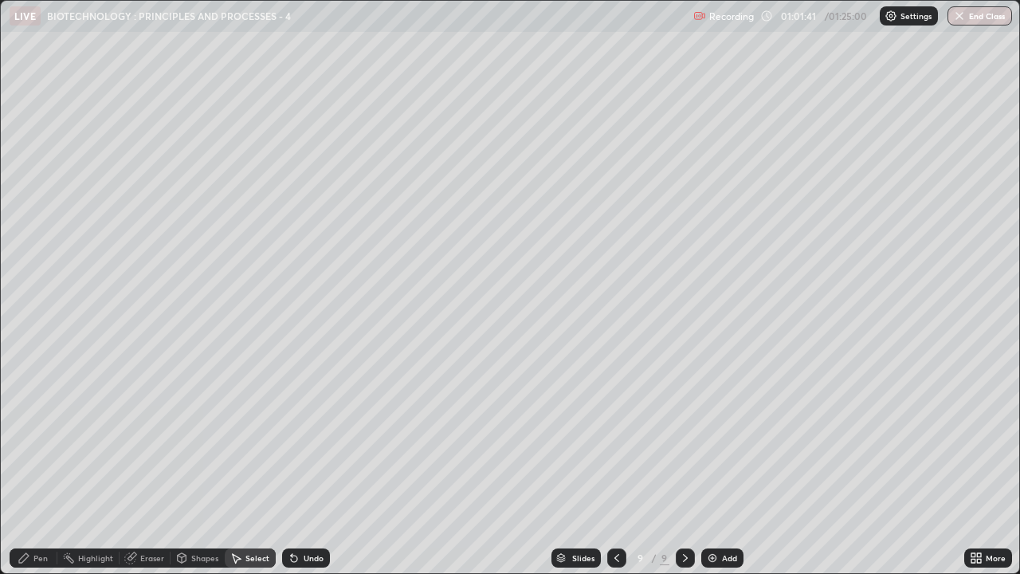
click at [22, 438] on icon at bounding box center [24, 558] width 10 height 10
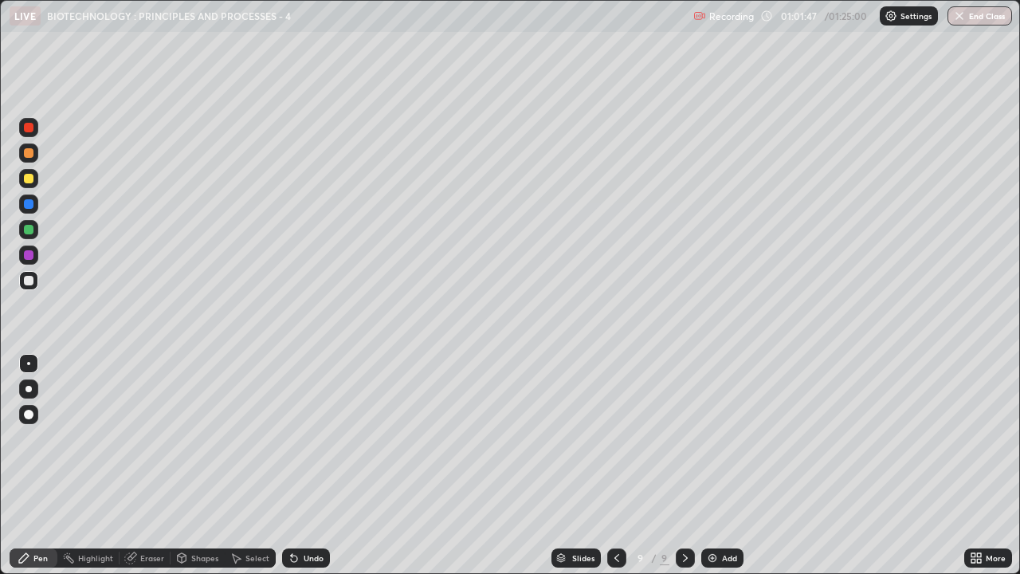
click at [29, 179] on div at bounding box center [29, 179] width 10 height 10
click at [713, 438] on img at bounding box center [712, 558] width 13 height 13
click at [29, 279] on div at bounding box center [29, 281] width 10 height 10
click at [27, 179] on div at bounding box center [29, 179] width 10 height 10
click at [29, 229] on div at bounding box center [29, 230] width 10 height 10
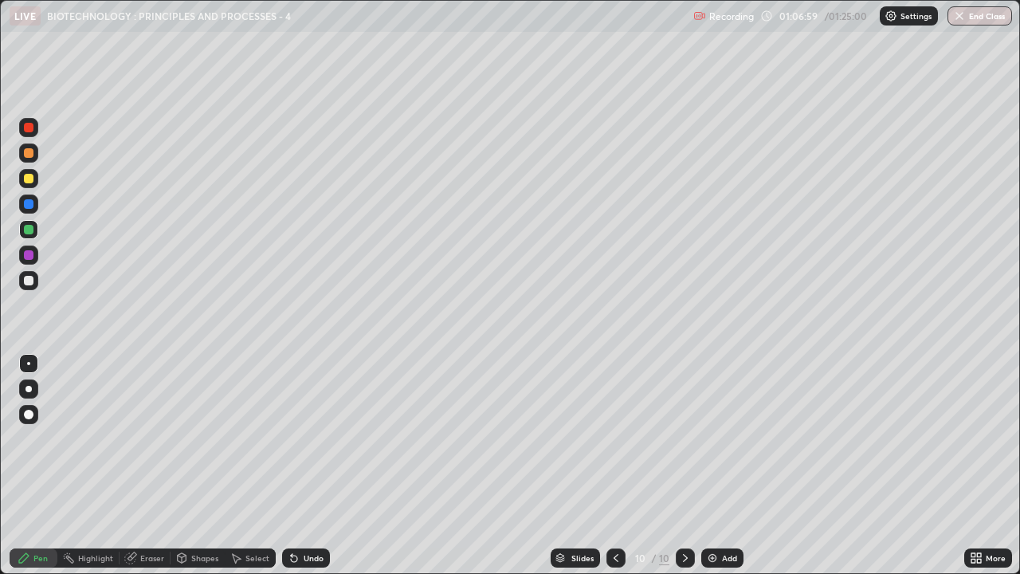
click at [21, 277] on div at bounding box center [28, 280] width 19 height 19
click at [296, 438] on icon at bounding box center [294, 558] width 13 height 13
click at [292, 438] on icon at bounding box center [294, 559] width 6 height 6
click at [25, 203] on div at bounding box center [29, 204] width 10 height 10
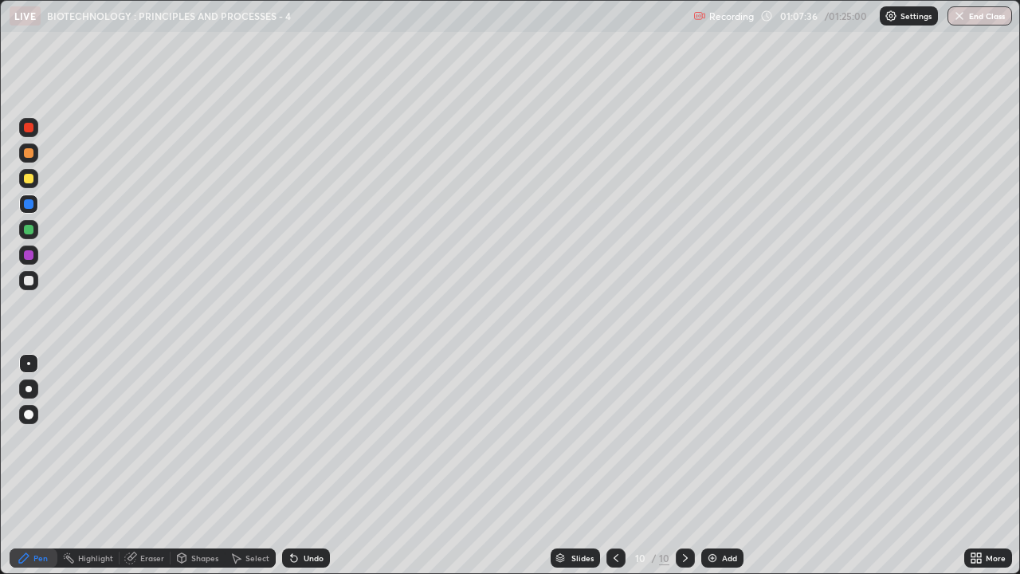
click at [29, 128] on div at bounding box center [29, 128] width 10 height 10
click at [25, 281] on div at bounding box center [29, 281] width 10 height 10
click at [32, 206] on div at bounding box center [29, 204] width 10 height 10
click at [292, 438] on icon at bounding box center [294, 559] width 6 height 6
click at [26, 149] on div at bounding box center [29, 153] width 10 height 10
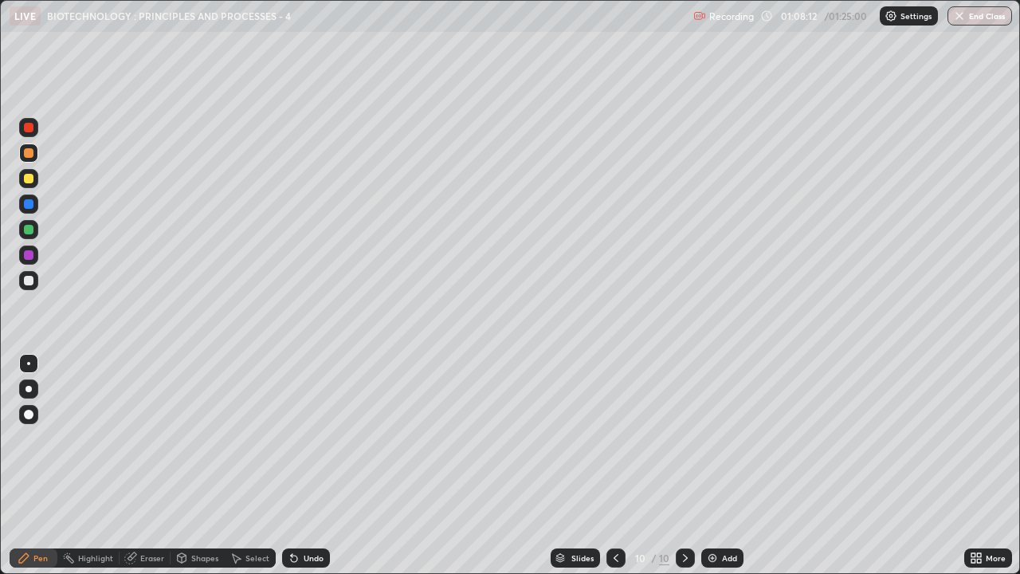
click at [29, 128] on div at bounding box center [29, 128] width 10 height 10
click at [28, 199] on div at bounding box center [29, 204] width 10 height 10
click at [29, 126] on div at bounding box center [29, 128] width 10 height 10
click at [714, 438] on img at bounding box center [712, 558] width 13 height 13
click at [29, 178] on div at bounding box center [29, 179] width 10 height 10
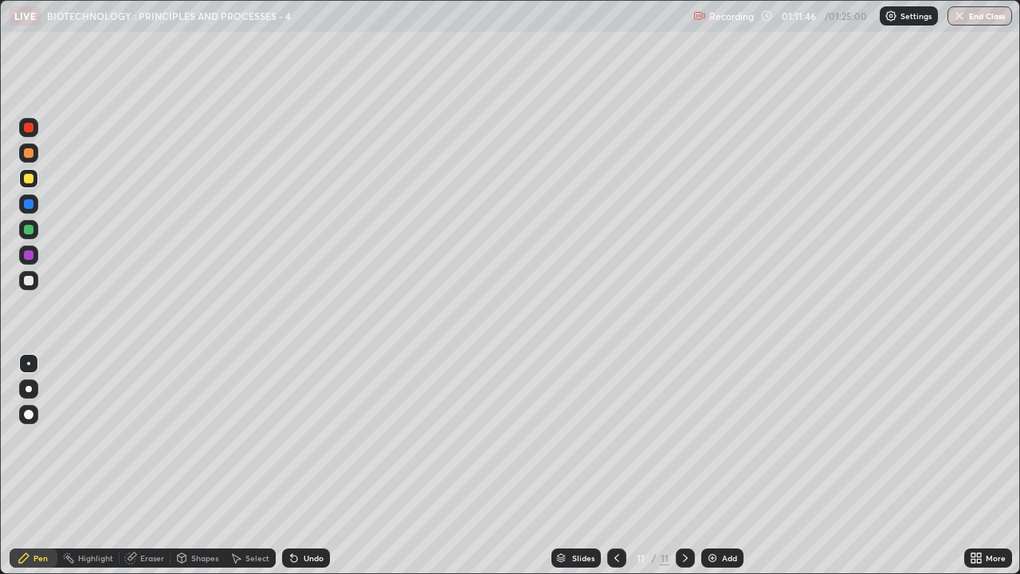
click at [31, 203] on div at bounding box center [29, 204] width 10 height 10
click at [29, 281] on div at bounding box center [29, 281] width 10 height 10
click at [26, 198] on div at bounding box center [28, 203] width 19 height 19
click at [31, 281] on div at bounding box center [29, 281] width 10 height 10
click at [201, 438] on div "Shapes" at bounding box center [204, 558] width 27 height 8
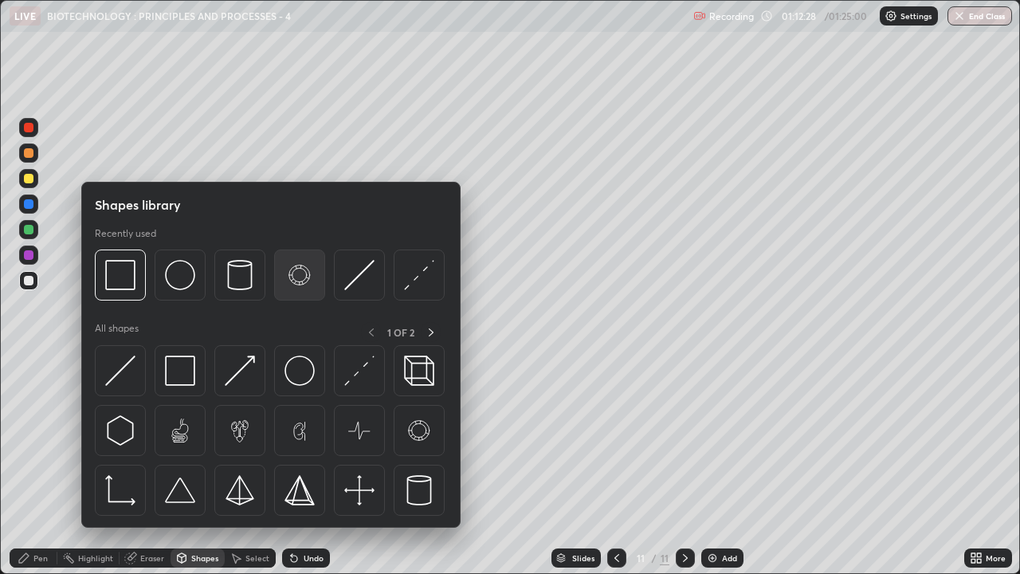
click at [302, 280] on img at bounding box center [300, 275] width 30 height 30
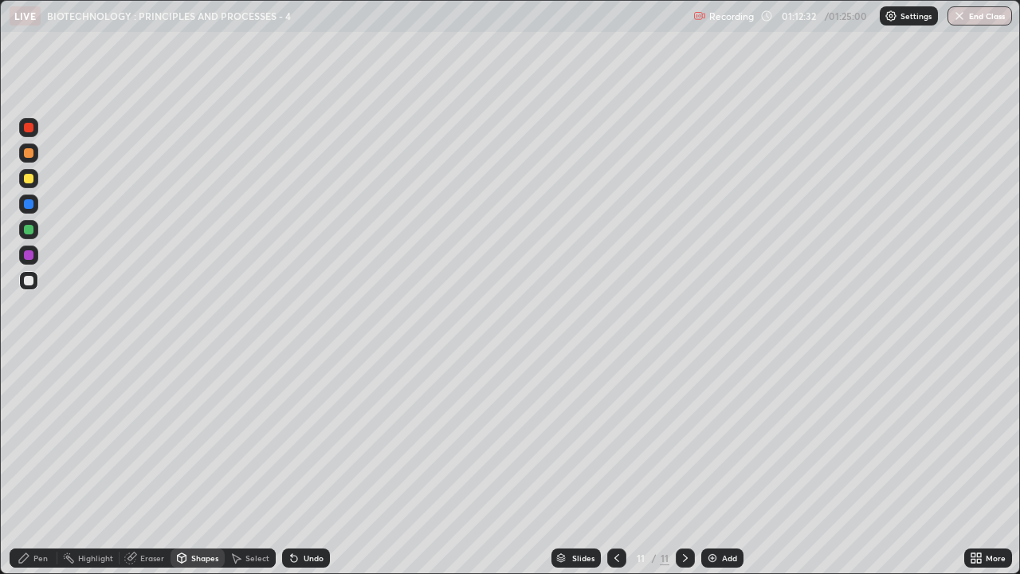
click at [147, 438] on div "Eraser" at bounding box center [152, 558] width 24 height 8
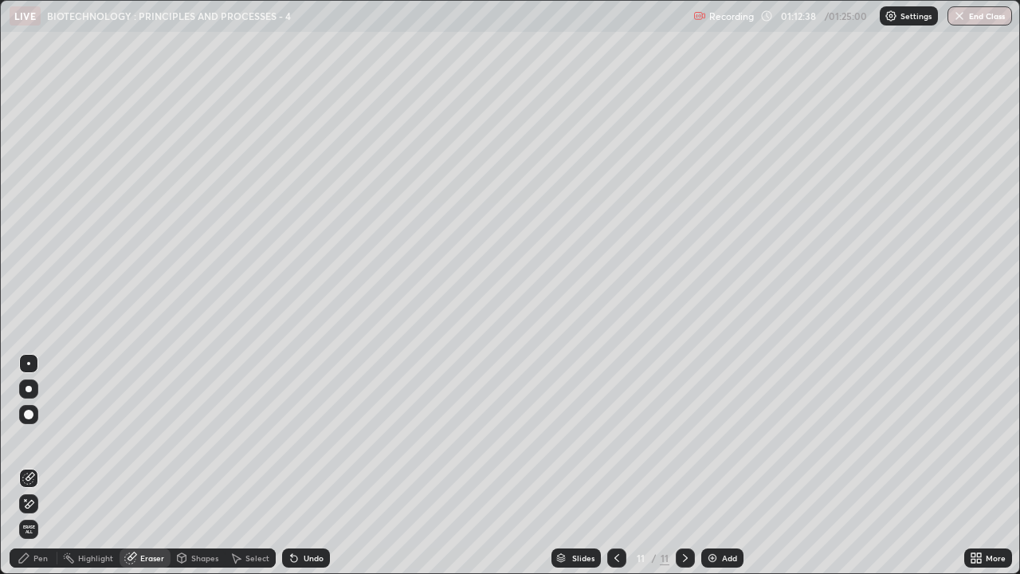
click at [298, 438] on div "Undo" at bounding box center [306, 557] width 48 height 19
click at [18, 438] on icon at bounding box center [24, 558] width 13 height 13
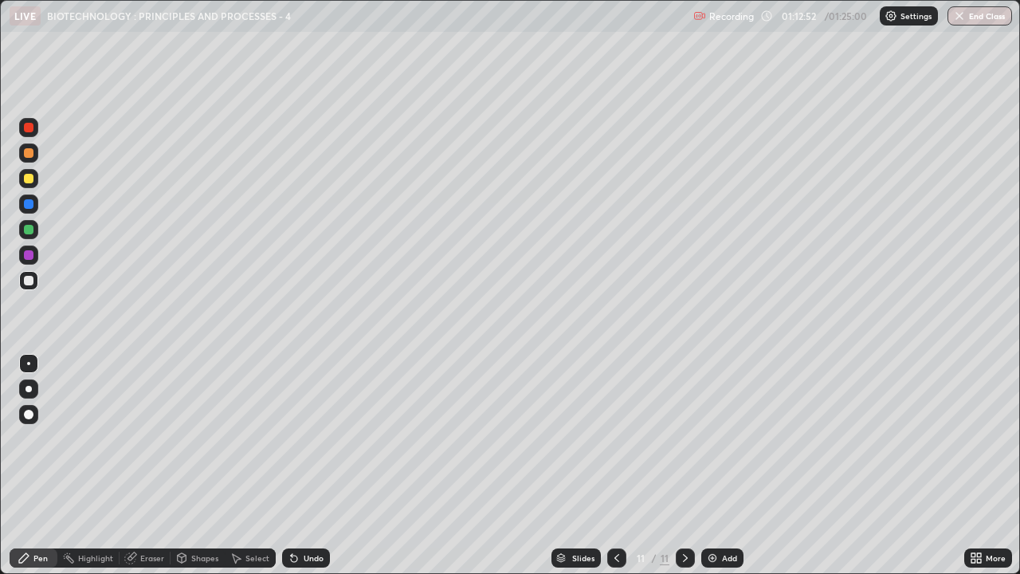
click at [296, 438] on icon at bounding box center [294, 558] width 13 height 13
click at [297, 438] on icon at bounding box center [294, 558] width 13 height 13
click at [300, 438] on div "Undo" at bounding box center [306, 557] width 48 height 19
click at [304, 438] on div "Undo" at bounding box center [314, 558] width 20 height 8
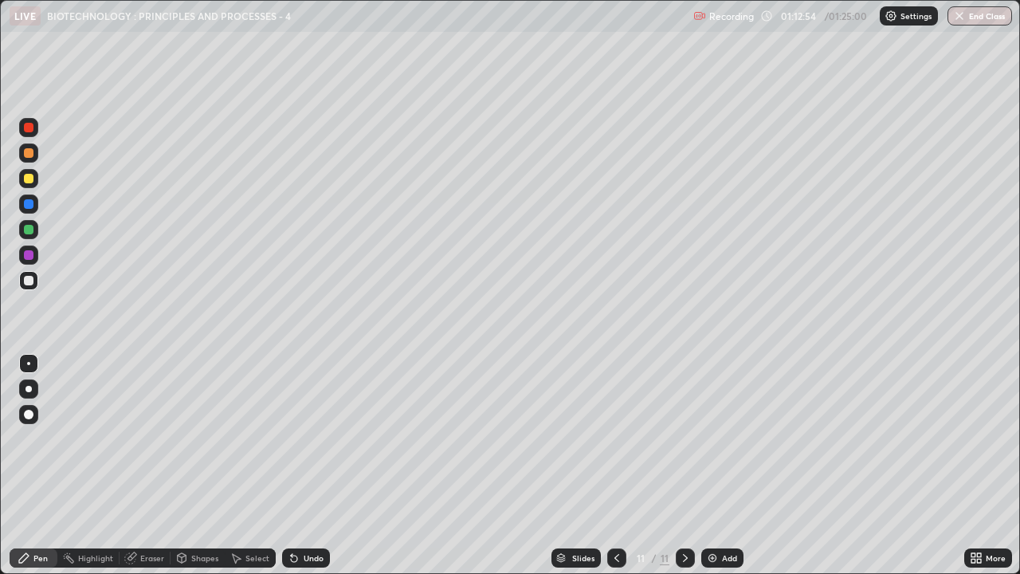
click at [304, 438] on div "Undo" at bounding box center [314, 558] width 20 height 8
click at [304, 438] on div "Undo" at bounding box center [306, 557] width 48 height 19
click at [249, 438] on div "Select" at bounding box center [257, 558] width 24 height 8
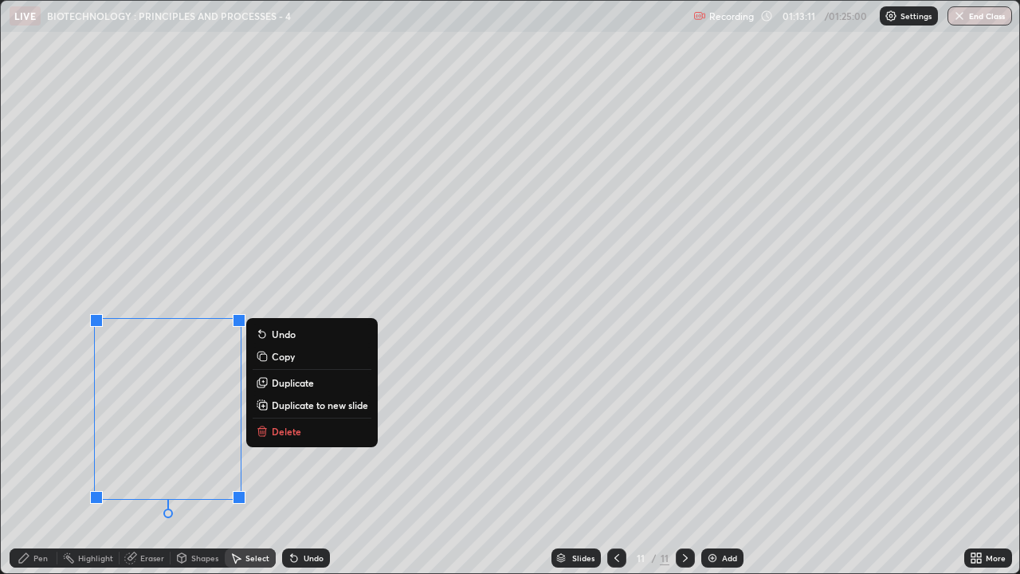
click at [286, 387] on p "Duplicate" at bounding box center [293, 382] width 42 height 13
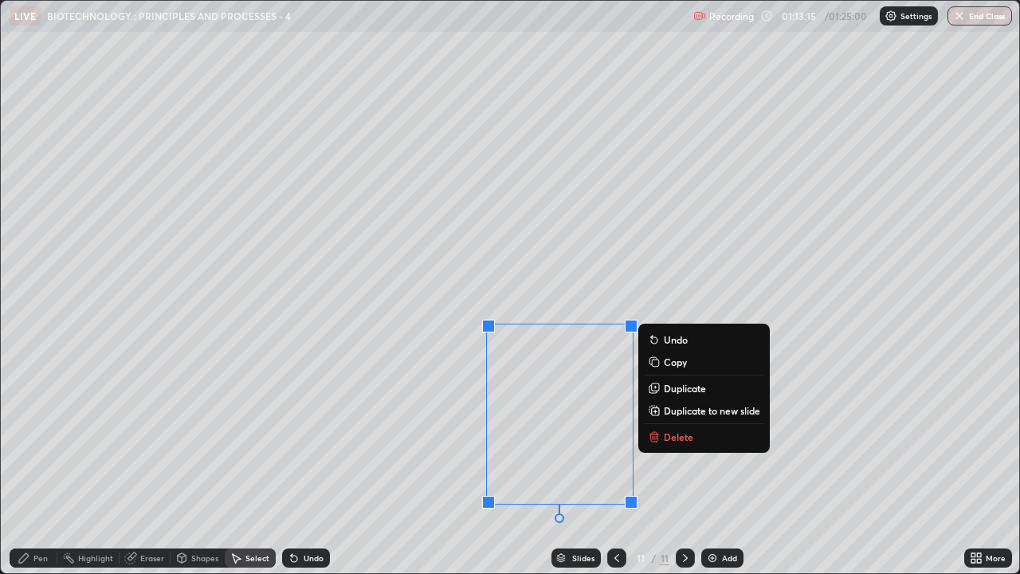
click at [679, 389] on p "Duplicate" at bounding box center [685, 388] width 42 height 13
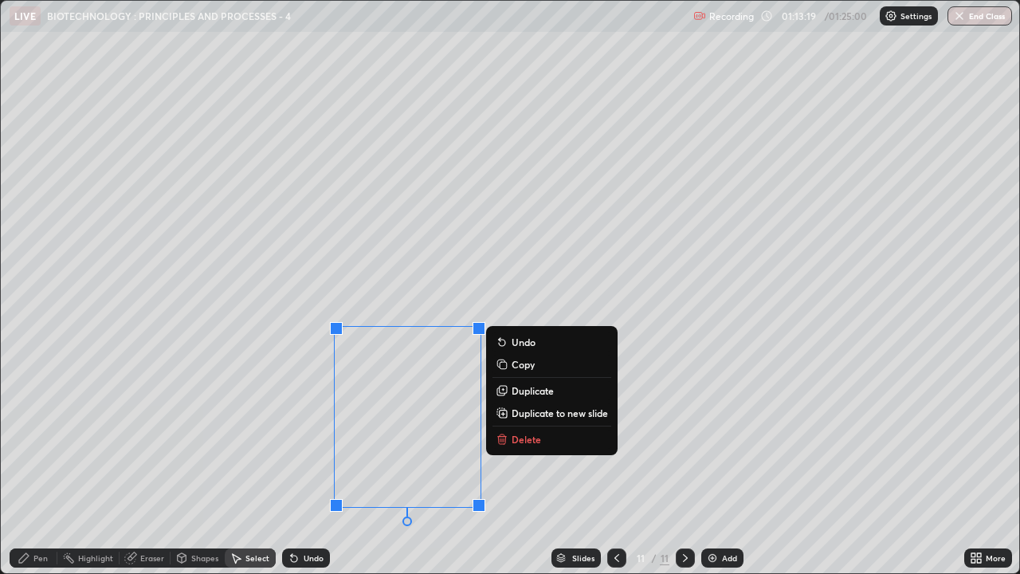
click at [536, 284] on div "0 ° Undo Copy Duplicate Duplicate to new slide Delete" at bounding box center [510, 287] width 1019 height 572
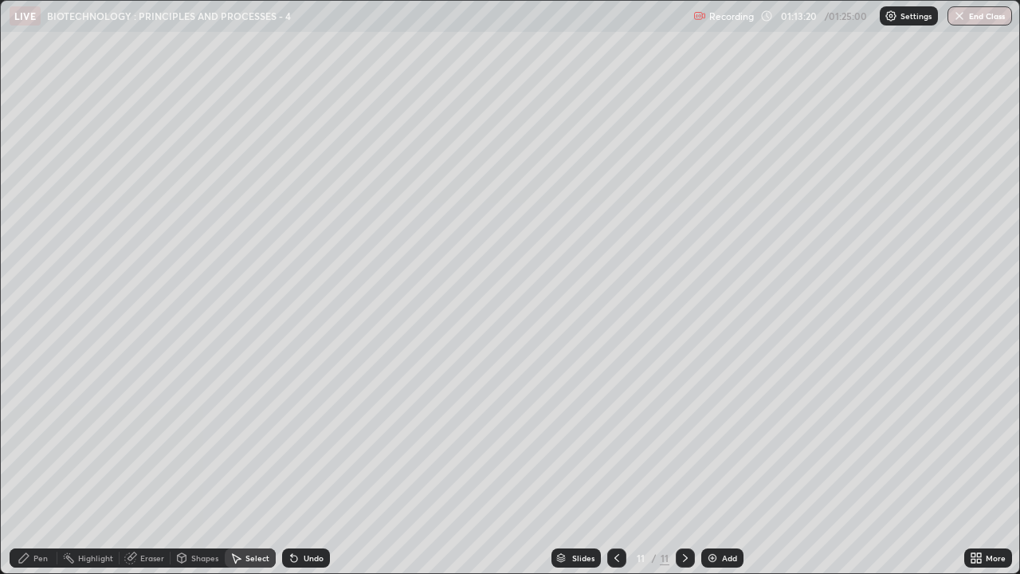
click at [141, 438] on div "Eraser" at bounding box center [152, 558] width 24 height 8
click at [38, 438] on div "Pen" at bounding box center [40, 558] width 14 height 8
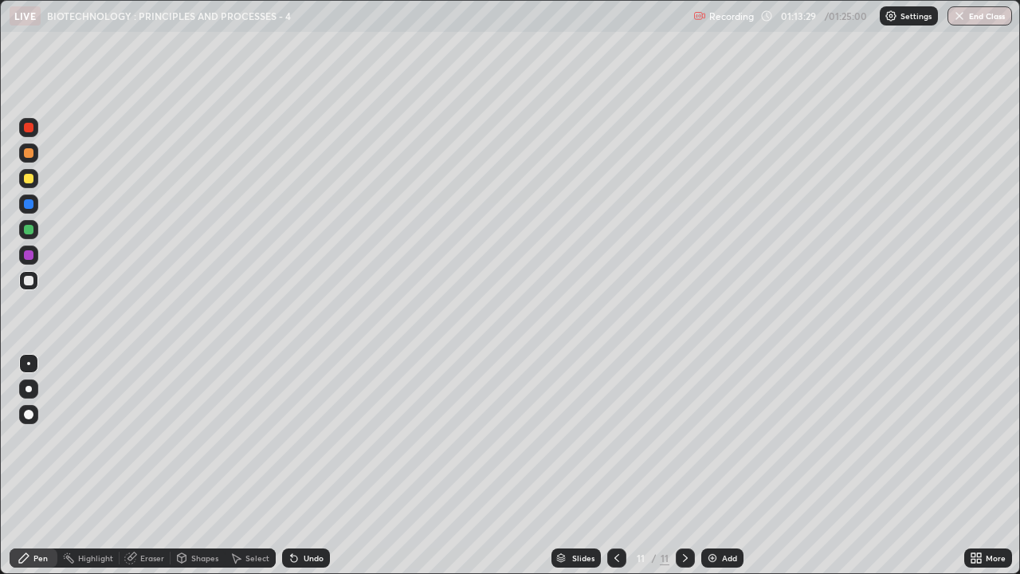
click at [28, 201] on div at bounding box center [29, 204] width 10 height 10
click at [199, 438] on div "Shapes" at bounding box center [204, 558] width 27 height 8
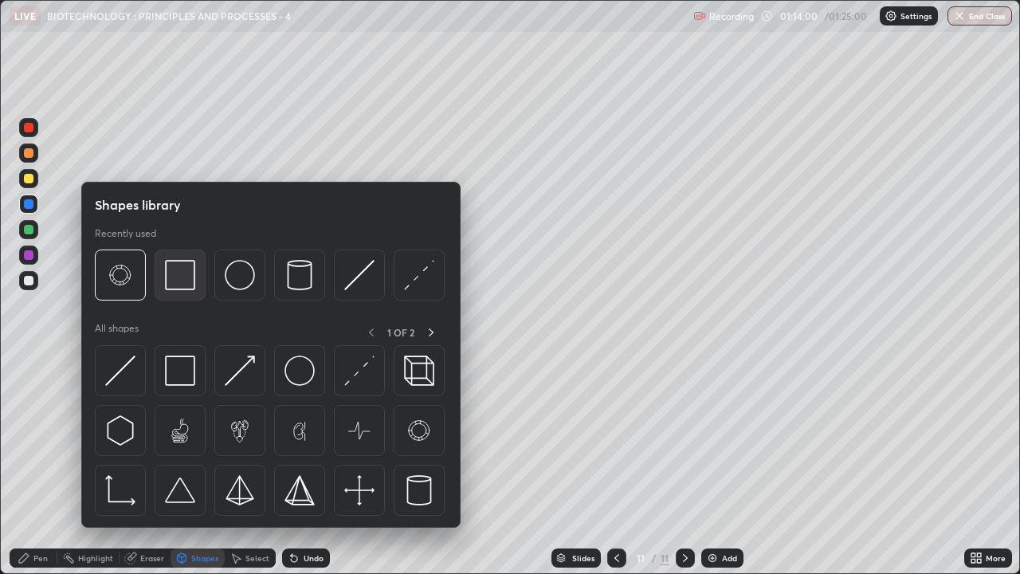
click at [184, 275] on img at bounding box center [180, 275] width 30 height 30
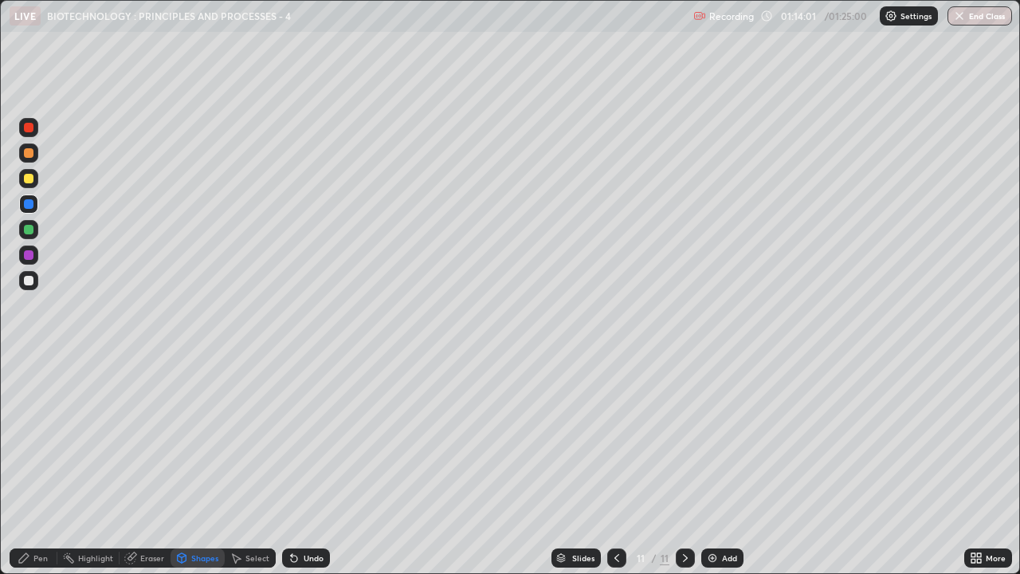
click at [25, 230] on div at bounding box center [29, 230] width 10 height 10
click at [38, 438] on div "Pen" at bounding box center [40, 558] width 14 height 8
click at [24, 283] on div at bounding box center [29, 281] width 10 height 10
click at [245, 438] on div "Select" at bounding box center [257, 558] width 24 height 8
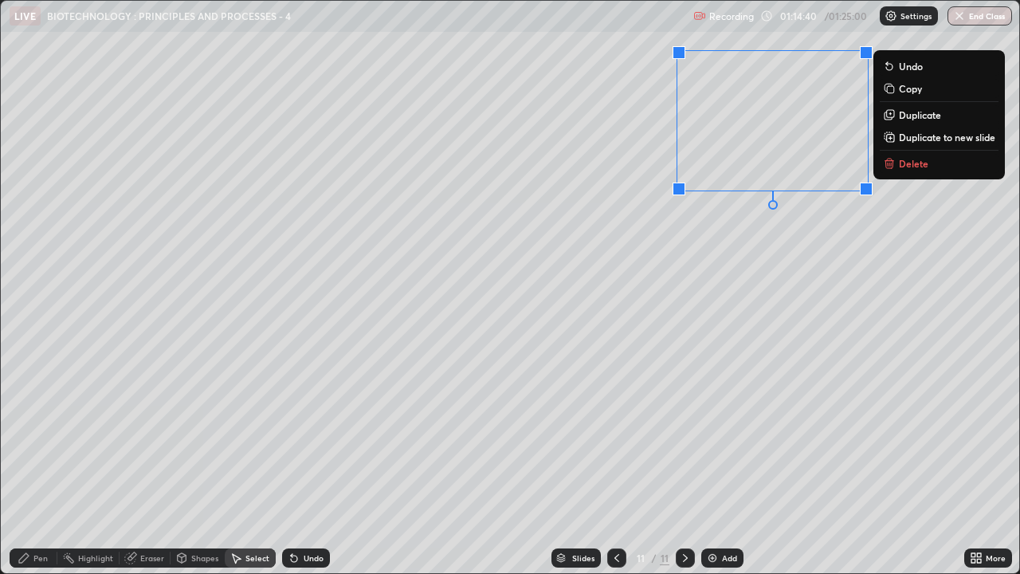
click at [917, 116] on p "Duplicate" at bounding box center [920, 114] width 42 height 13
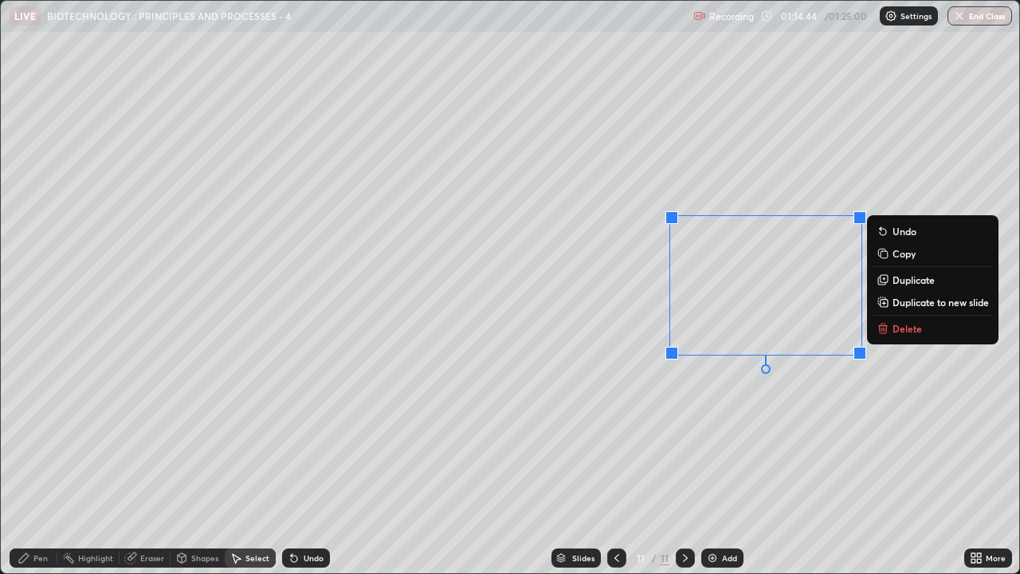
click at [905, 280] on p "Duplicate" at bounding box center [914, 279] width 42 height 13
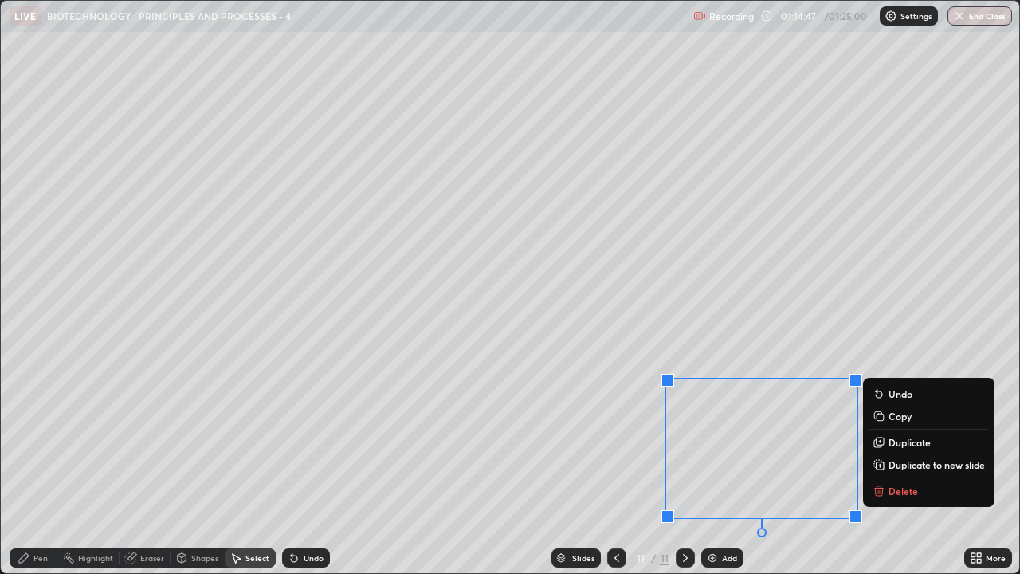
click at [935, 313] on div "0 ° Undo Copy Duplicate Duplicate to new slide Delete" at bounding box center [510, 287] width 1019 height 572
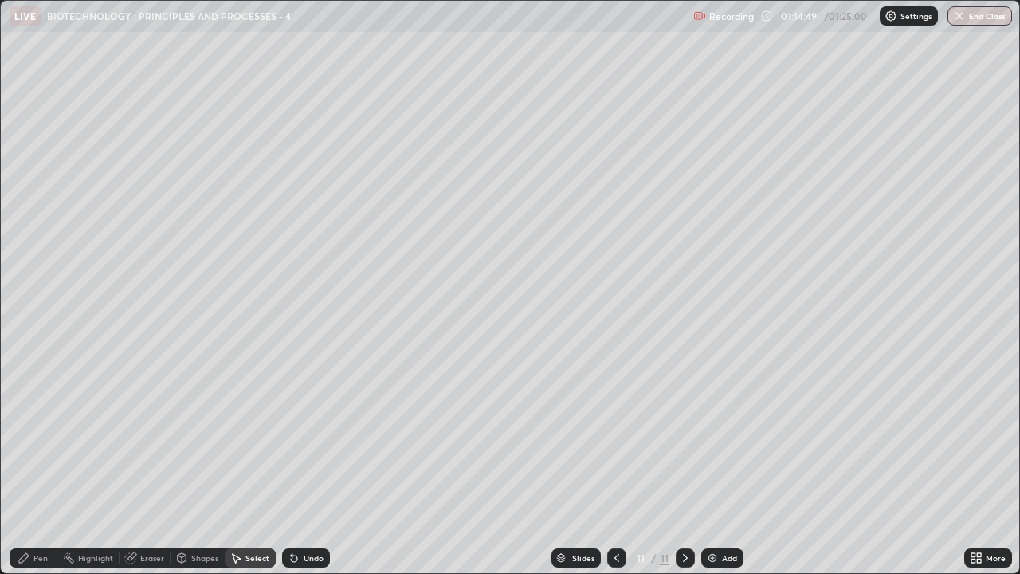
click at [40, 438] on div "Pen" at bounding box center [40, 558] width 14 height 8
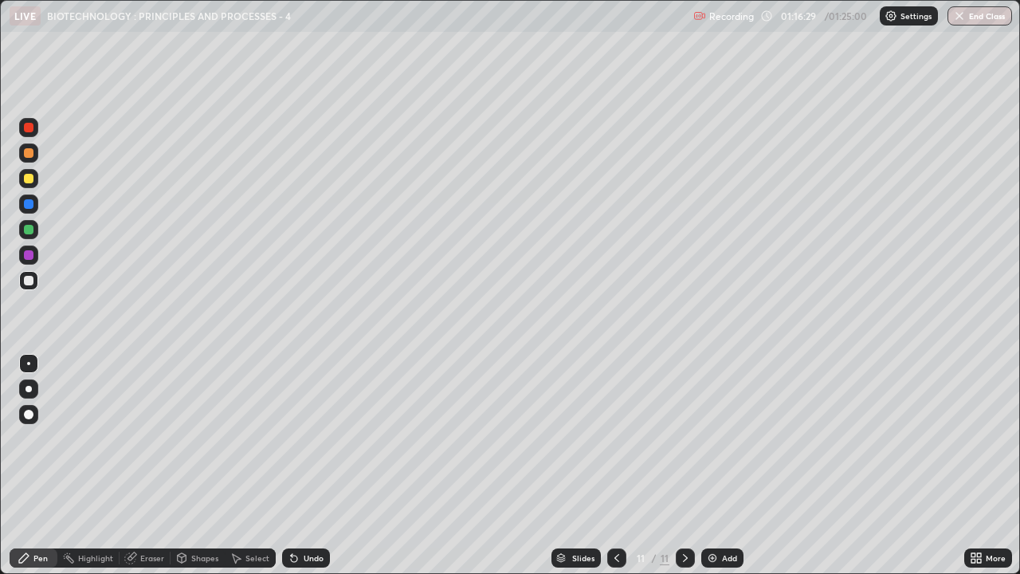
click at [247, 438] on div "Select" at bounding box center [257, 558] width 24 height 8
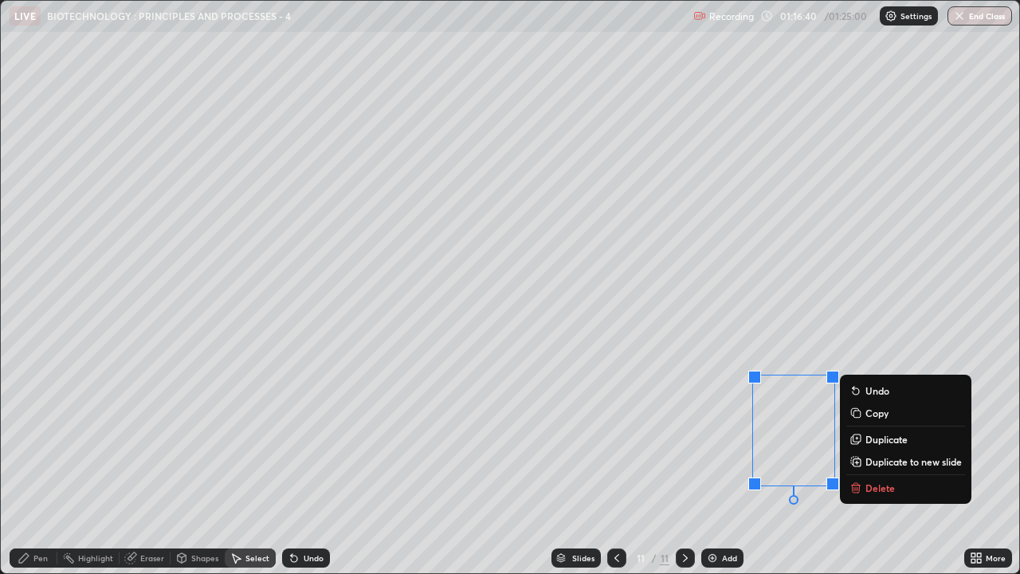
click at [927, 320] on div "0 ° Undo Copy Duplicate Duplicate to new slide Delete" at bounding box center [510, 287] width 1019 height 572
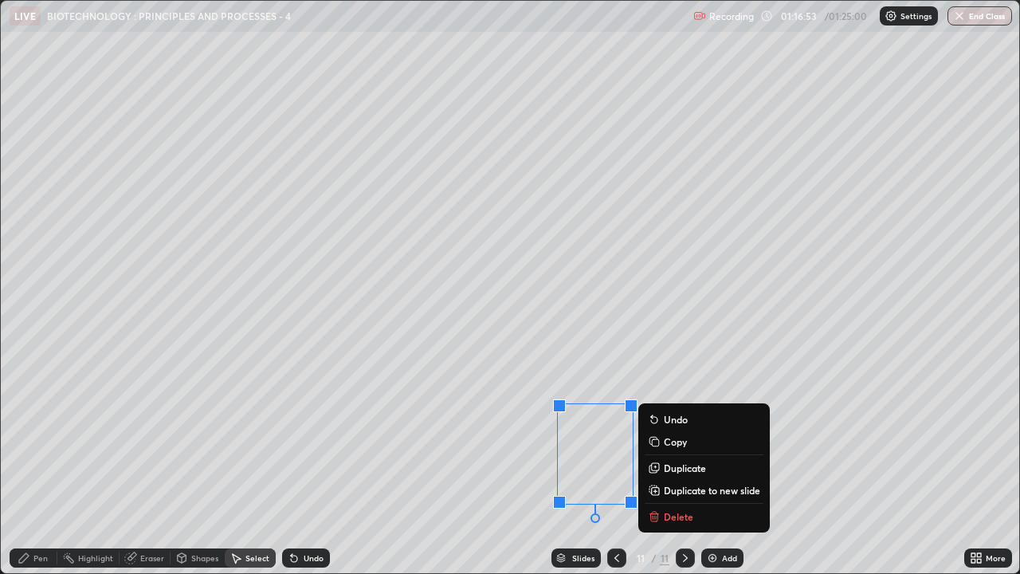
click at [676, 438] on p "Duplicate" at bounding box center [685, 467] width 42 height 13
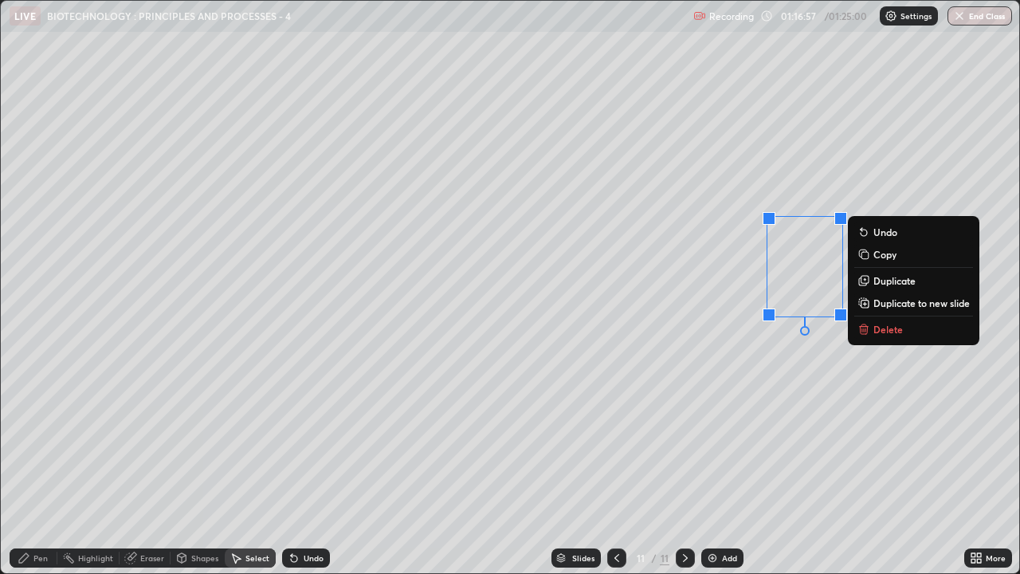
click at [596, 344] on div "0 ° Undo Copy Duplicate Duplicate to new slide Delete" at bounding box center [510, 287] width 1019 height 572
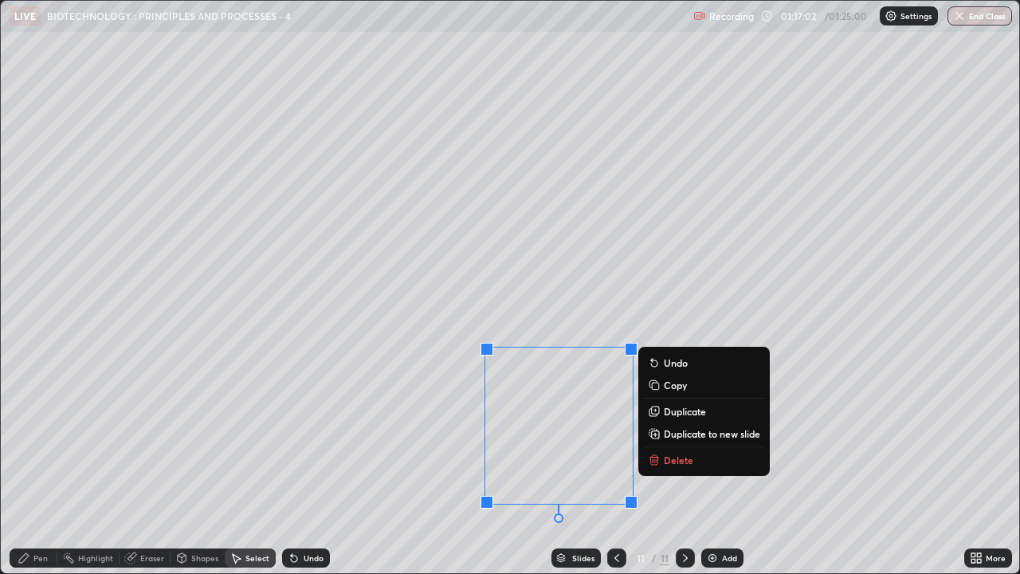
click at [441, 438] on div "0 ° Undo Copy Duplicate Duplicate to new slide Delete" at bounding box center [510, 287] width 1019 height 572
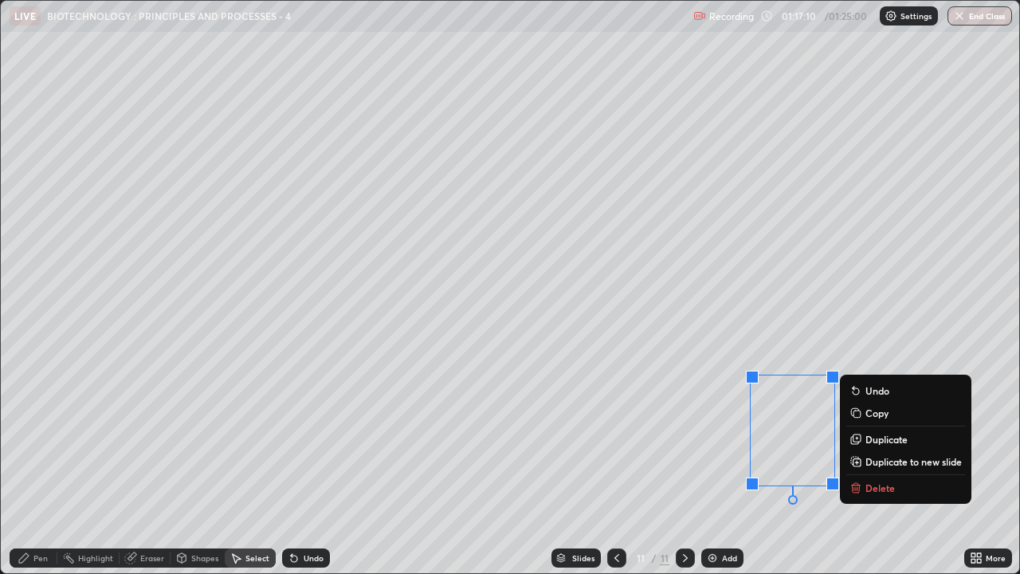
click at [877, 438] on p "Duplicate" at bounding box center [887, 439] width 42 height 13
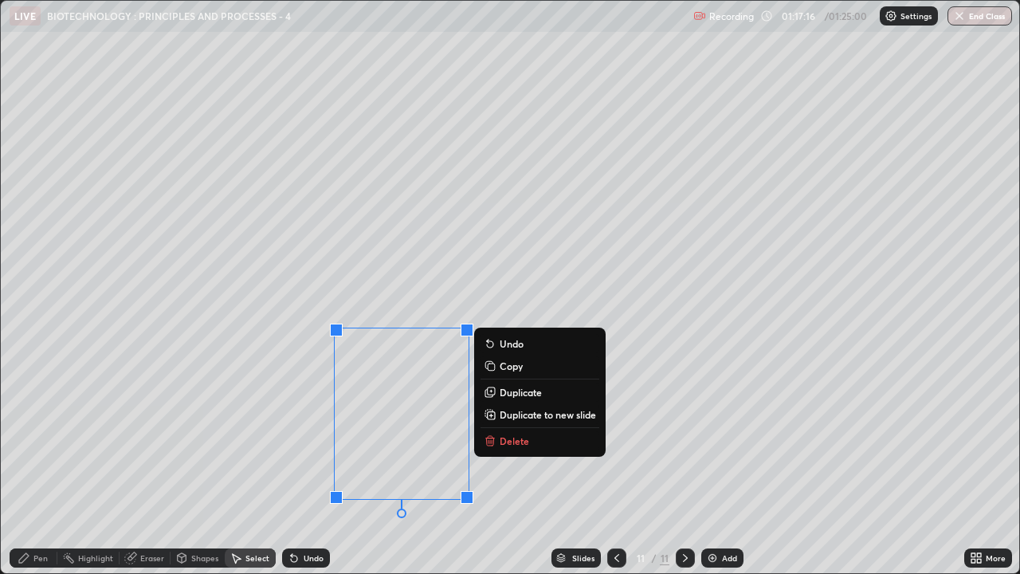
click at [288, 438] on div "0 ° Undo Copy Duplicate Duplicate to new slide Delete" at bounding box center [510, 287] width 1019 height 572
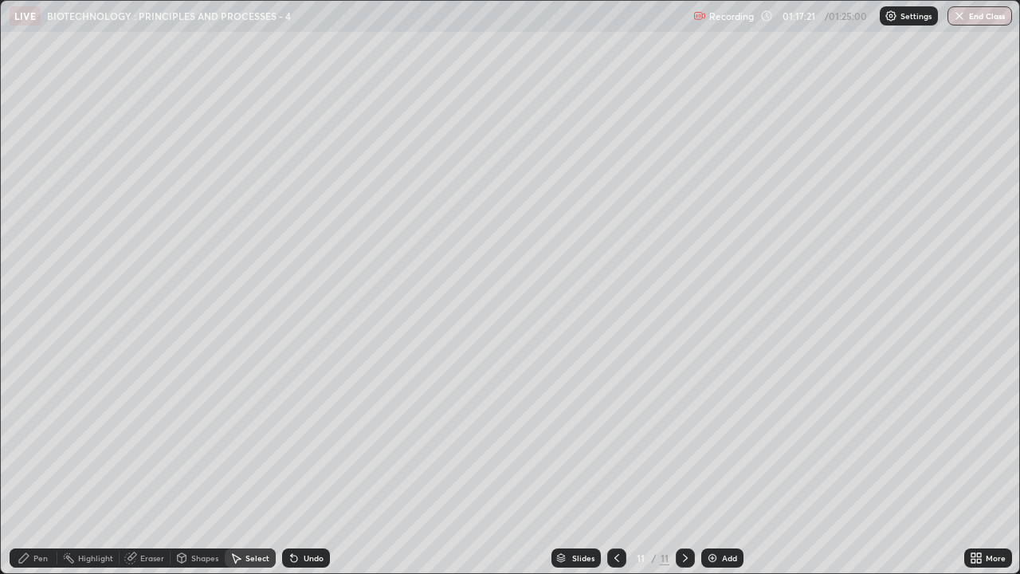
click at [39, 438] on div "Pen" at bounding box center [40, 558] width 14 height 8
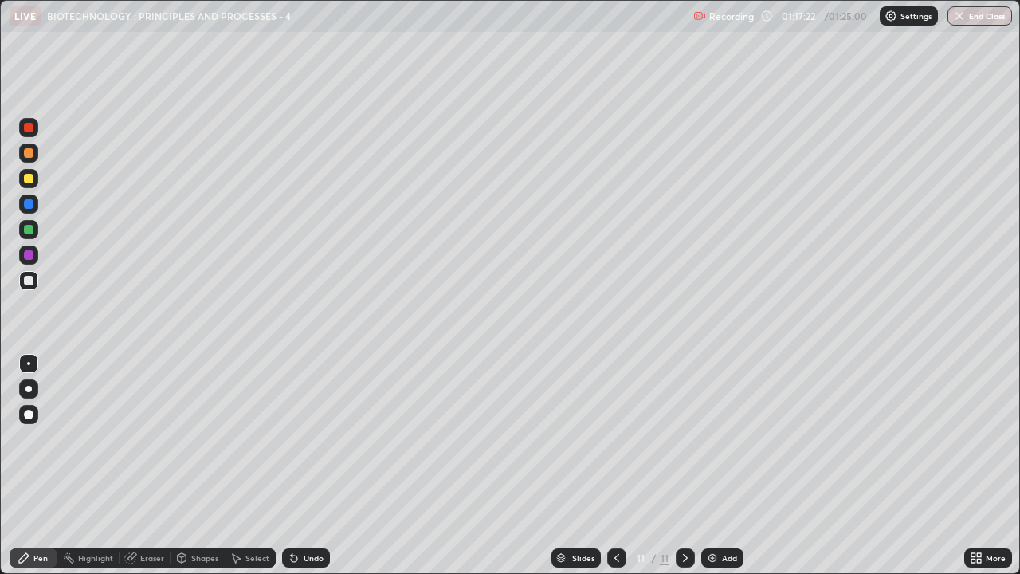
click at [26, 181] on div at bounding box center [29, 179] width 10 height 10
click at [717, 438] on img at bounding box center [712, 558] width 13 height 13
click at [202, 438] on div "Shapes" at bounding box center [204, 558] width 27 height 8
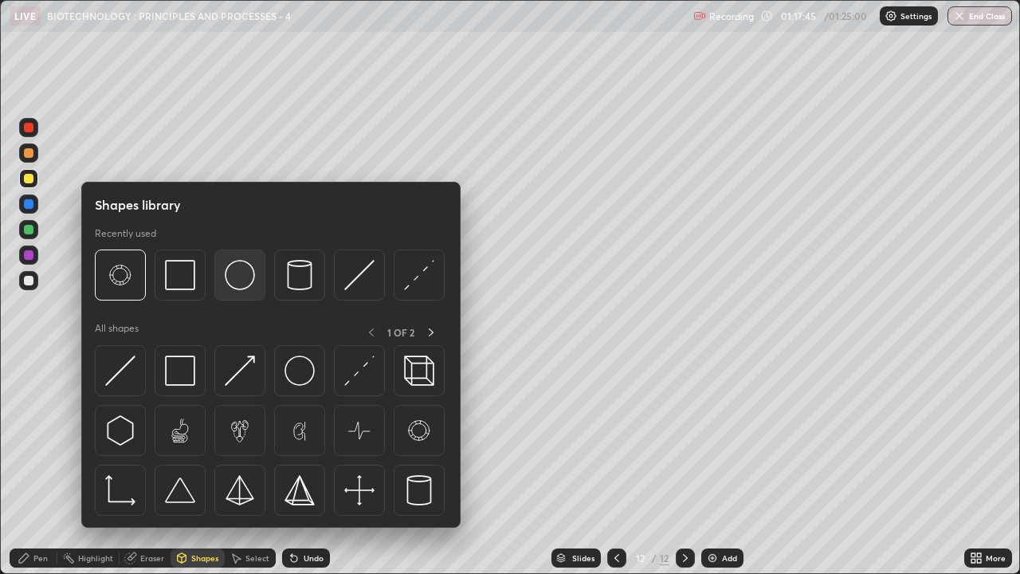
click at [233, 290] on img at bounding box center [240, 275] width 30 height 30
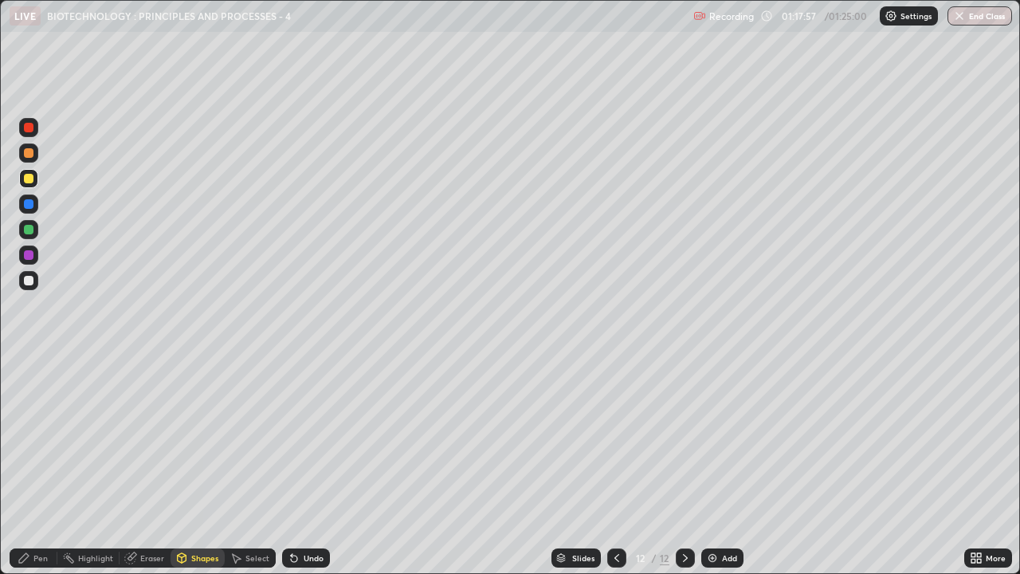
click at [29, 232] on div at bounding box center [29, 230] width 10 height 10
click at [34, 438] on div "Pen" at bounding box center [34, 557] width 48 height 19
click at [210, 438] on div "Shapes" at bounding box center [204, 558] width 27 height 8
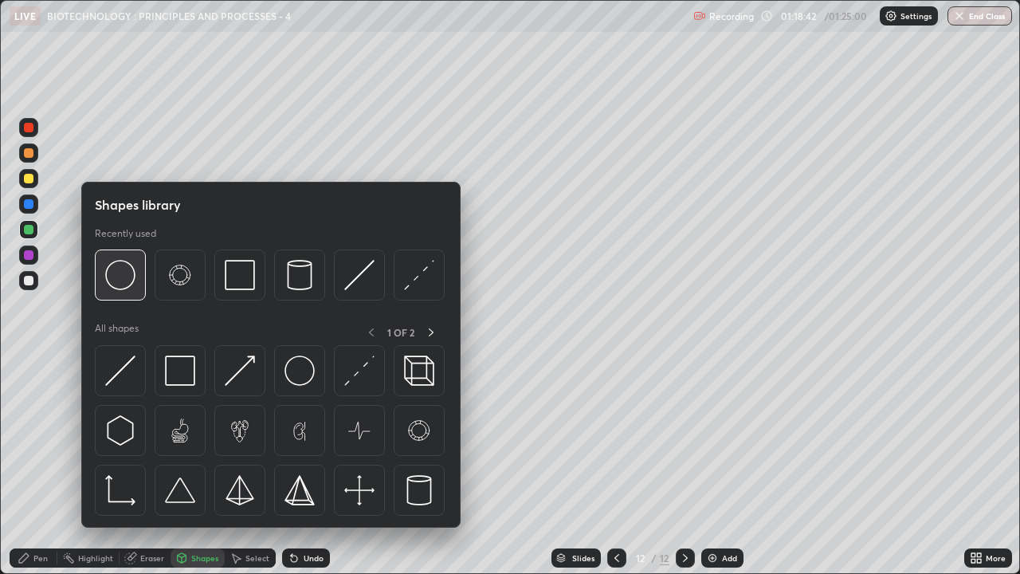
click at [126, 281] on img at bounding box center [120, 275] width 30 height 30
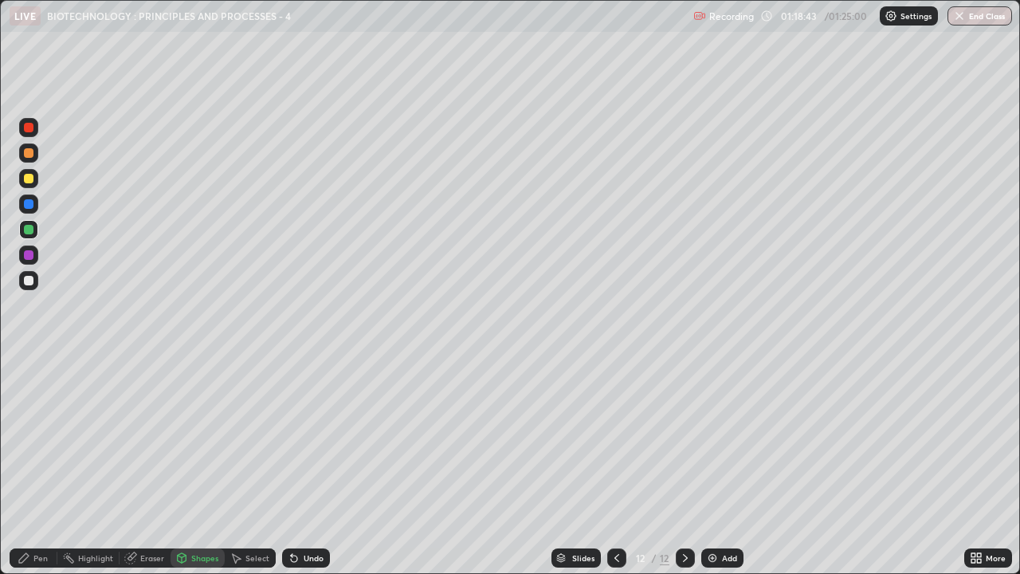
click at [27, 180] on div at bounding box center [29, 179] width 10 height 10
click at [37, 438] on div "Pen" at bounding box center [40, 558] width 14 height 8
click at [28, 276] on div at bounding box center [29, 281] width 10 height 10
click at [29, 230] on div at bounding box center [29, 230] width 10 height 10
click at [26, 174] on div at bounding box center [29, 179] width 10 height 10
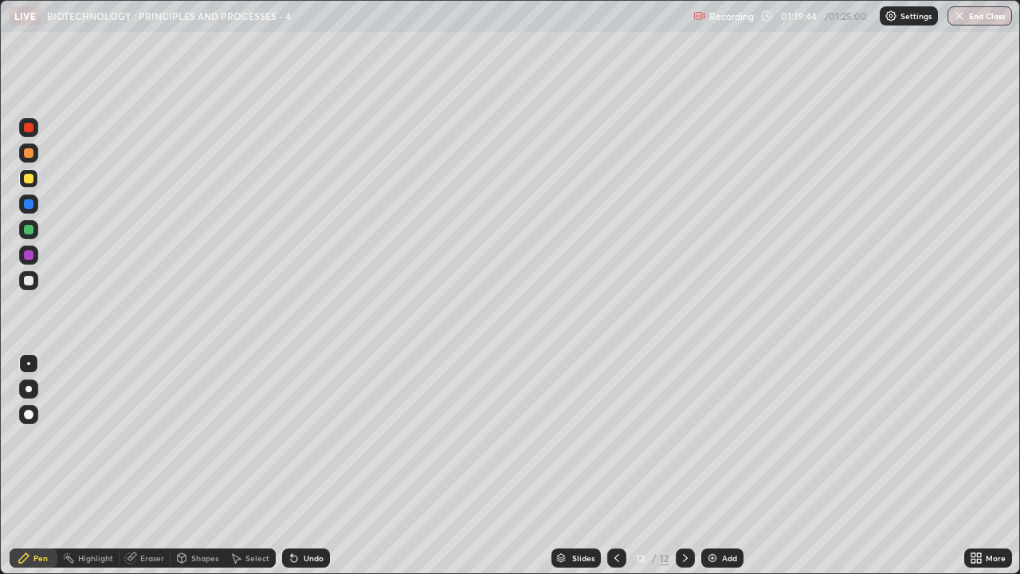
click at [28, 126] on div at bounding box center [29, 128] width 10 height 10
click at [613, 438] on icon at bounding box center [616, 558] width 13 height 13
click at [798, 16] on div "01:20:04" at bounding box center [800, 16] width 45 height 10
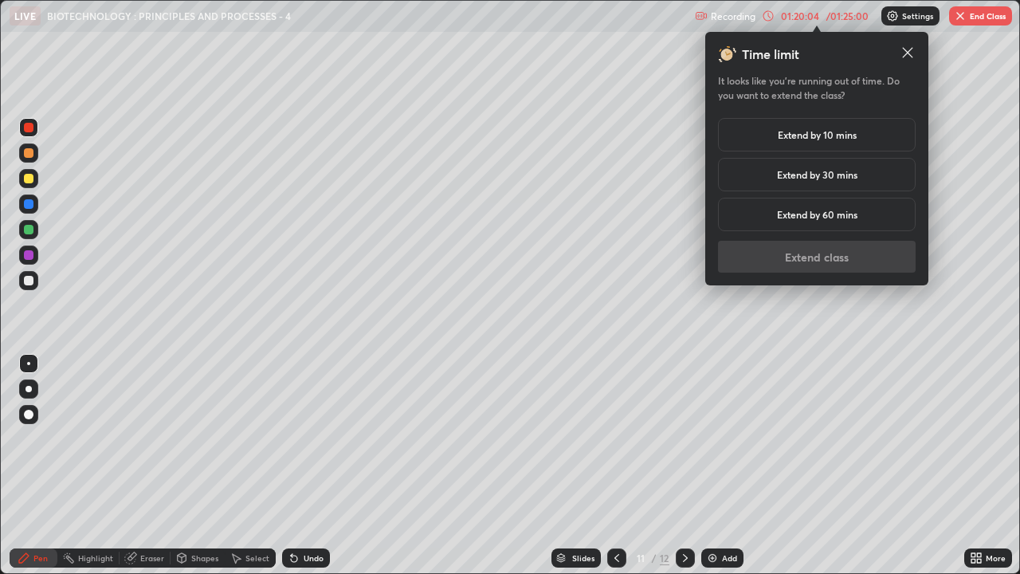
click at [778, 133] on h5 "Extend by 10 mins" at bounding box center [817, 135] width 79 height 14
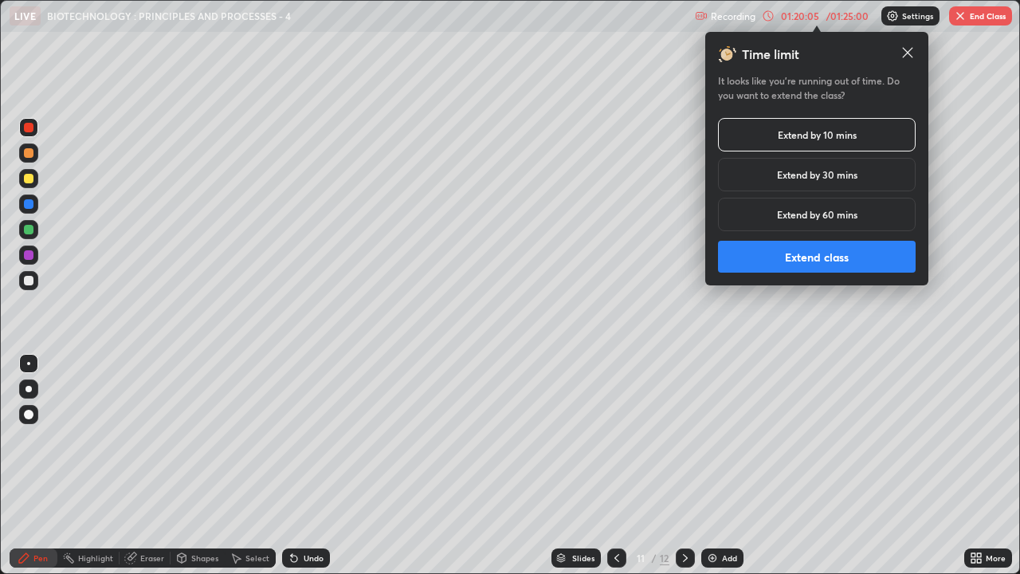
click at [794, 255] on button "Extend class" at bounding box center [817, 257] width 198 height 32
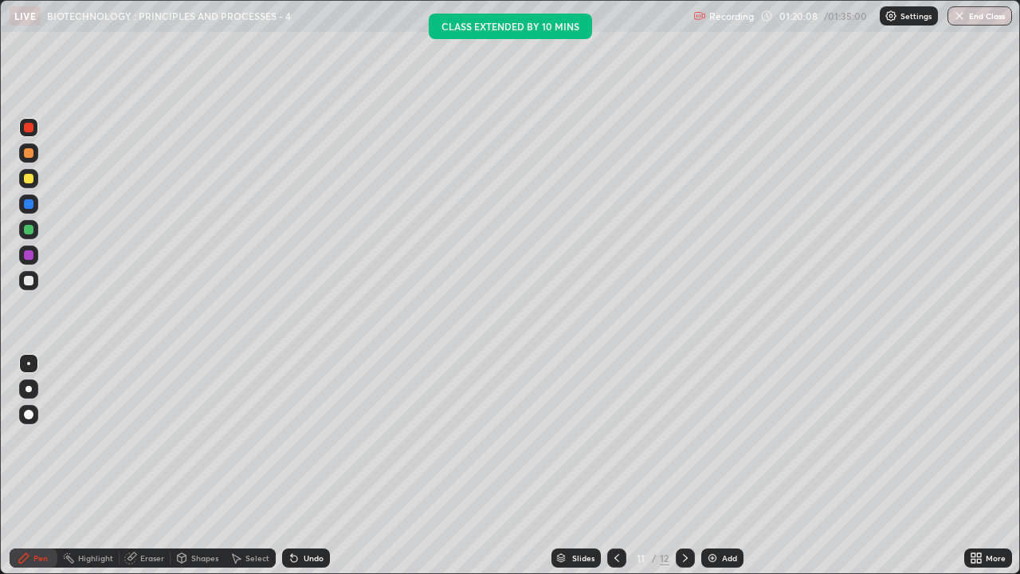
click at [681, 438] on icon at bounding box center [685, 558] width 13 height 13
click at [28, 226] on div at bounding box center [29, 230] width 10 height 10
click at [26, 159] on div at bounding box center [28, 152] width 19 height 19
click at [33, 179] on div at bounding box center [29, 179] width 10 height 10
click at [29, 129] on div at bounding box center [29, 128] width 10 height 10
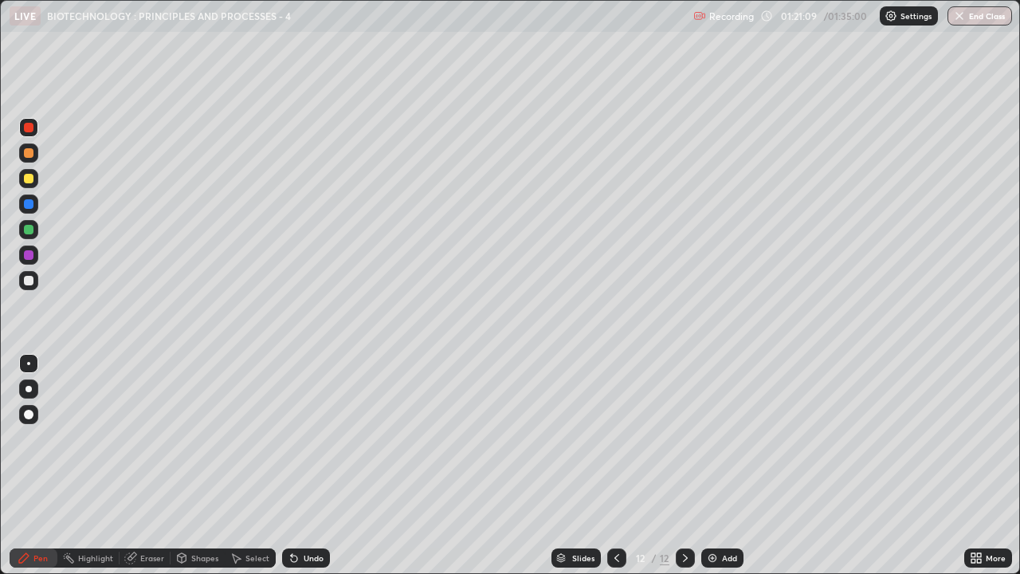
click at [26, 281] on div at bounding box center [29, 281] width 10 height 10
click at [615, 438] on icon at bounding box center [616, 558] width 13 height 13
click at [684, 438] on icon at bounding box center [685, 558] width 13 height 13
click at [614, 438] on icon at bounding box center [616, 558] width 13 height 13
click at [615, 438] on icon at bounding box center [616, 558] width 13 height 13
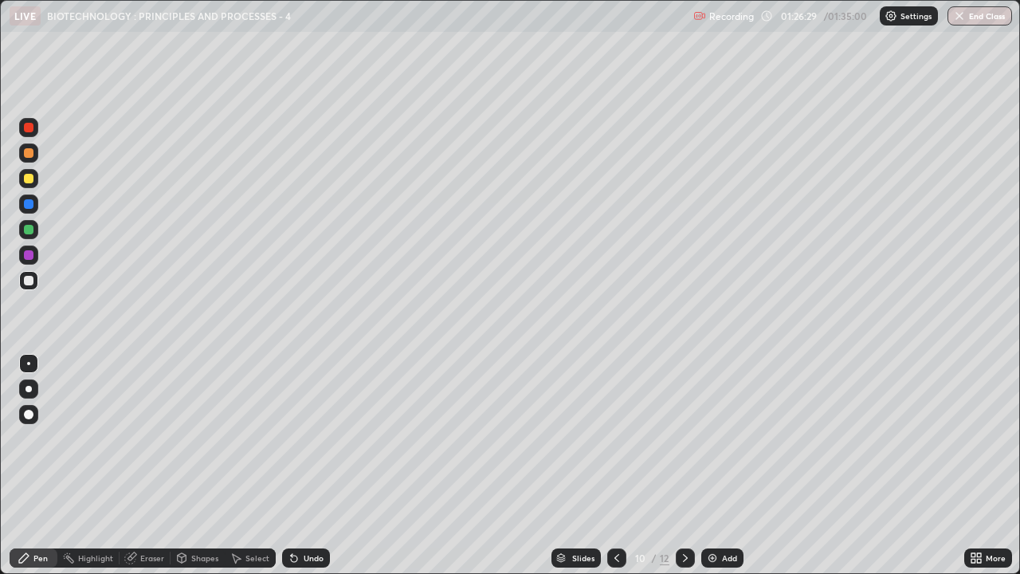
click at [685, 438] on icon at bounding box center [685, 558] width 13 height 13
click at [682, 438] on icon at bounding box center [685, 558] width 13 height 13
click at [991, 14] on button "End Class" at bounding box center [980, 15] width 65 height 19
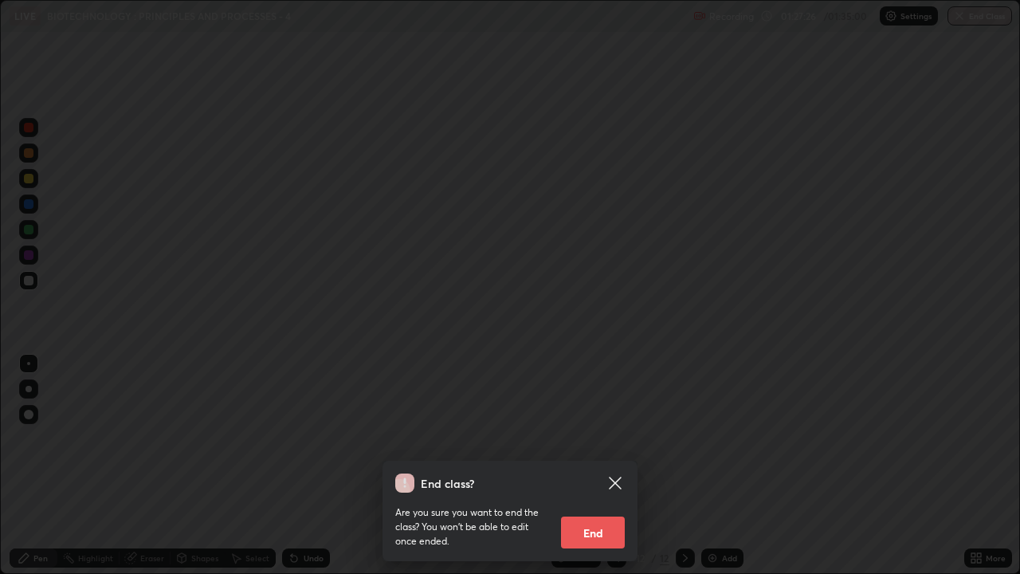
click at [345, 411] on div "End class? Are you sure you want to end the class? You won’t be able to edit on…" at bounding box center [510, 287] width 1020 height 574
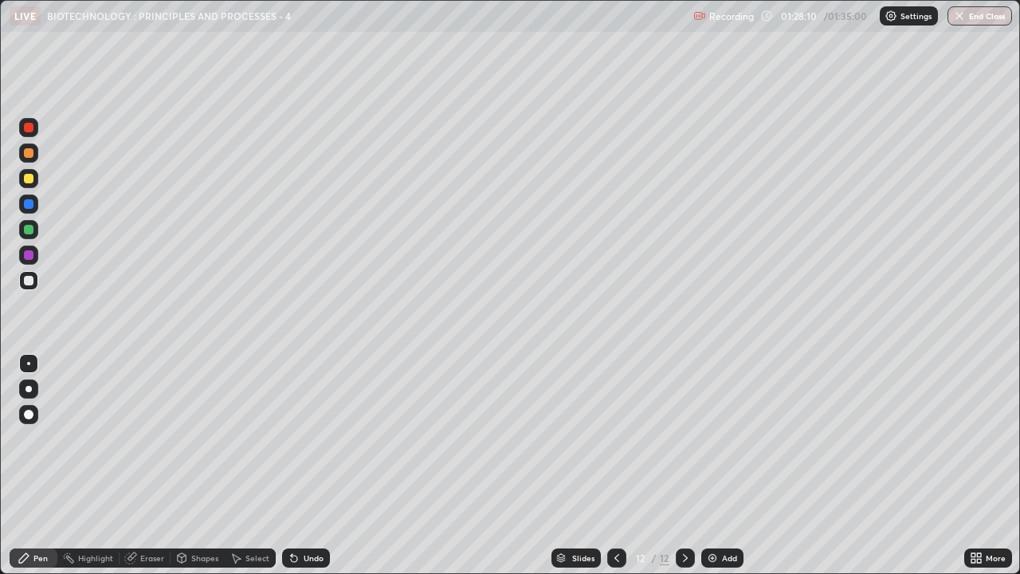
click at [614, 438] on icon at bounding box center [616, 558] width 13 height 13
click at [968, 18] on button "End Class" at bounding box center [980, 15] width 65 height 19
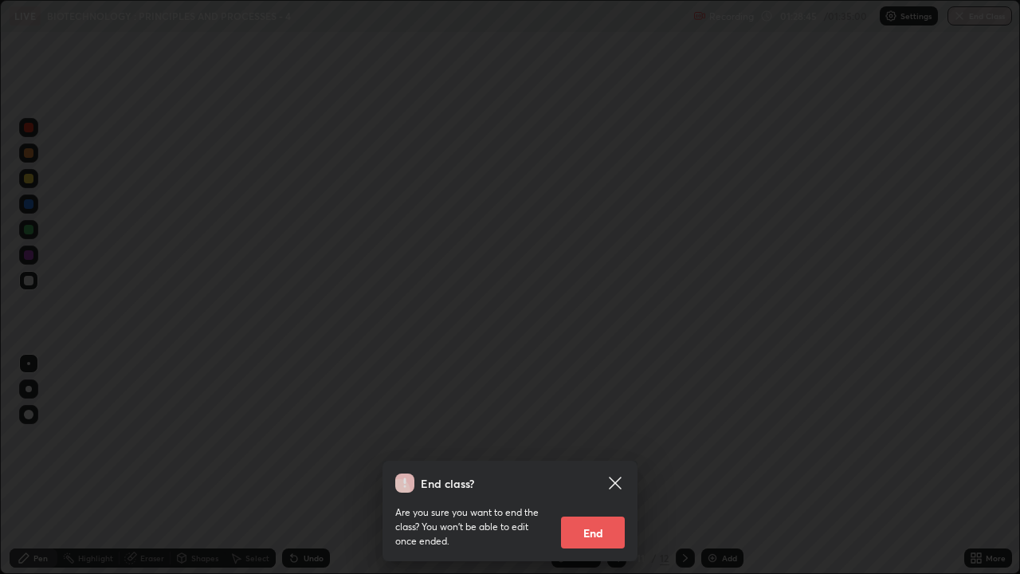
click at [596, 438] on button "End" at bounding box center [593, 532] width 64 height 32
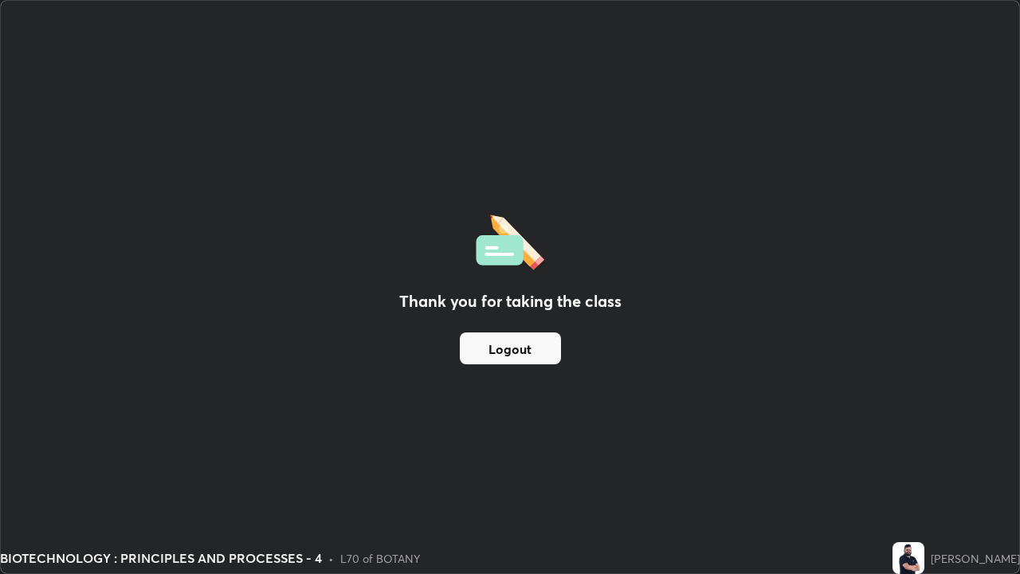
click at [528, 354] on button "Logout" at bounding box center [510, 348] width 101 height 32
click at [532, 355] on button "Logout" at bounding box center [510, 348] width 101 height 32
